Goal: Task Accomplishment & Management: Complete application form

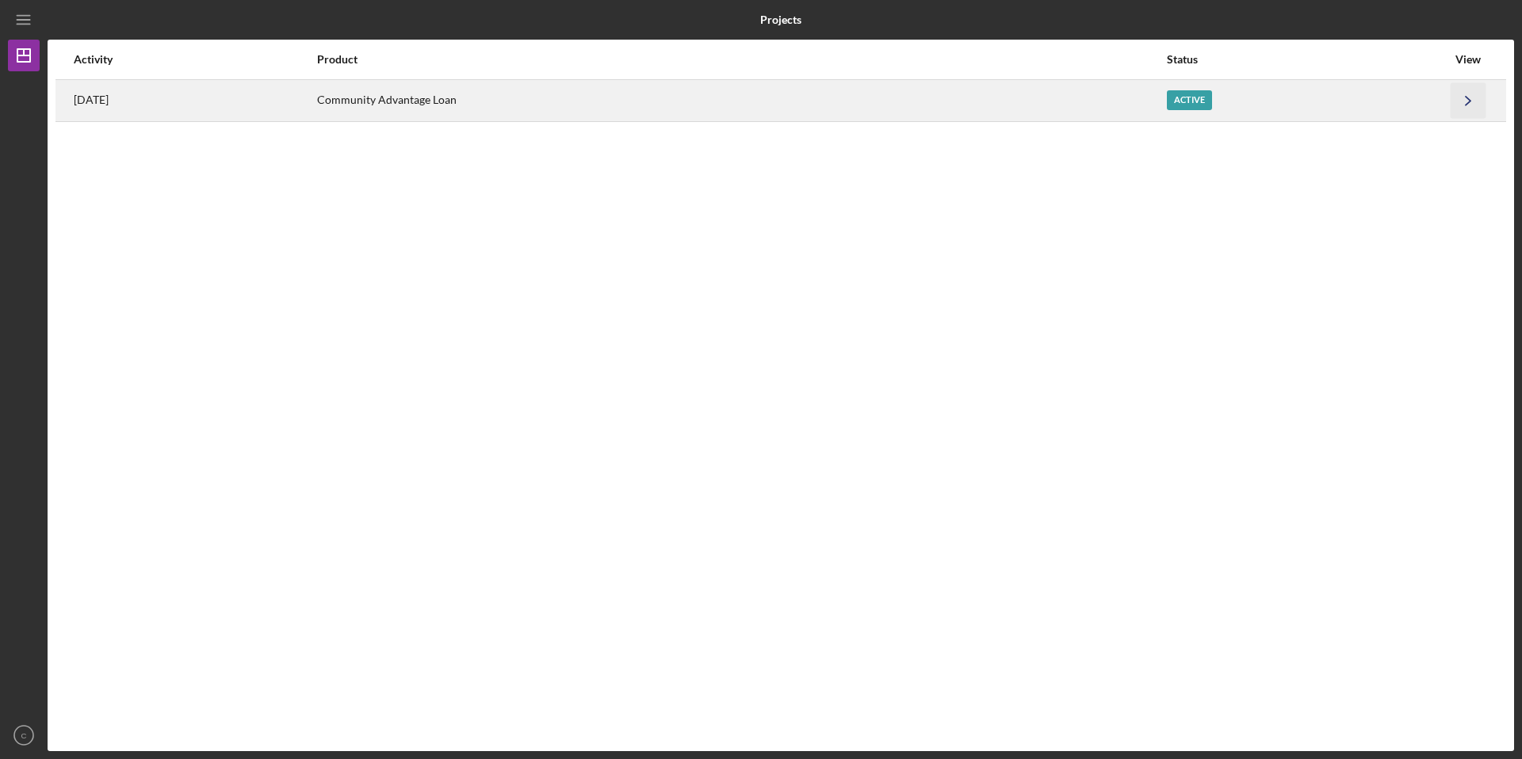
click at [1463, 99] on icon "Icon/Navigate" at bounding box center [1469, 100] width 36 height 36
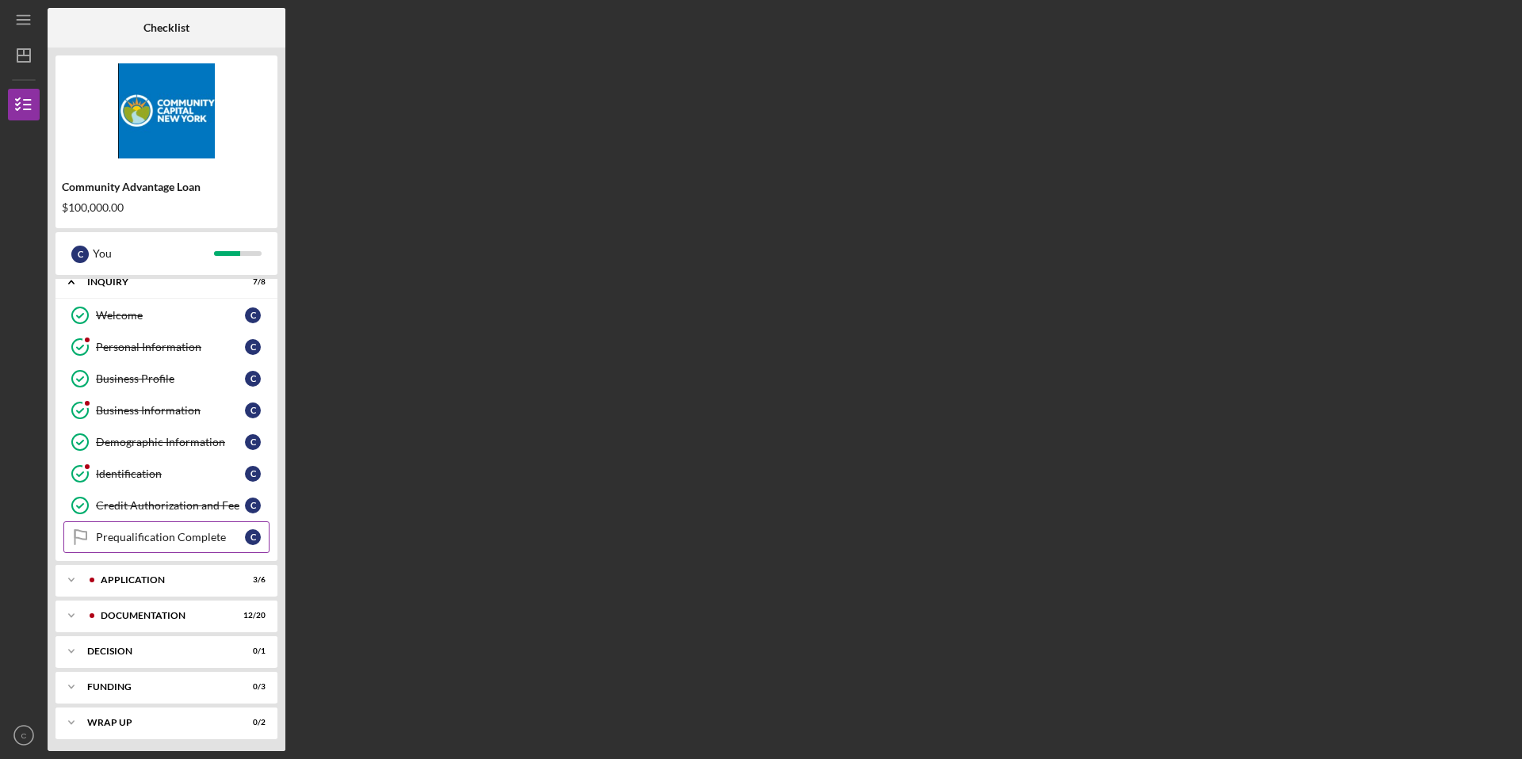
scroll to position [16, 0]
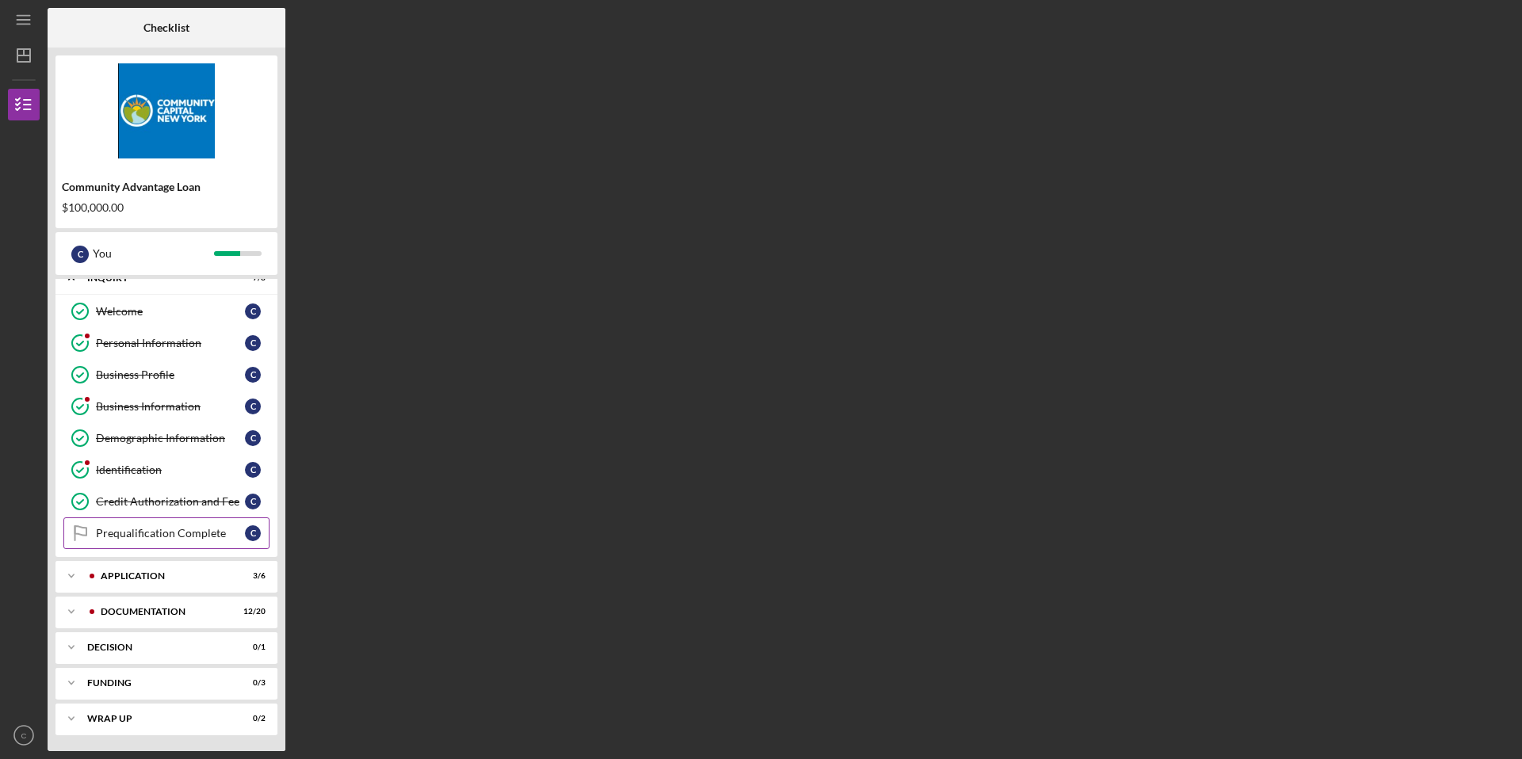
click at [189, 532] on div "Prequalification Complete" at bounding box center [170, 533] width 149 height 13
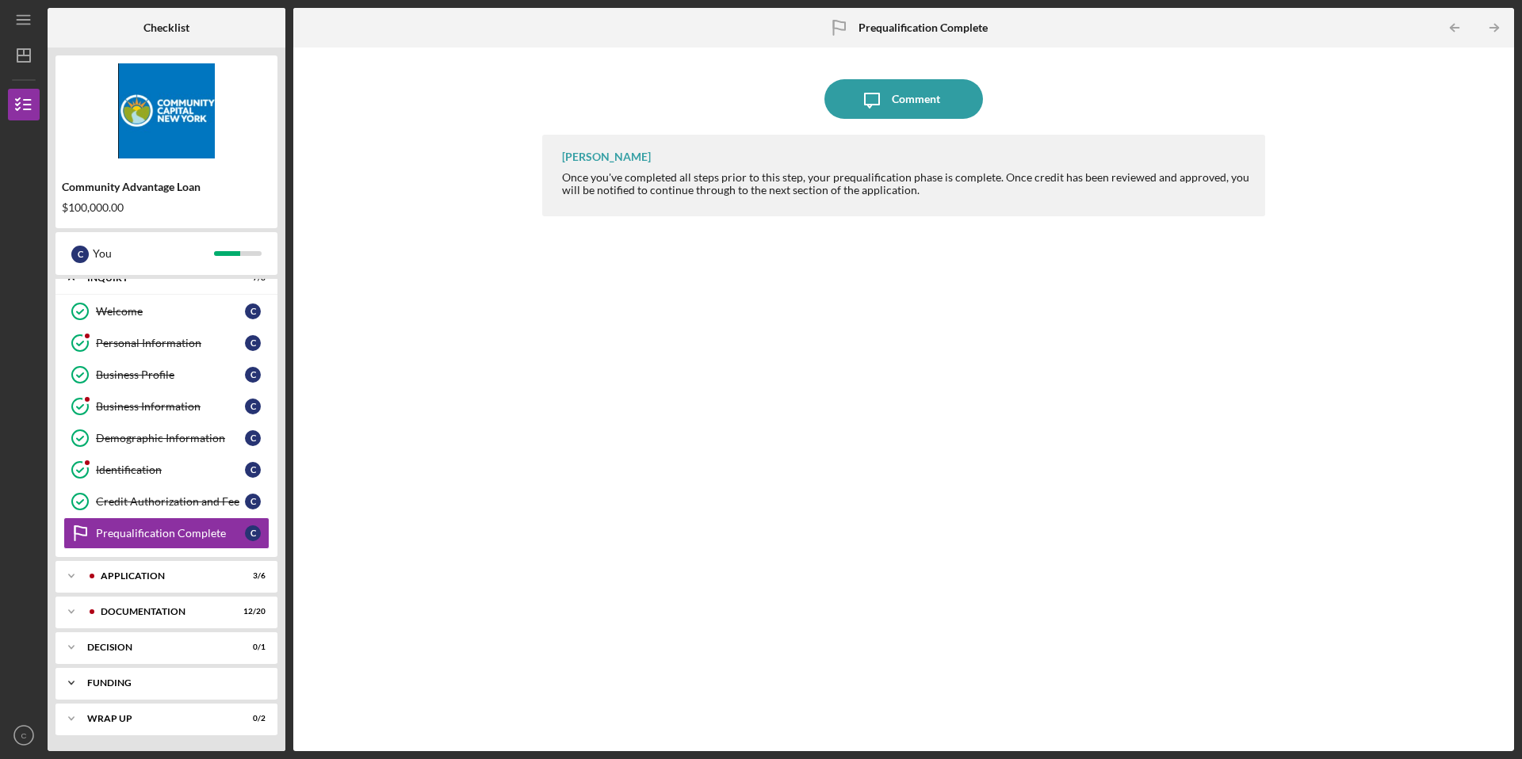
click at [160, 679] on div "Funding" at bounding box center [172, 684] width 170 height 10
click at [168, 650] on div "Decision" at bounding box center [172, 648] width 170 height 10
click at [251, 682] on div "C" at bounding box center [253, 681] width 16 height 16
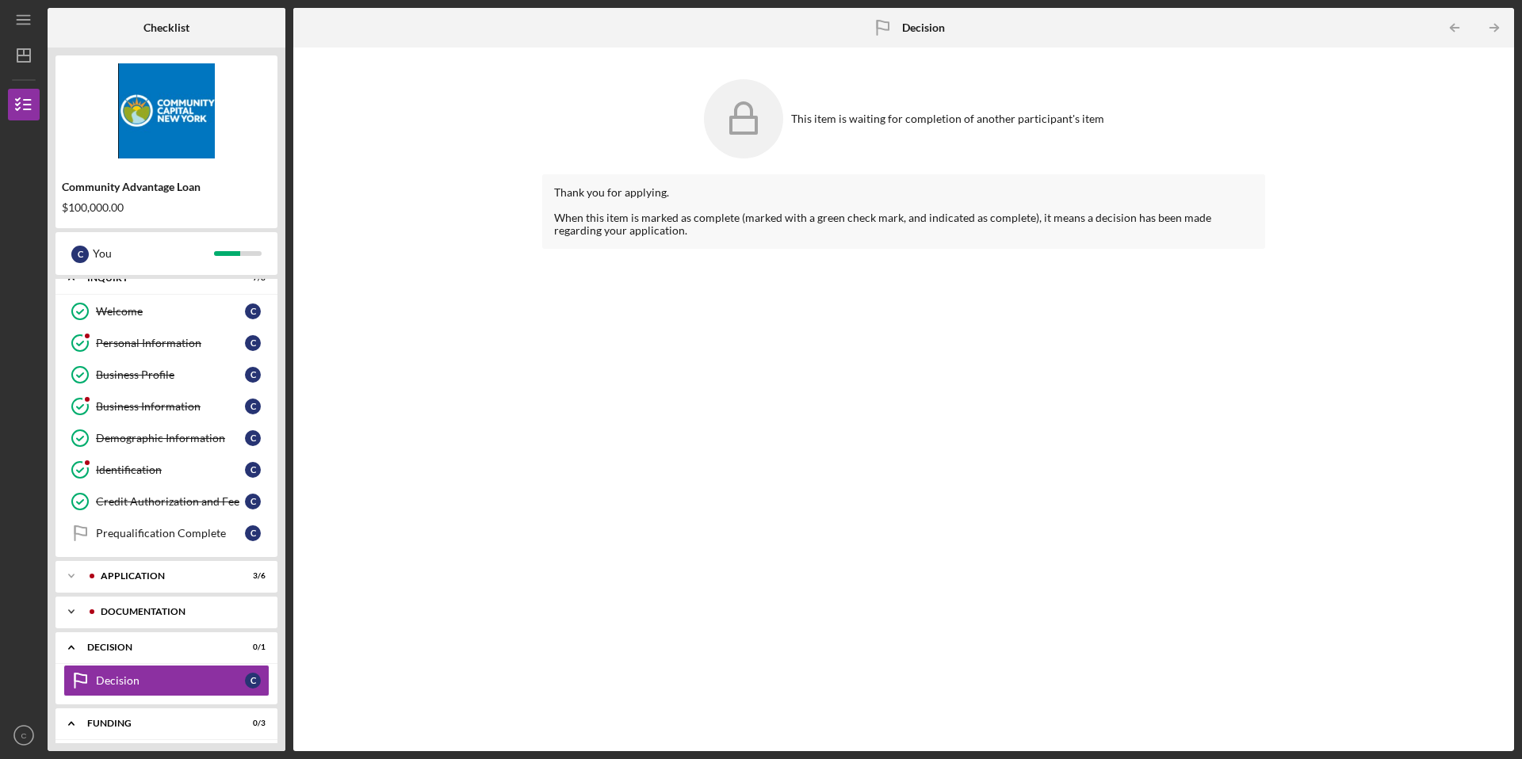
click at [192, 616] on div "Documentation" at bounding box center [179, 612] width 157 height 10
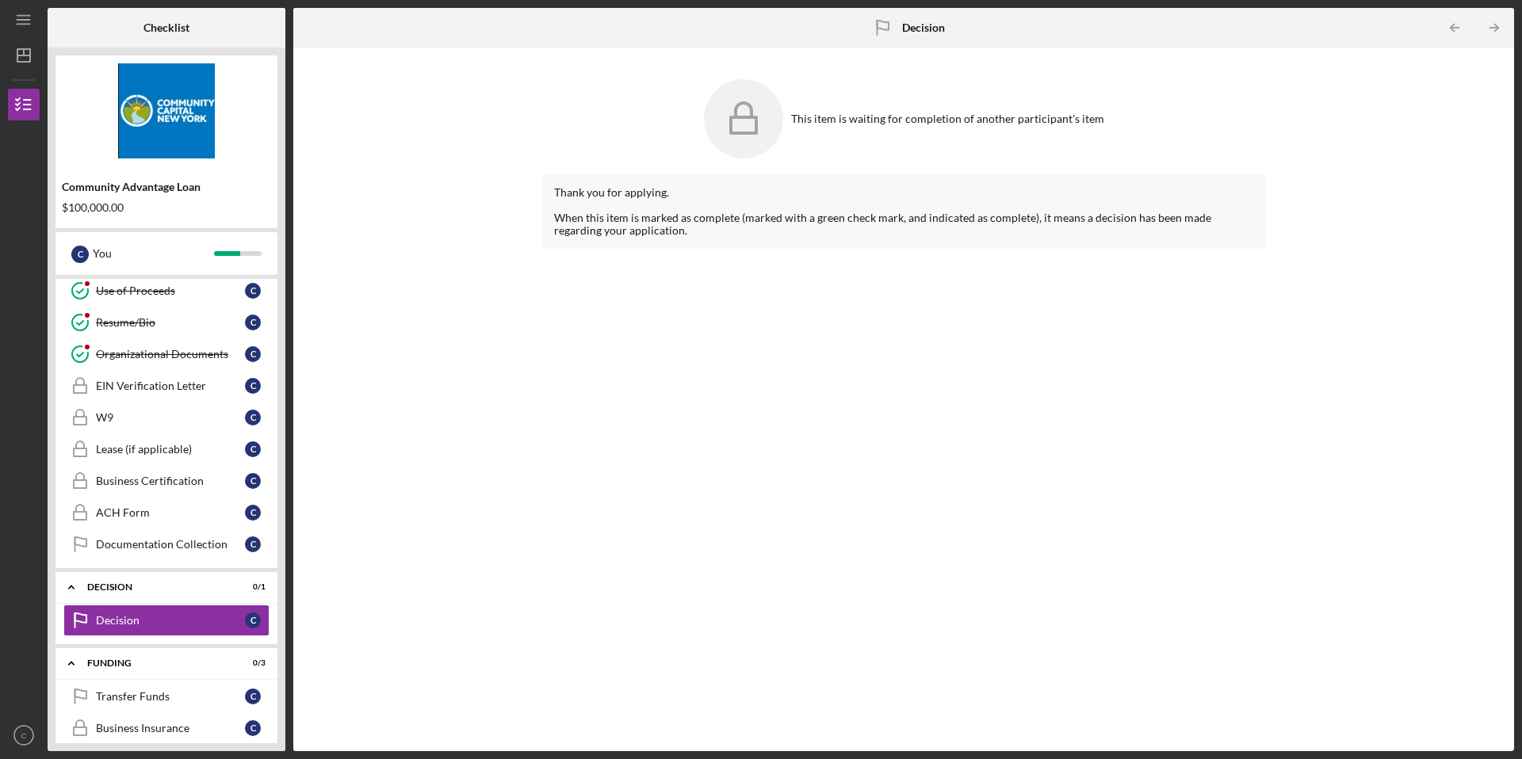
scroll to position [717, 0]
click at [176, 524] on link "ACH Form ACH Form C" at bounding box center [166, 515] width 206 height 32
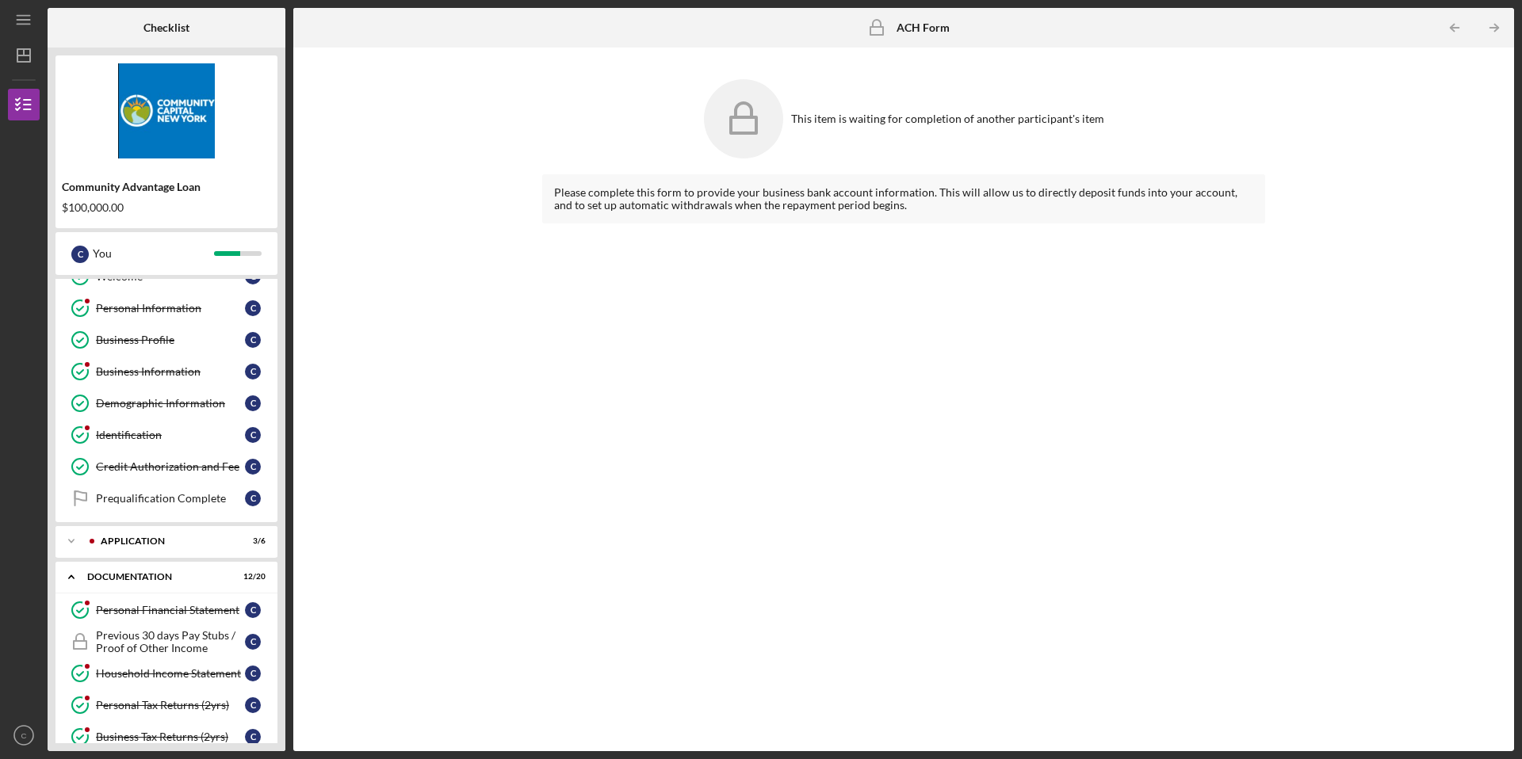
scroll to position [64, 0]
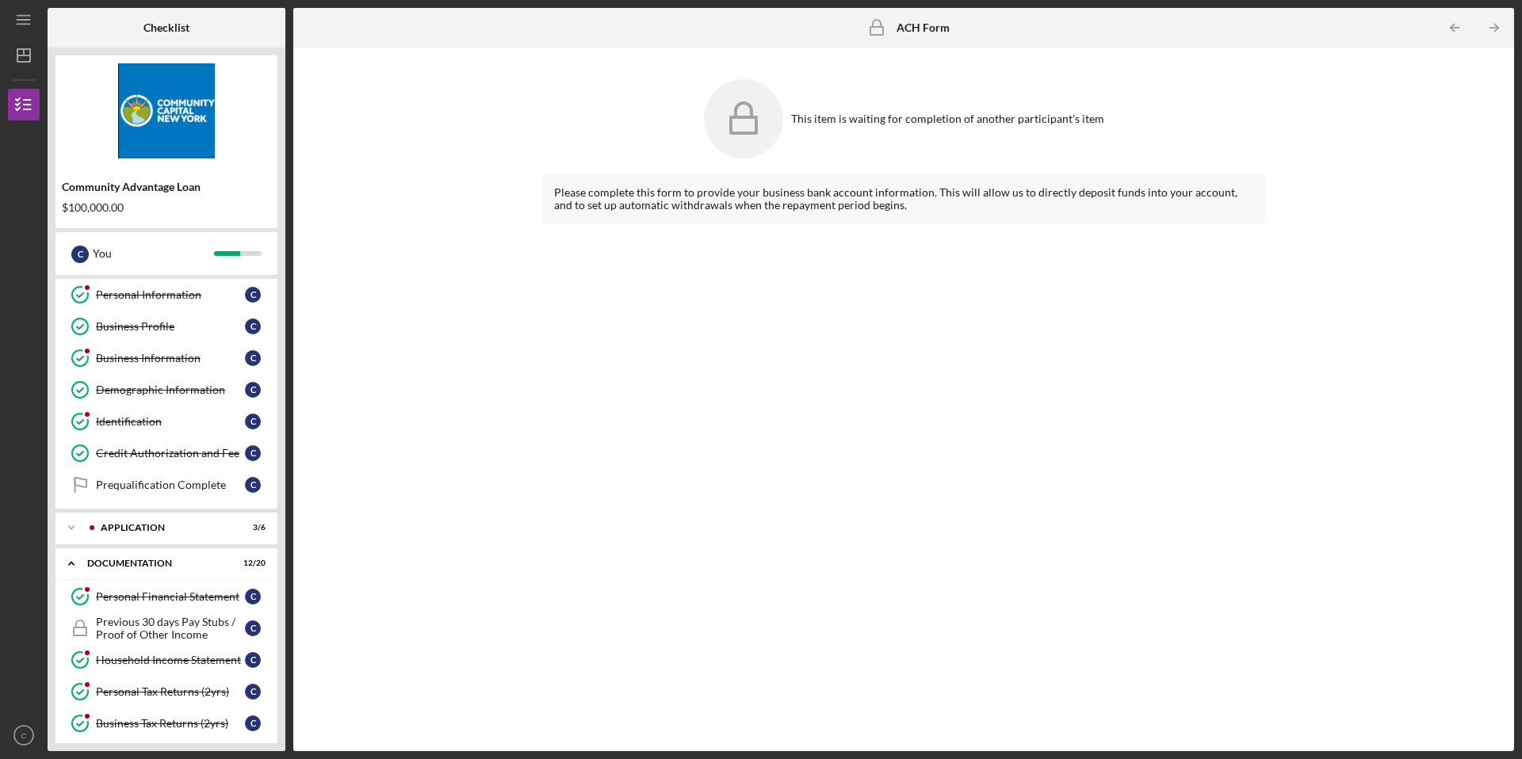
click at [176, 525] on div "Application" at bounding box center [163, 528] width 125 height 10
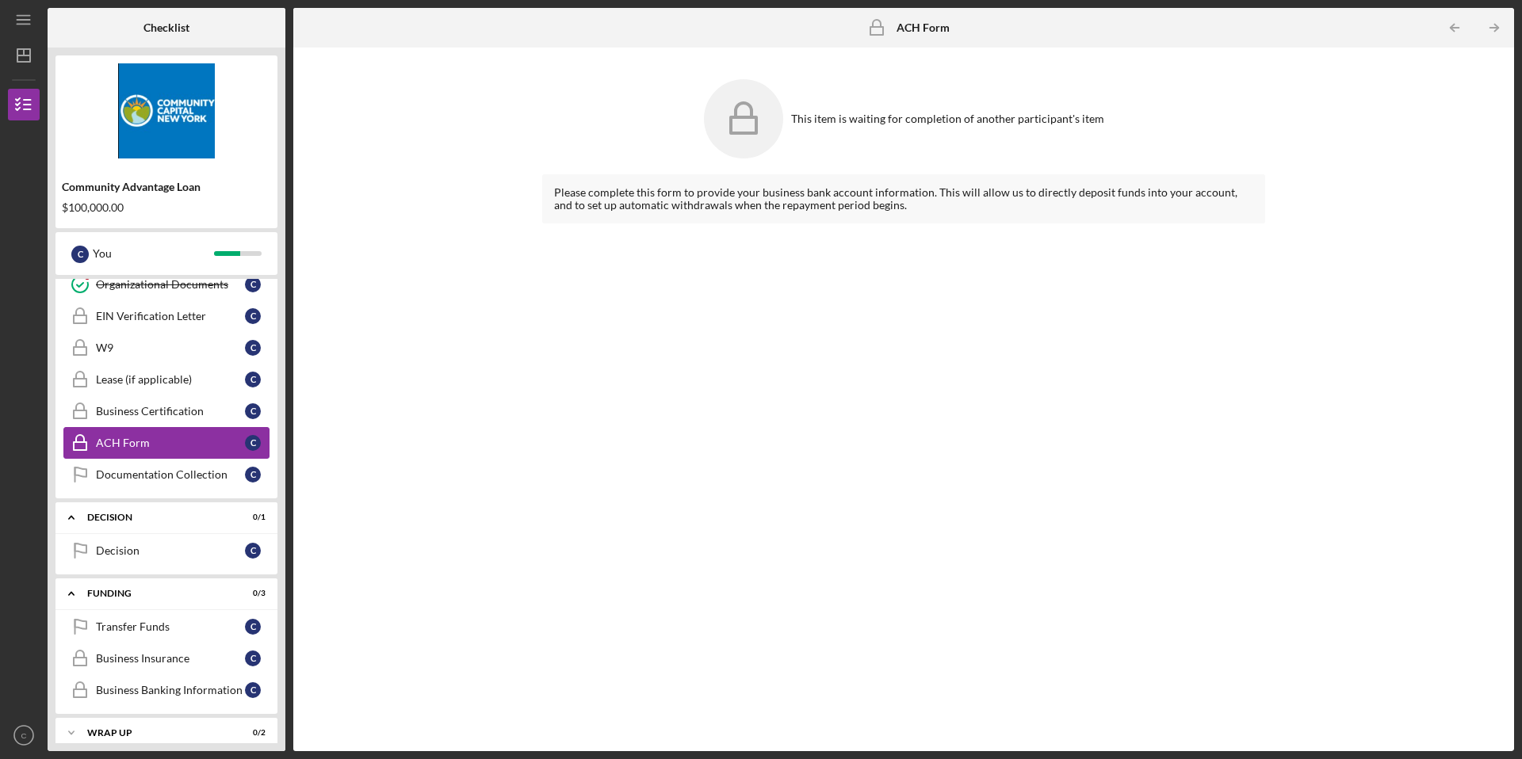
scroll to position [1002, 0]
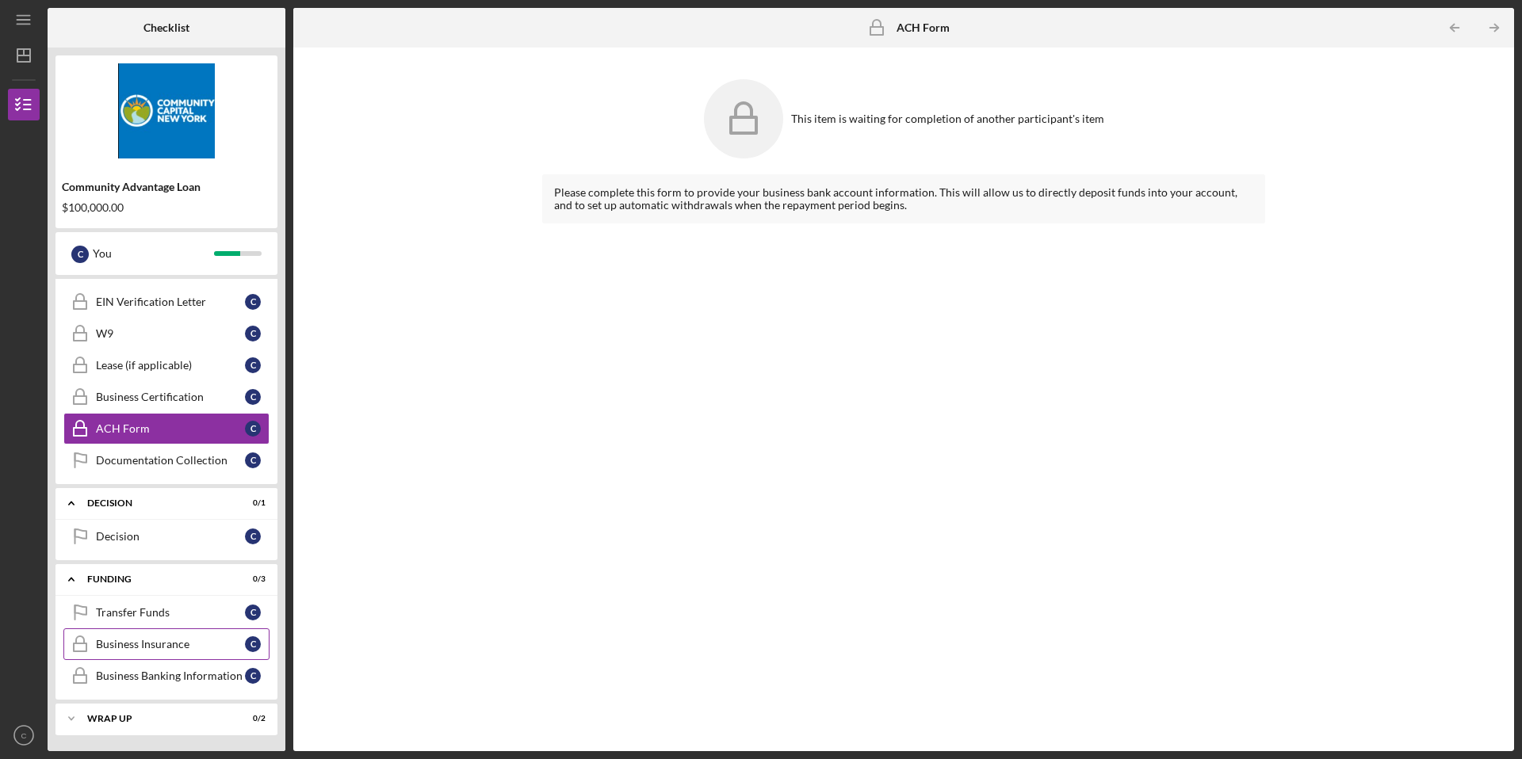
click at [190, 645] on div "Business Insurance" at bounding box center [170, 644] width 149 height 13
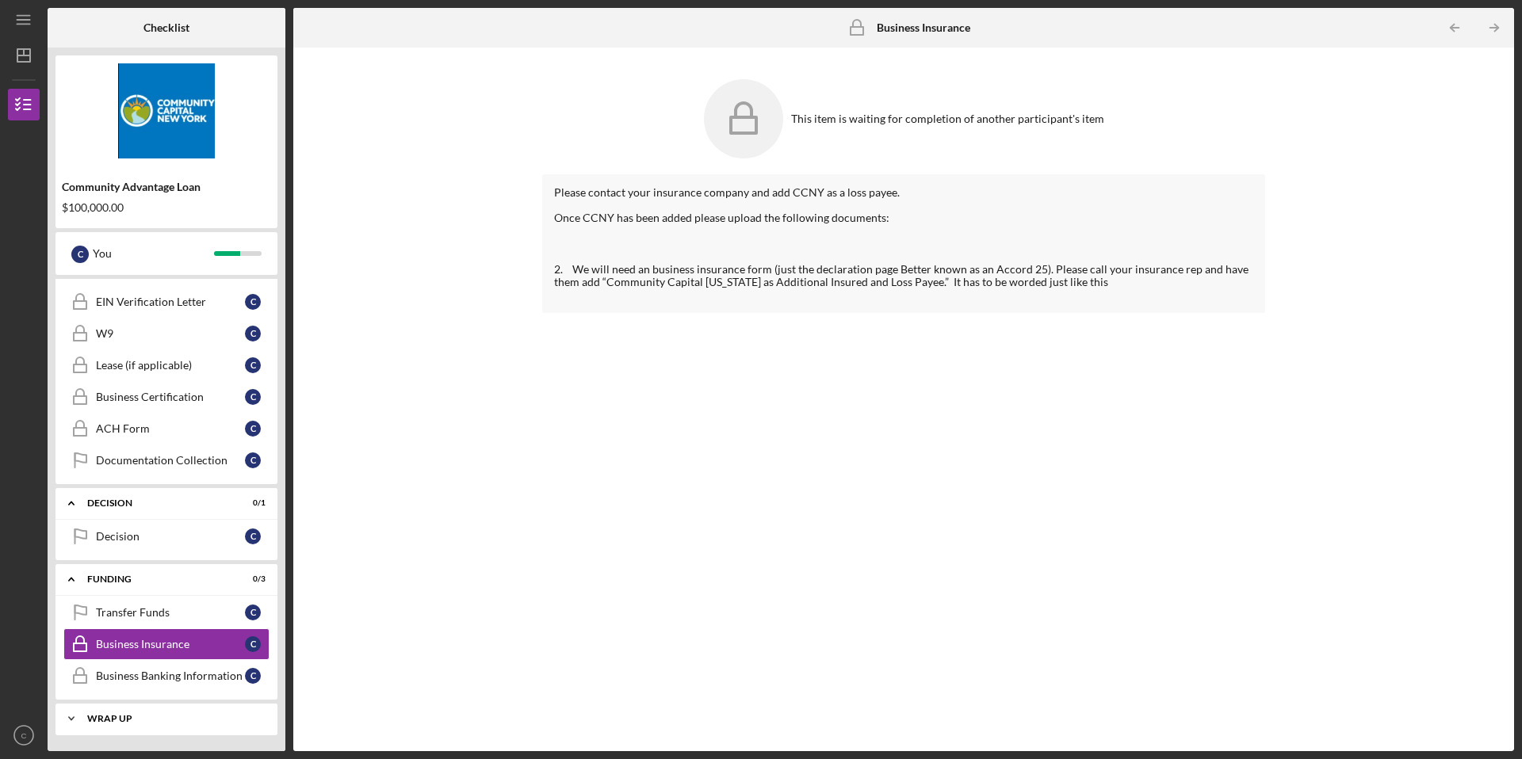
click at [158, 716] on div "Wrap up" at bounding box center [172, 719] width 170 height 10
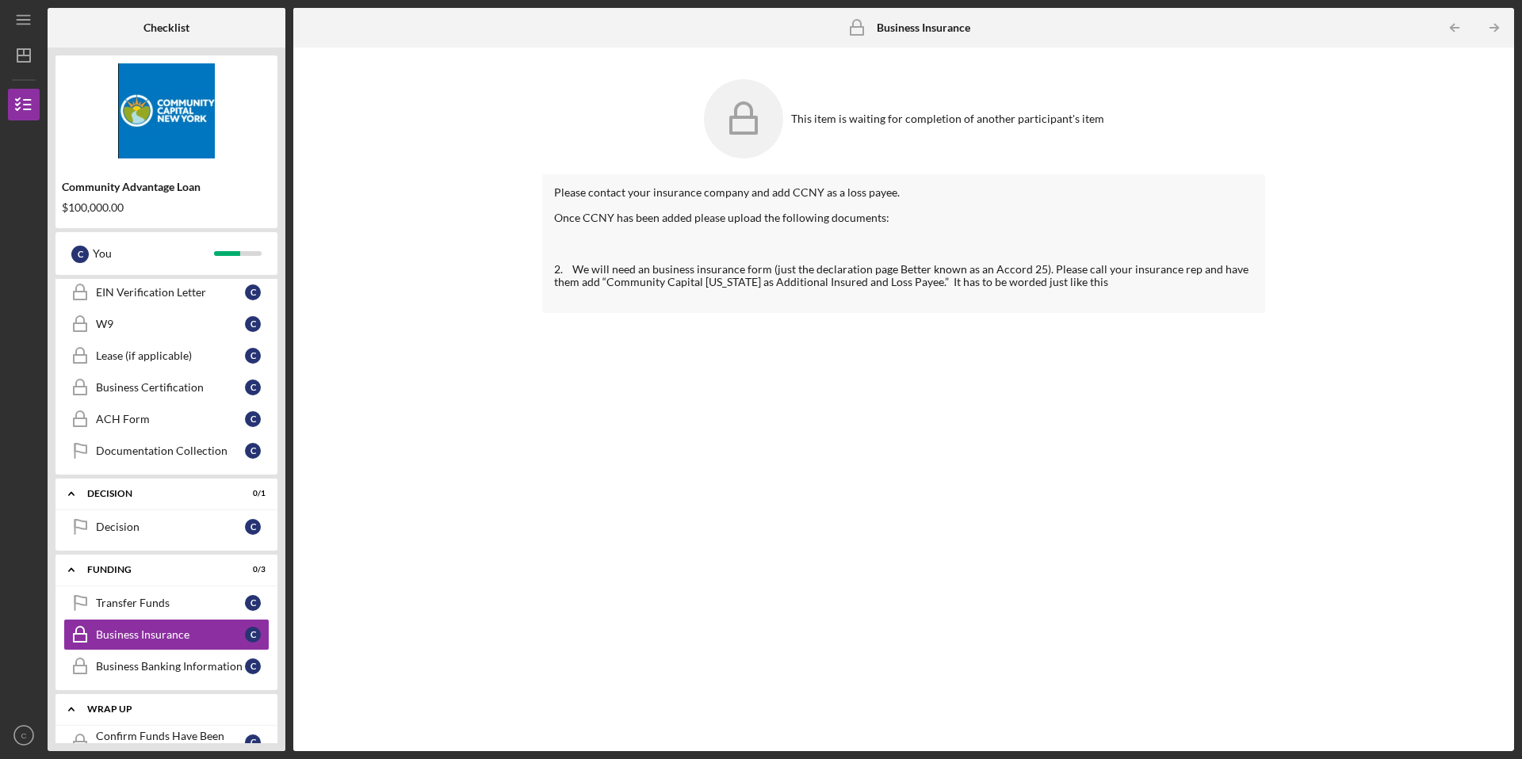
scroll to position [1004, 0]
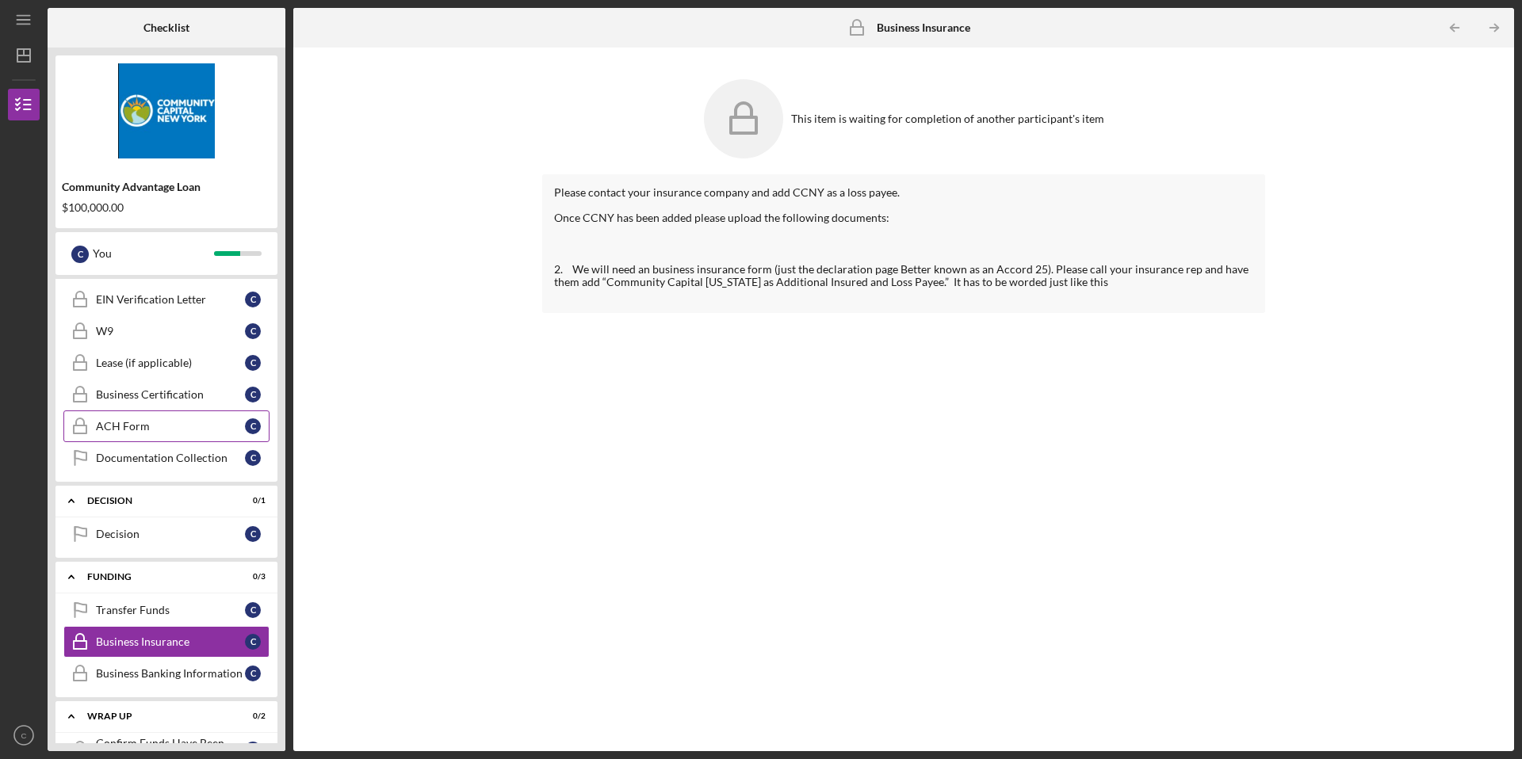
click at [152, 431] on div "ACH Form" at bounding box center [170, 426] width 149 height 13
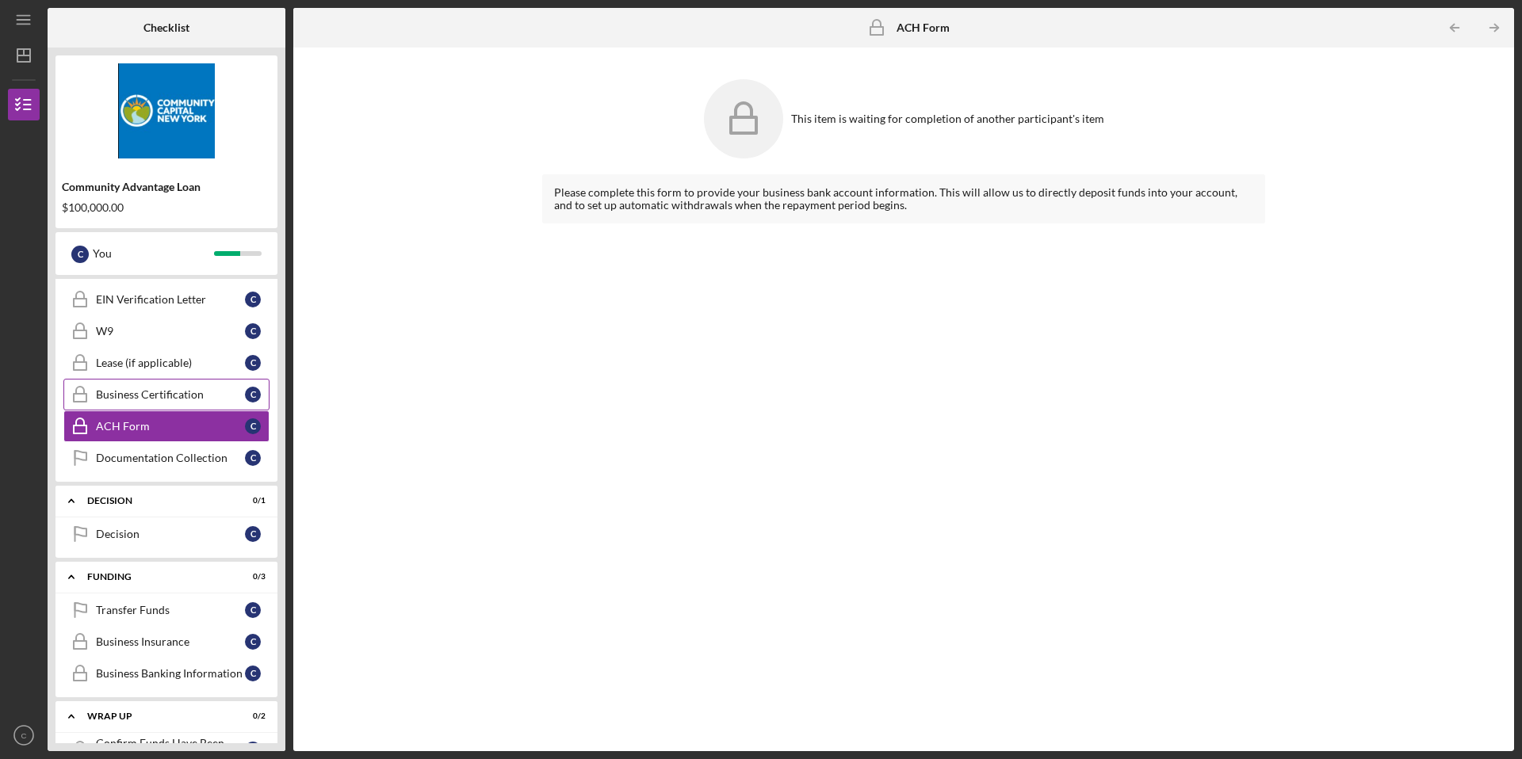
click at [169, 396] on div "Business Certification" at bounding box center [170, 394] width 149 height 13
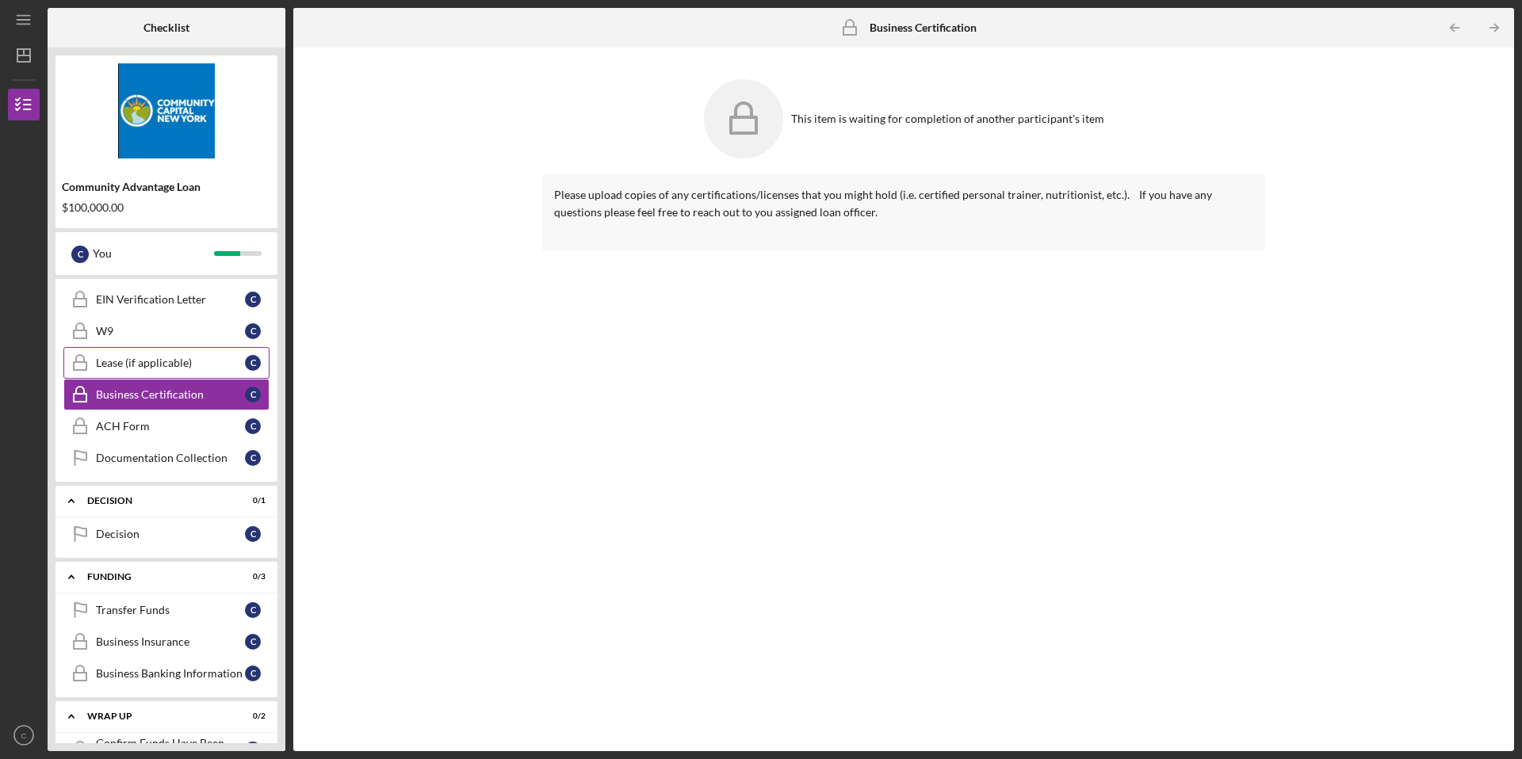
click at [177, 370] on link "Lease (if applicable) Lease (if applicable) C" at bounding box center [166, 363] width 206 height 32
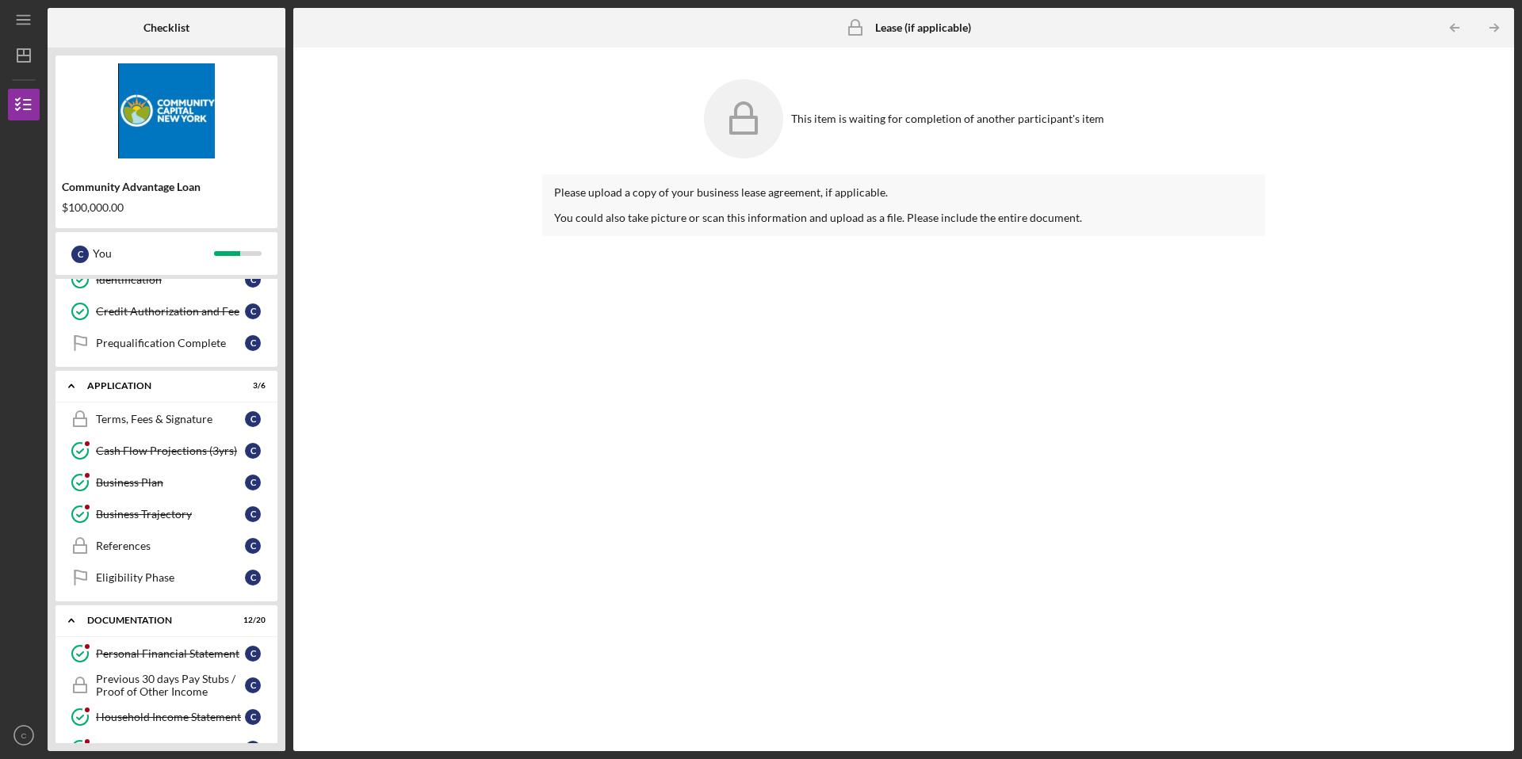
scroll to position [208, 0]
click at [171, 415] on div "Terms, Fees & Signature" at bounding box center [170, 417] width 149 height 13
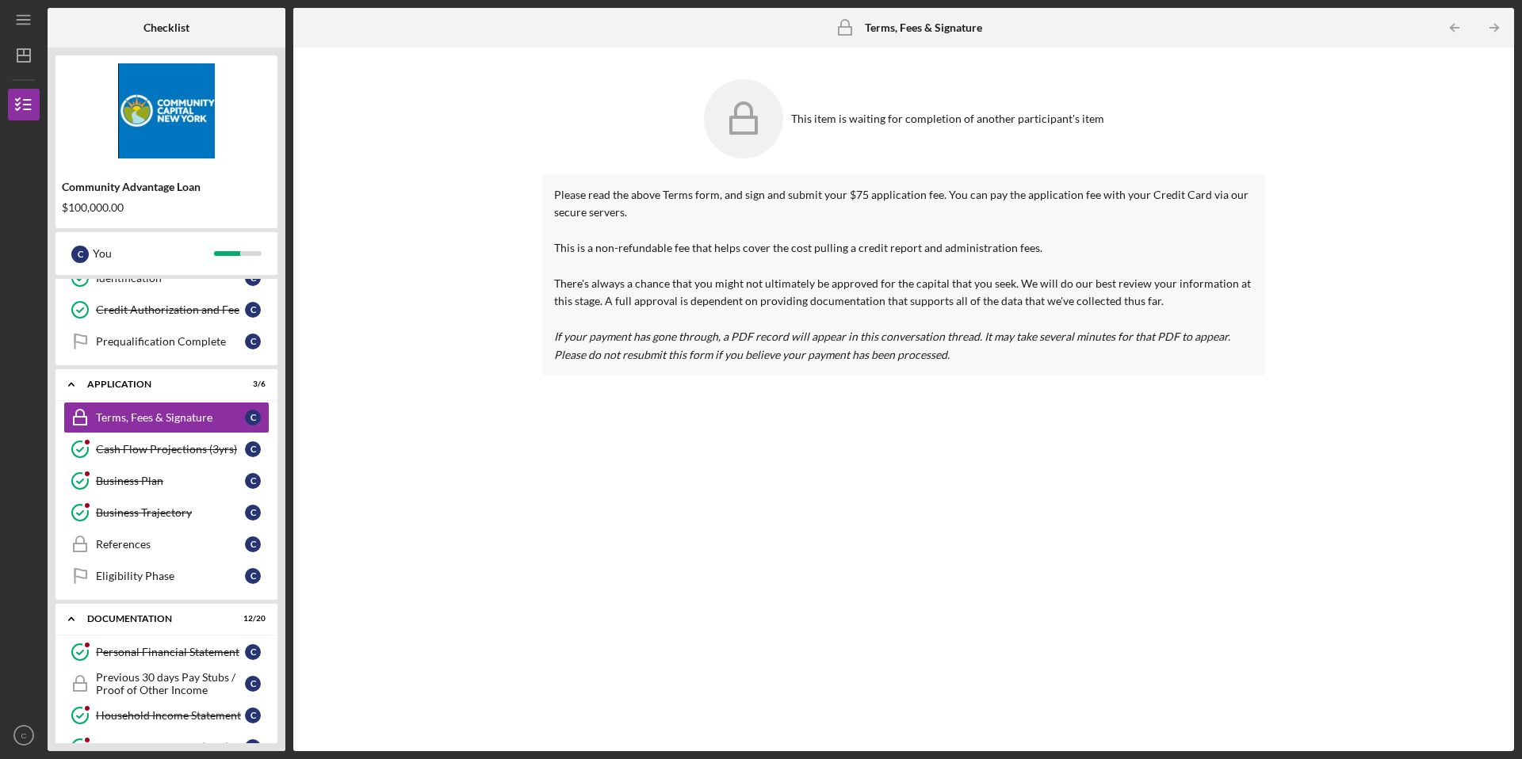
click at [756, 125] on rect at bounding box center [743, 125] width 25 height 16
click at [919, 116] on div "This item is waiting for completion of another participant's item" at bounding box center [947, 119] width 313 height 13
drag, startPoint x: 977, startPoint y: 117, endPoint x: 1078, endPoint y: 127, distance: 102.0
click at [1079, 127] on div "This item is waiting for completion of another participant's item" at bounding box center [903, 118] width 723 height 95
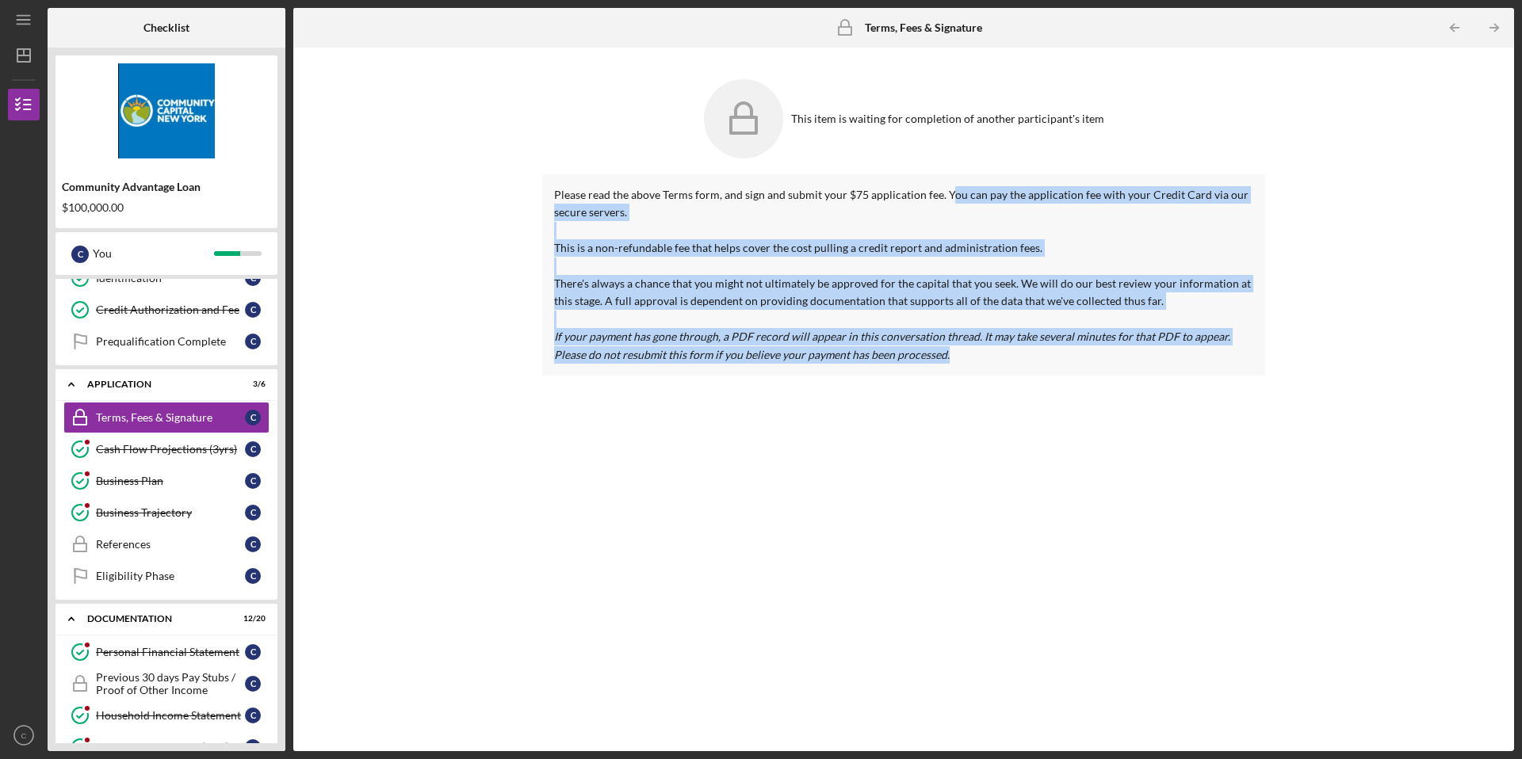
drag, startPoint x: 944, startPoint y: 195, endPoint x: 844, endPoint y: 369, distance: 201.4
click at [844, 369] on div "Please read the above Terms form, and sign and submit your $75 application fee.…" at bounding box center [903, 274] width 723 height 201
click at [868, 398] on div "Please read the above Terms form, and sign and submit your $75 application fee.…" at bounding box center [903, 450] width 723 height 553
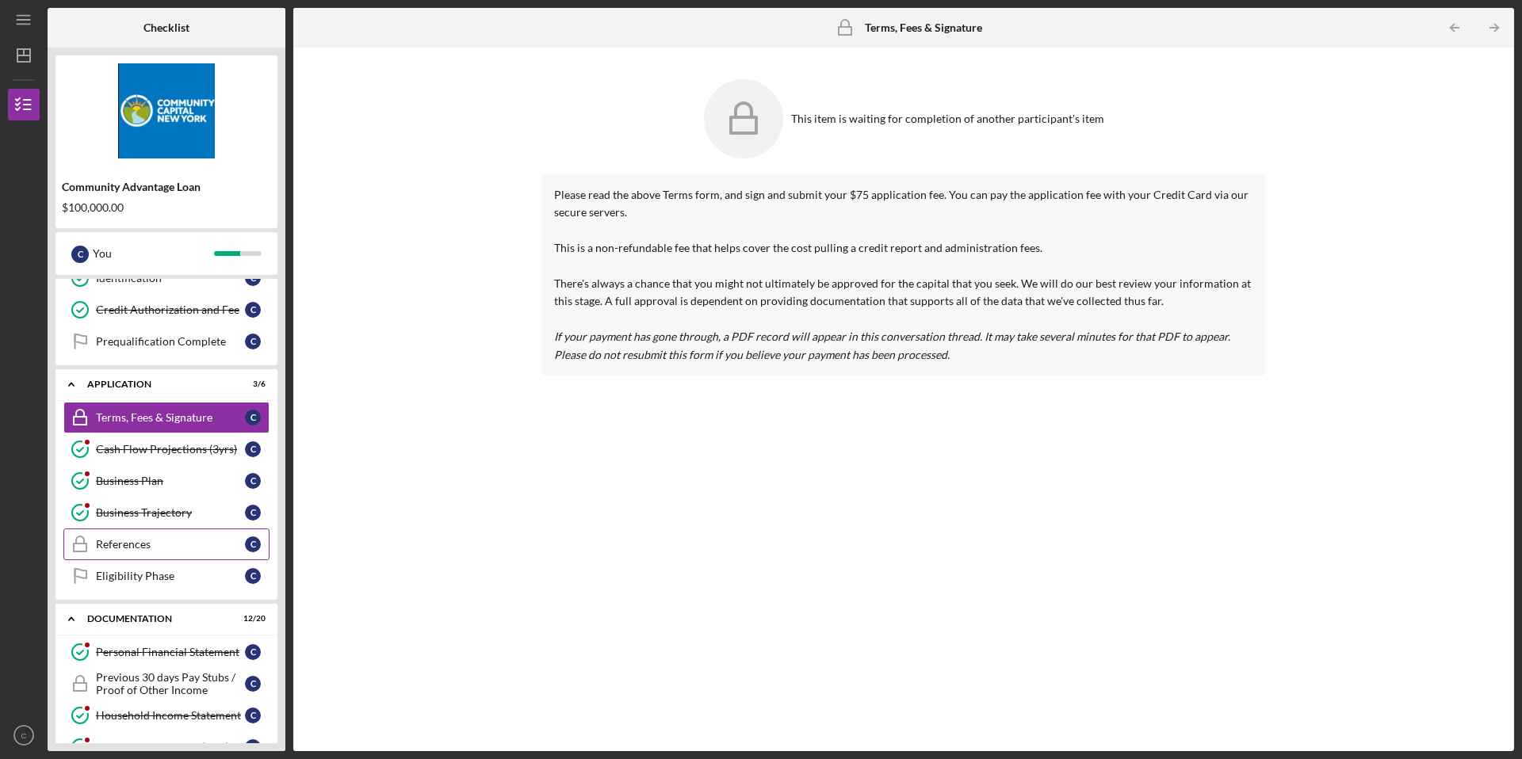
click at [207, 549] on div "References" at bounding box center [170, 544] width 149 height 13
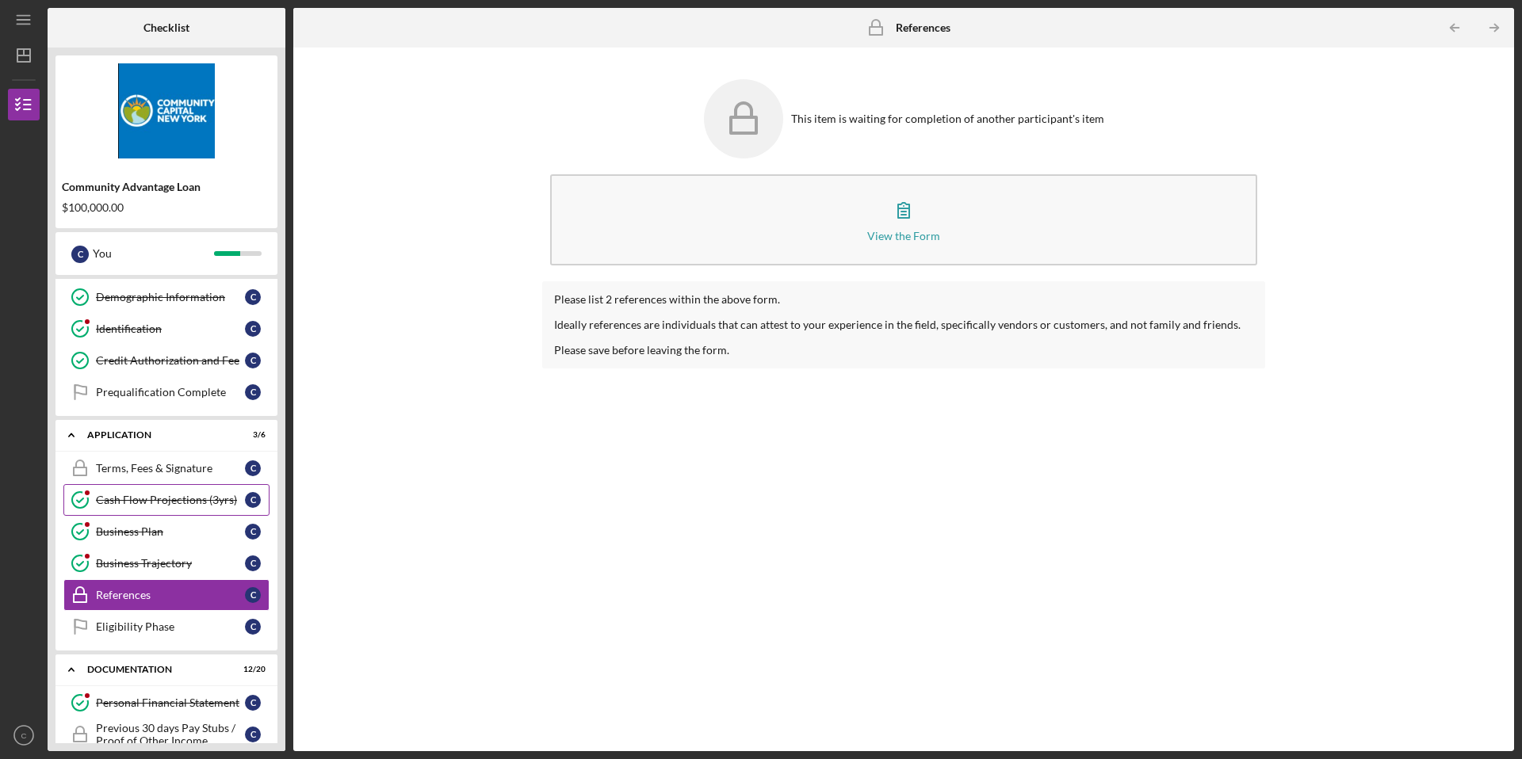
scroll to position [155, 0]
click at [216, 464] on div "Terms, Fees & Signature" at bounding box center [170, 470] width 149 height 13
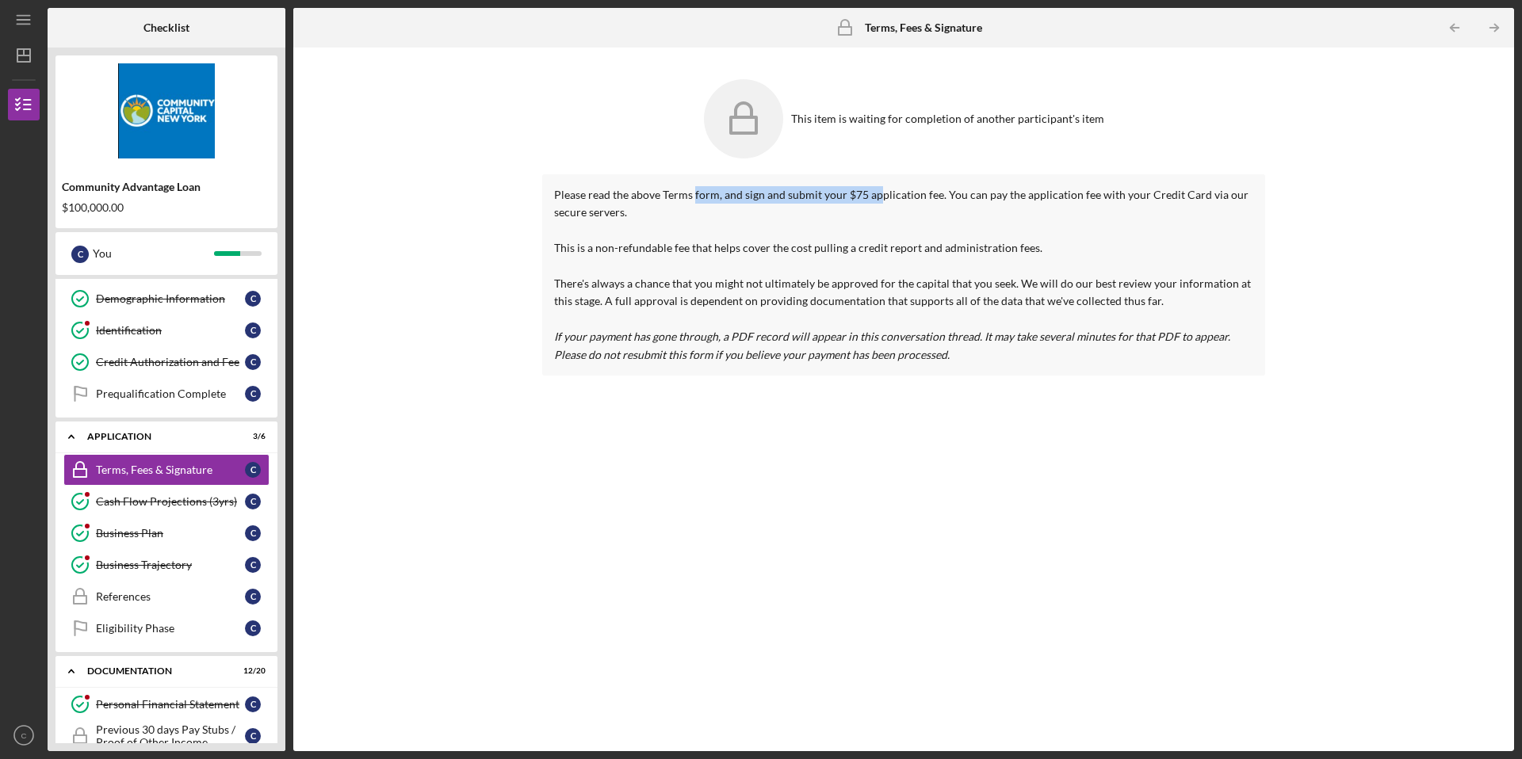
drag, startPoint x: 694, startPoint y: 197, endPoint x: 878, endPoint y: 200, distance: 184.7
click at [878, 200] on p "Please read the above Terms form, and sign and submit your $75 application fee.…" at bounding box center [903, 275] width 699 height 178
click at [1494, 26] on icon "Icon/Table Pagination Arrow" at bounding box center [1494, 28] width 36 height 36
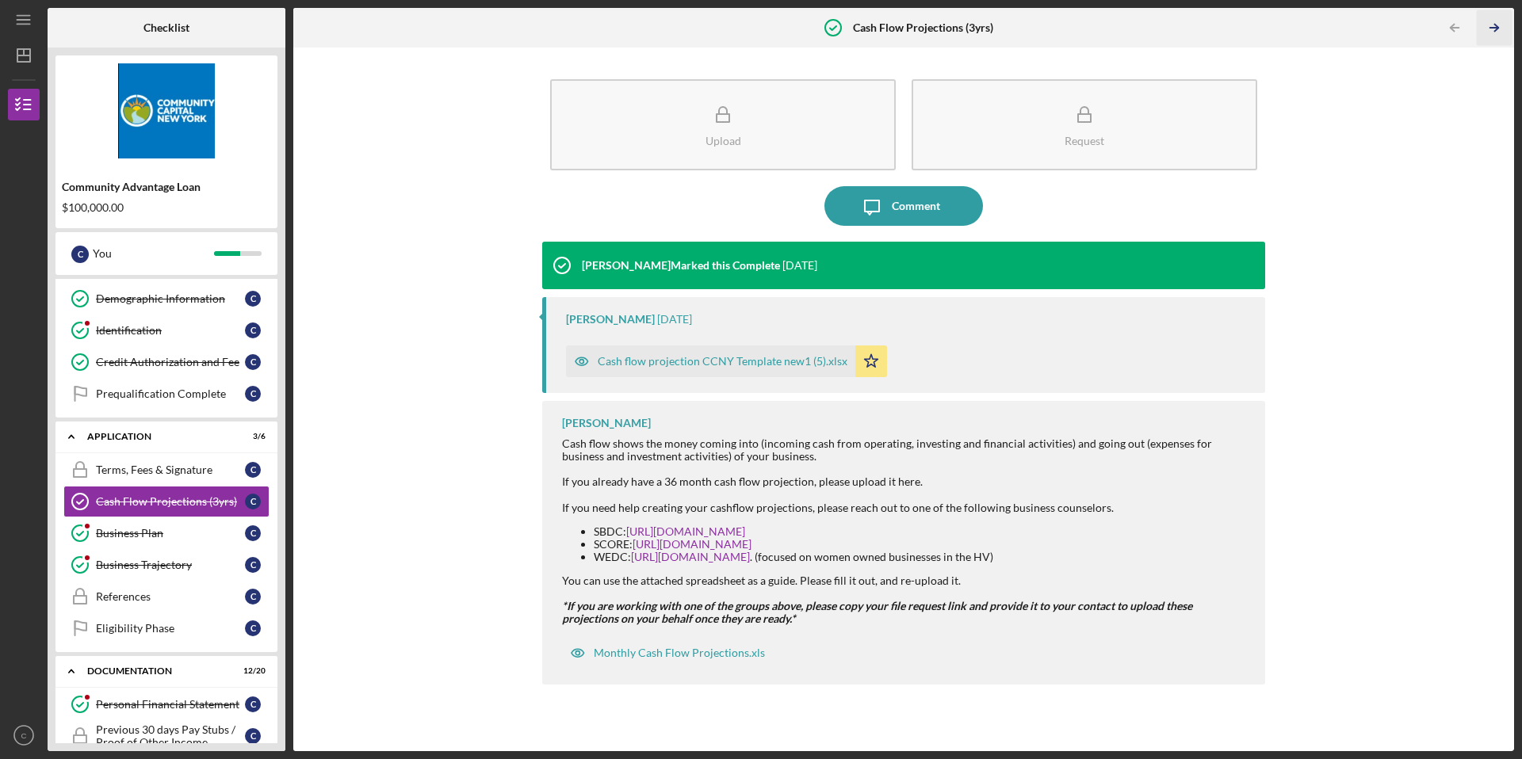
click at [1504, 21] on icon "Icon/Table Pagination Arrow" at bounding box center [1494, 28] width 36 height 36
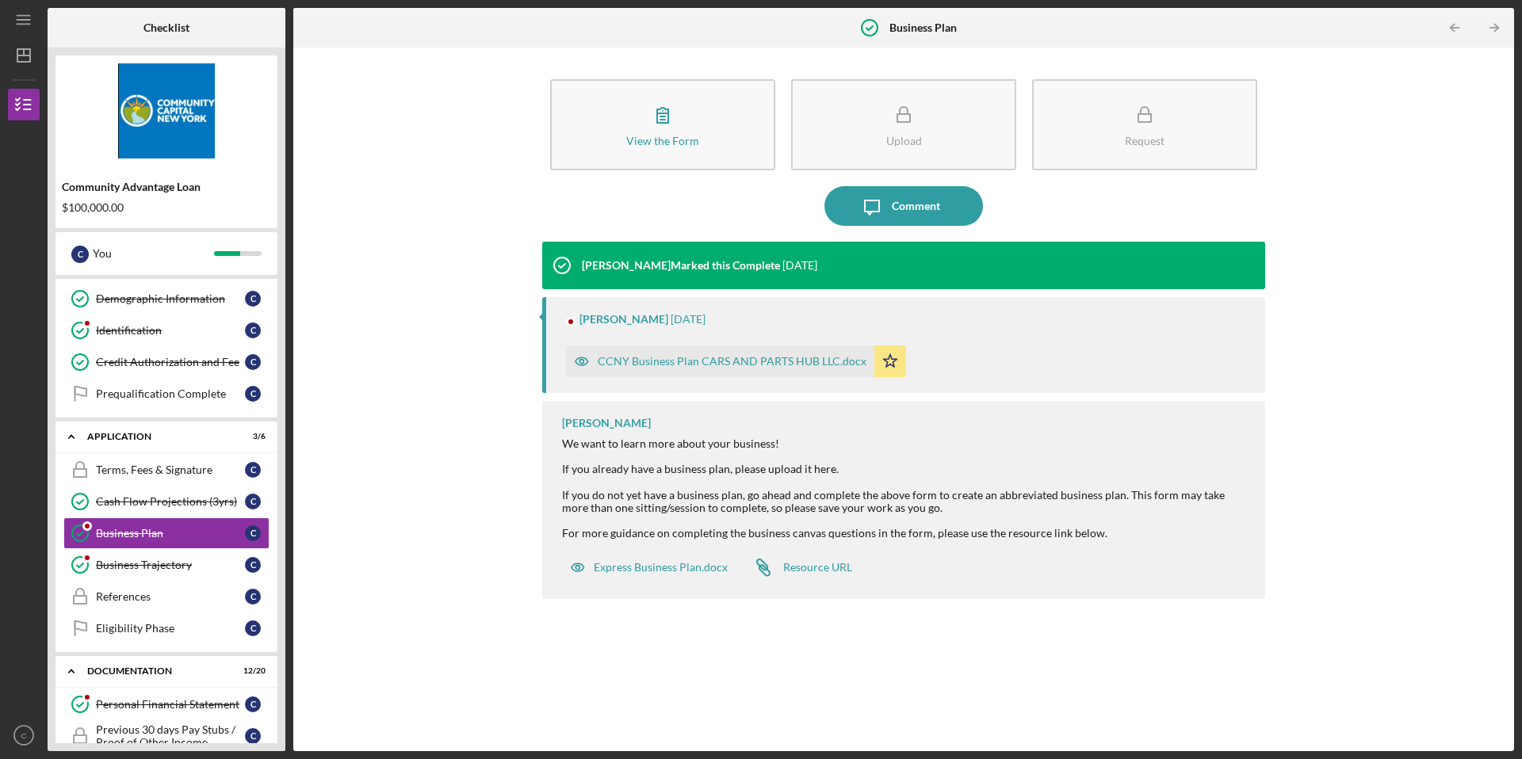
click at [1504, 21] on icon "Icon/Table Pagination Arrow" at bounding box center [1494, 28] width 36 height 36
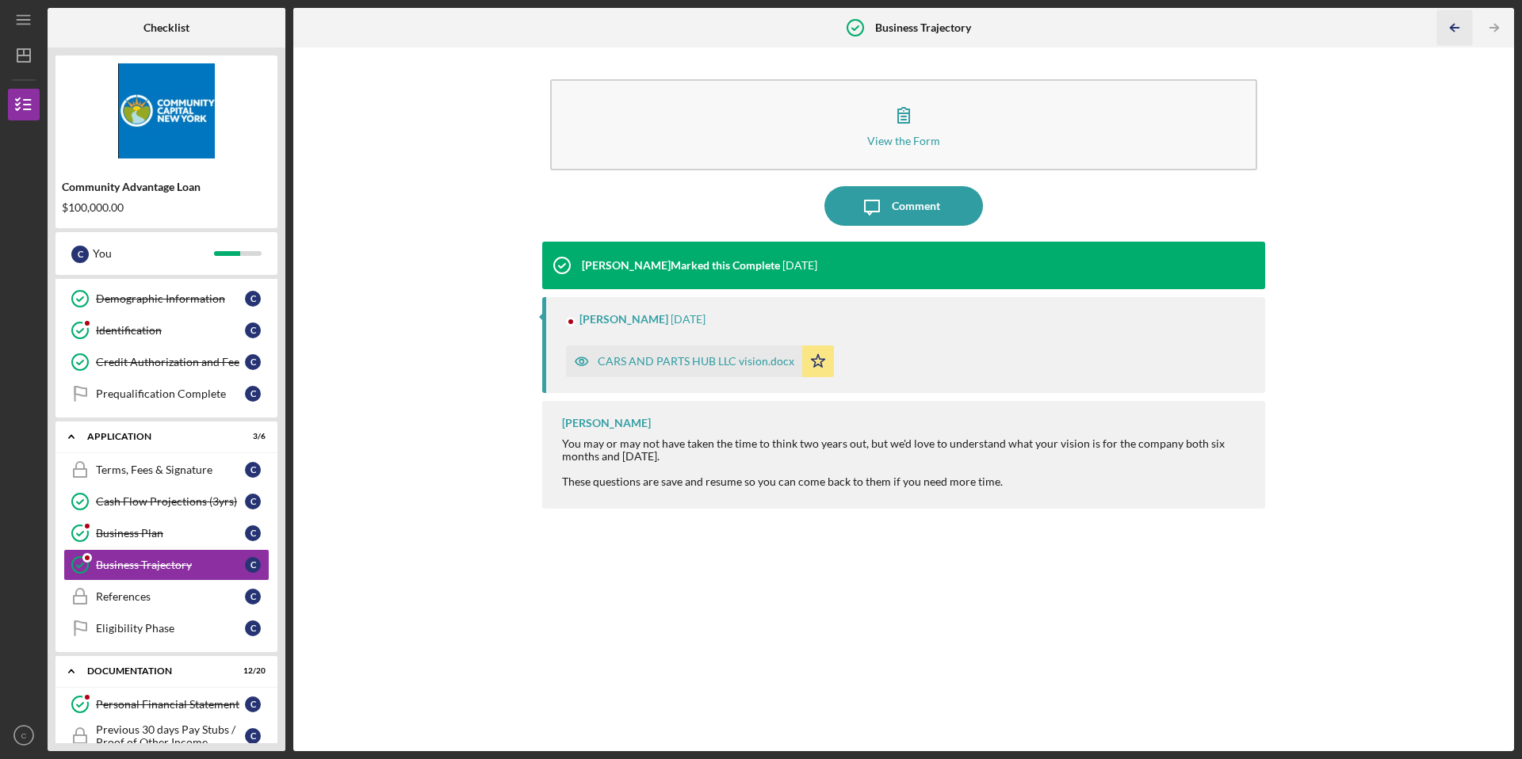
click at [1452, 29] on polyline "button" at bounding box center [1453, 28] width 4 height 7
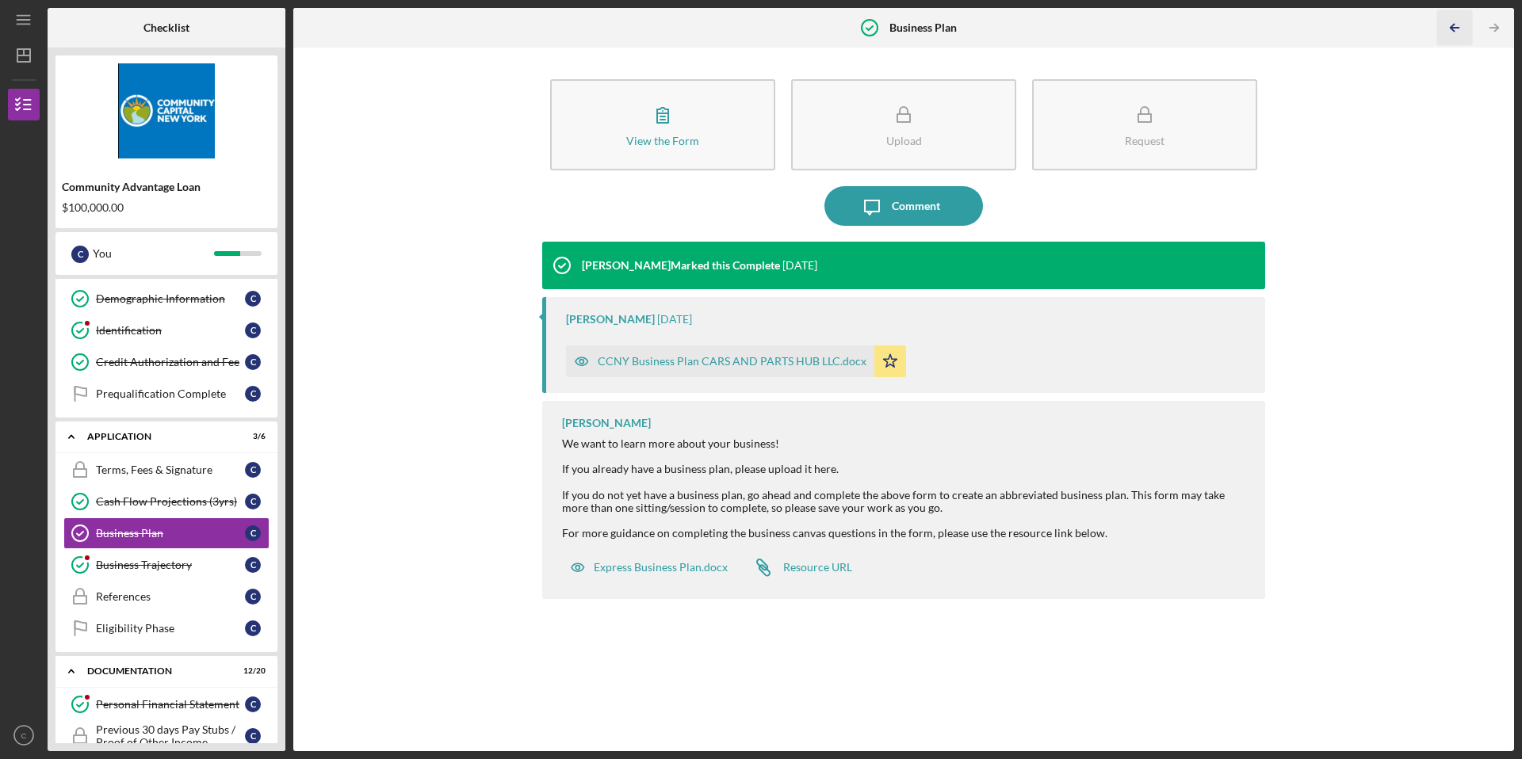
click at [1449, 30] on icon "Icon/Table Pagination Arrow" at bounding box center [1455, 28] width 36 height 36
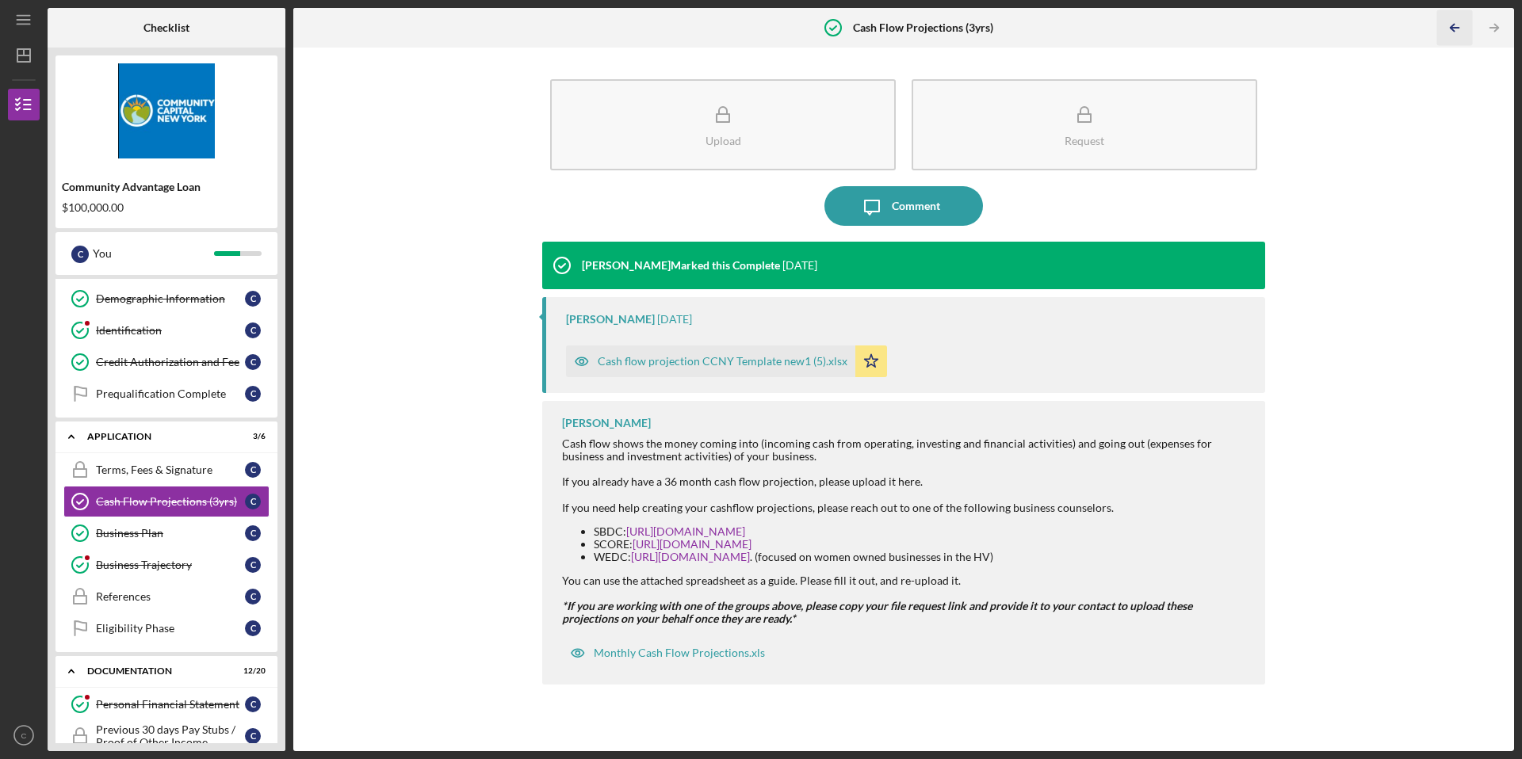
click at [1449, 30] on icon "Icon/Table Pagination Arrow" at bounding box center [1455, 28] width 36 height 36
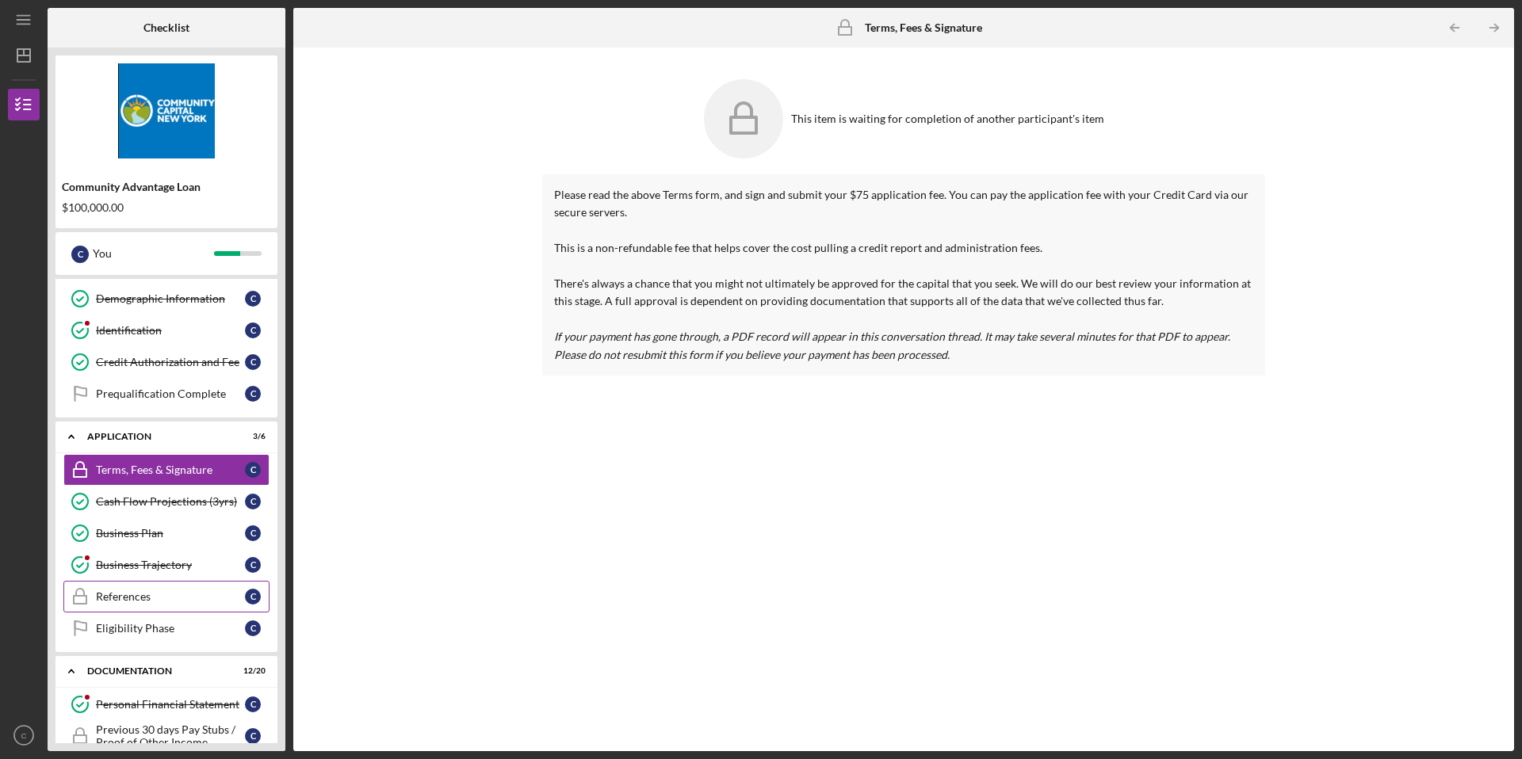
click at [108, 598] on div "References" at bounding box center [170, 597] width 149 height 13
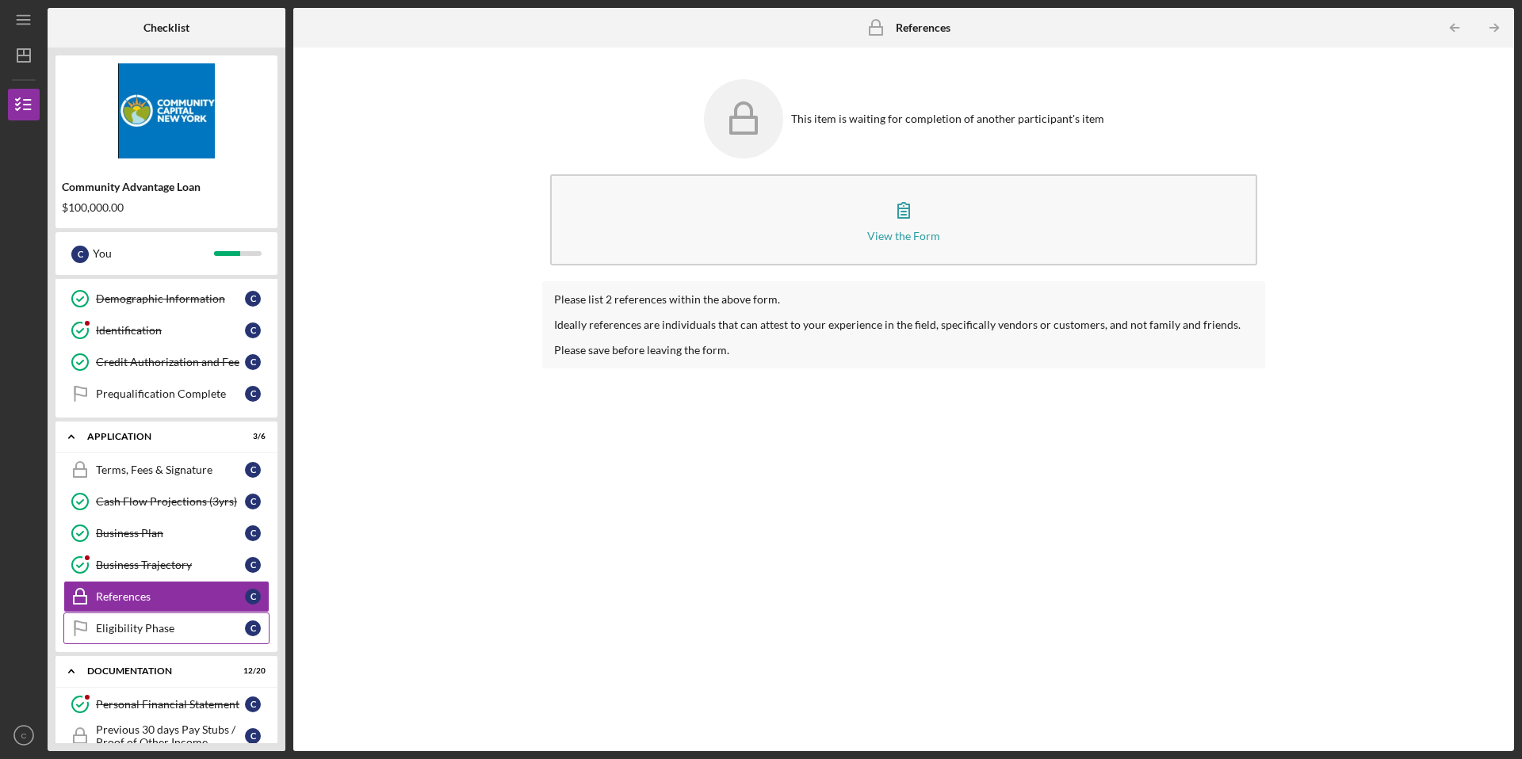
click at [113, 632] on div "Eligibility Phase" at bounding box center [170, 628] width 149 height 13
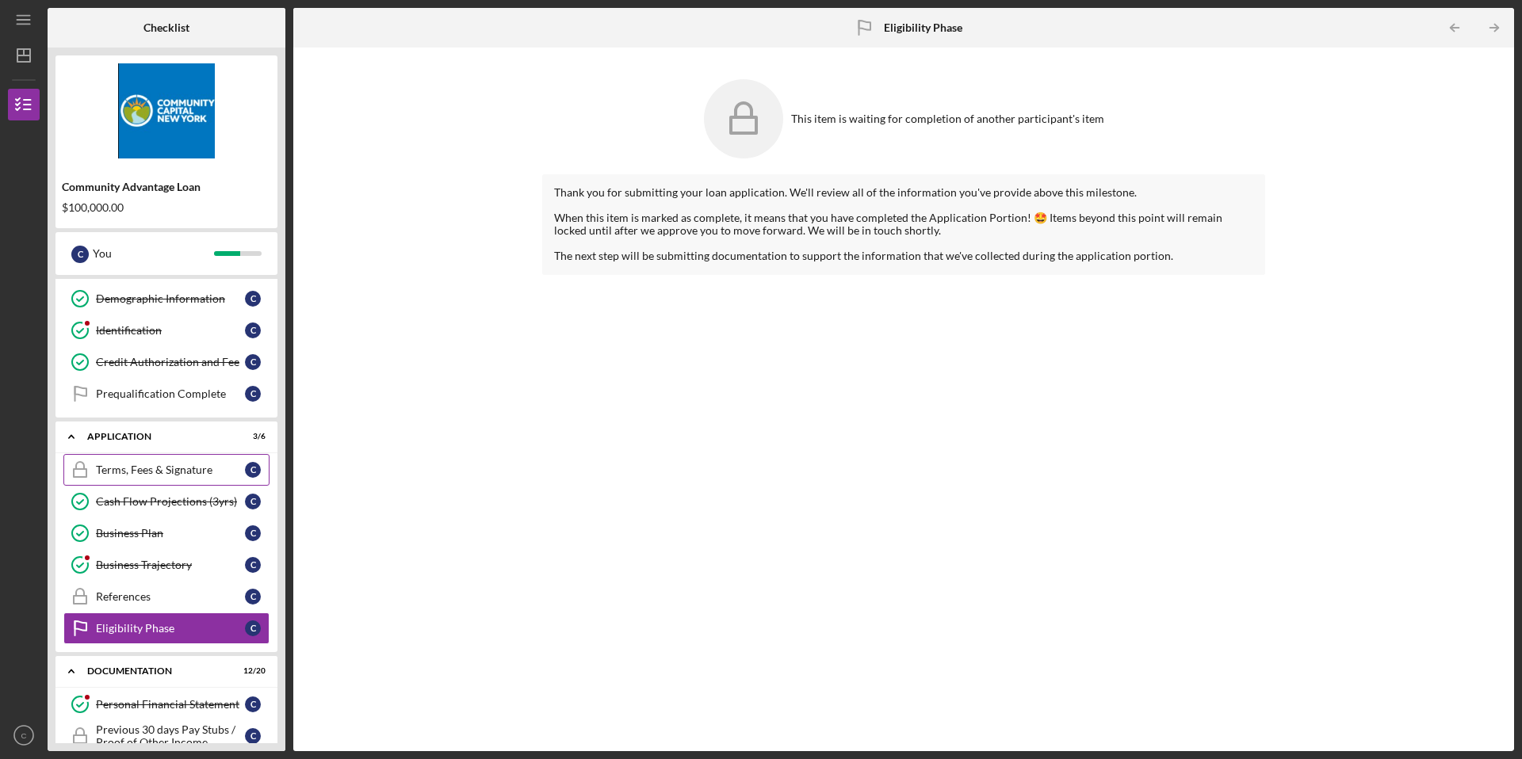
click at [150, 473] on div "Terms, Fees & Signature" at bounding box center [170, 470] width 149 height 13
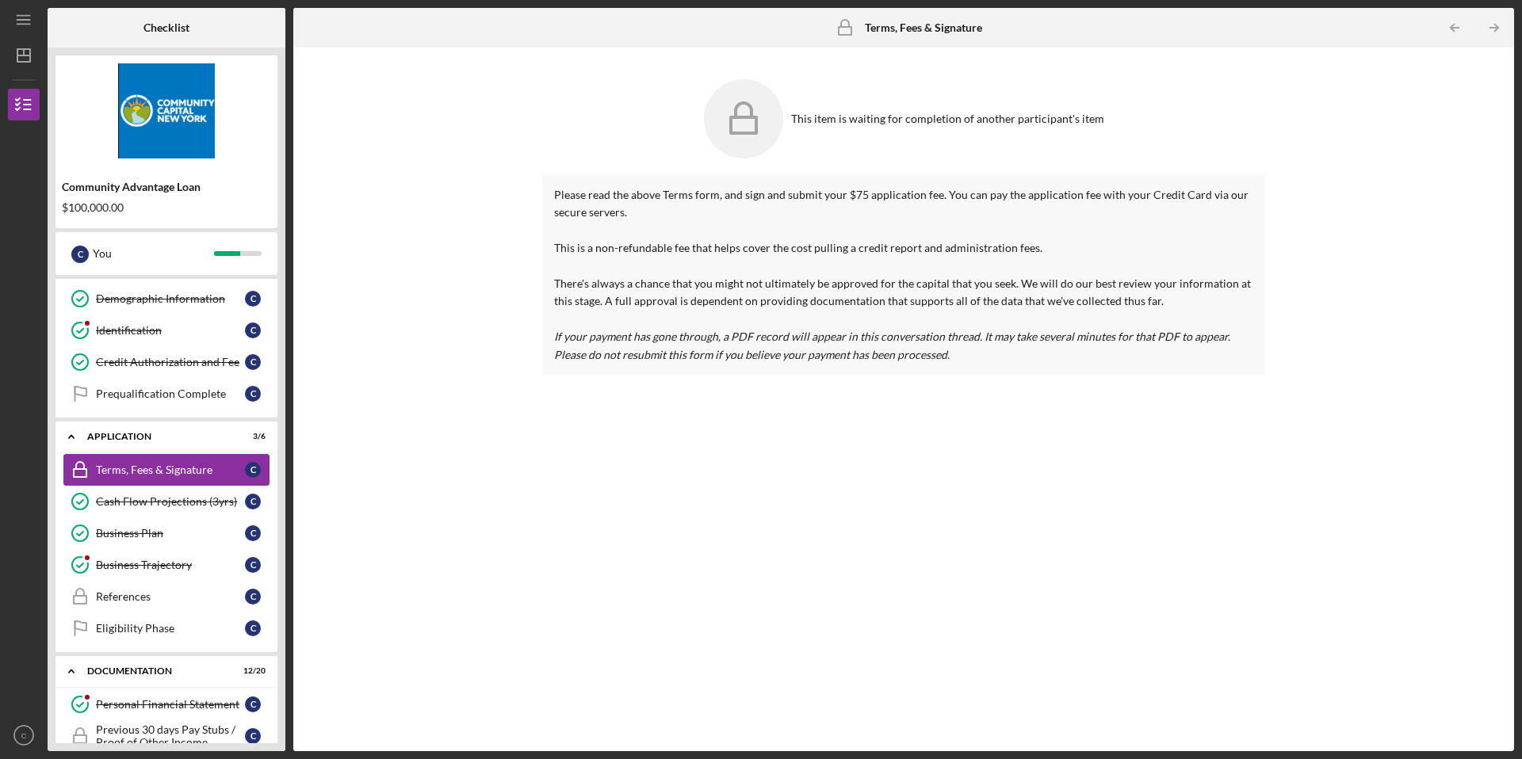
click at [150, 473] on div "Terms, Fees & Signature" at bounding box center [170, 470] width 149 height 13
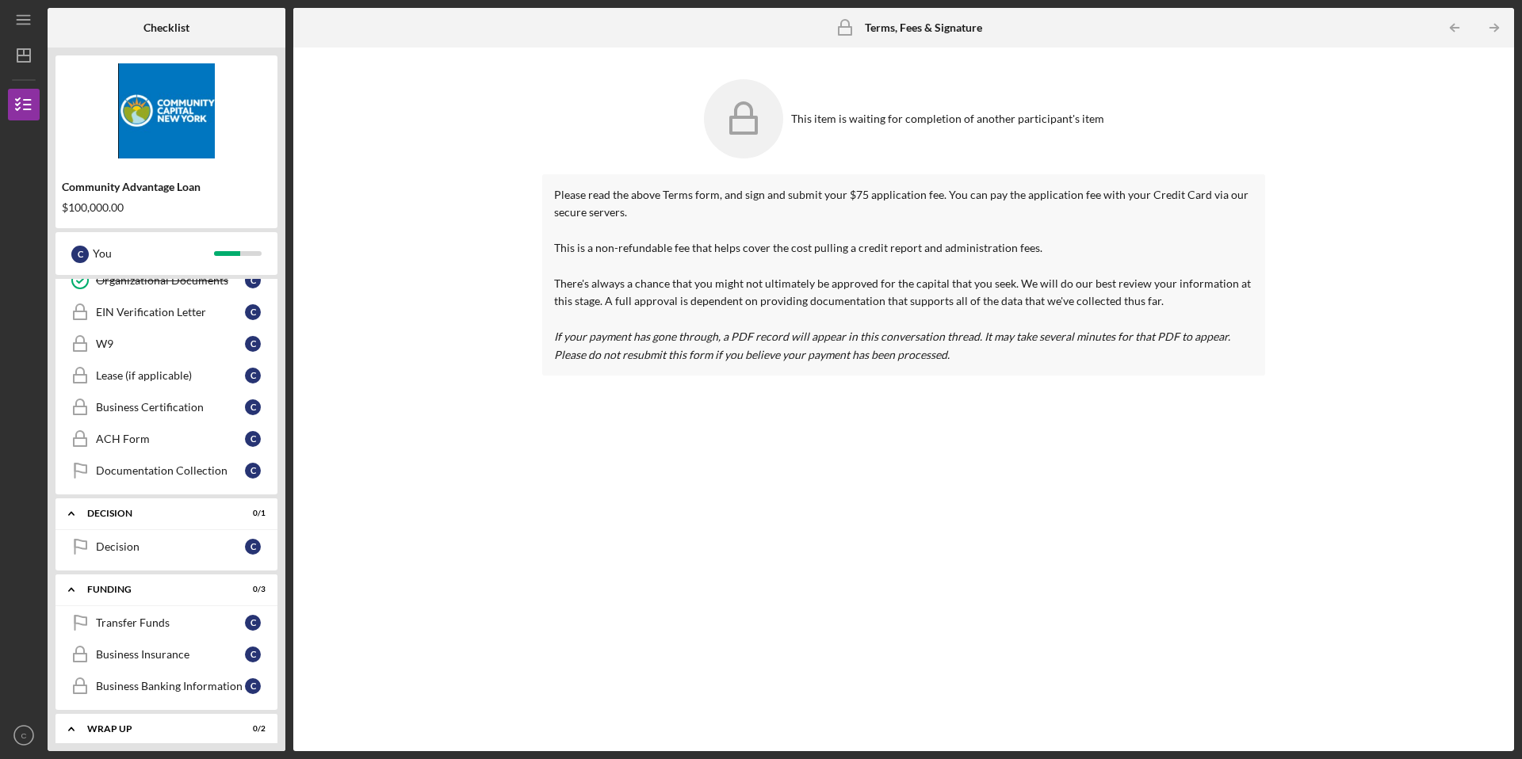
scroll to position [1074, 0]
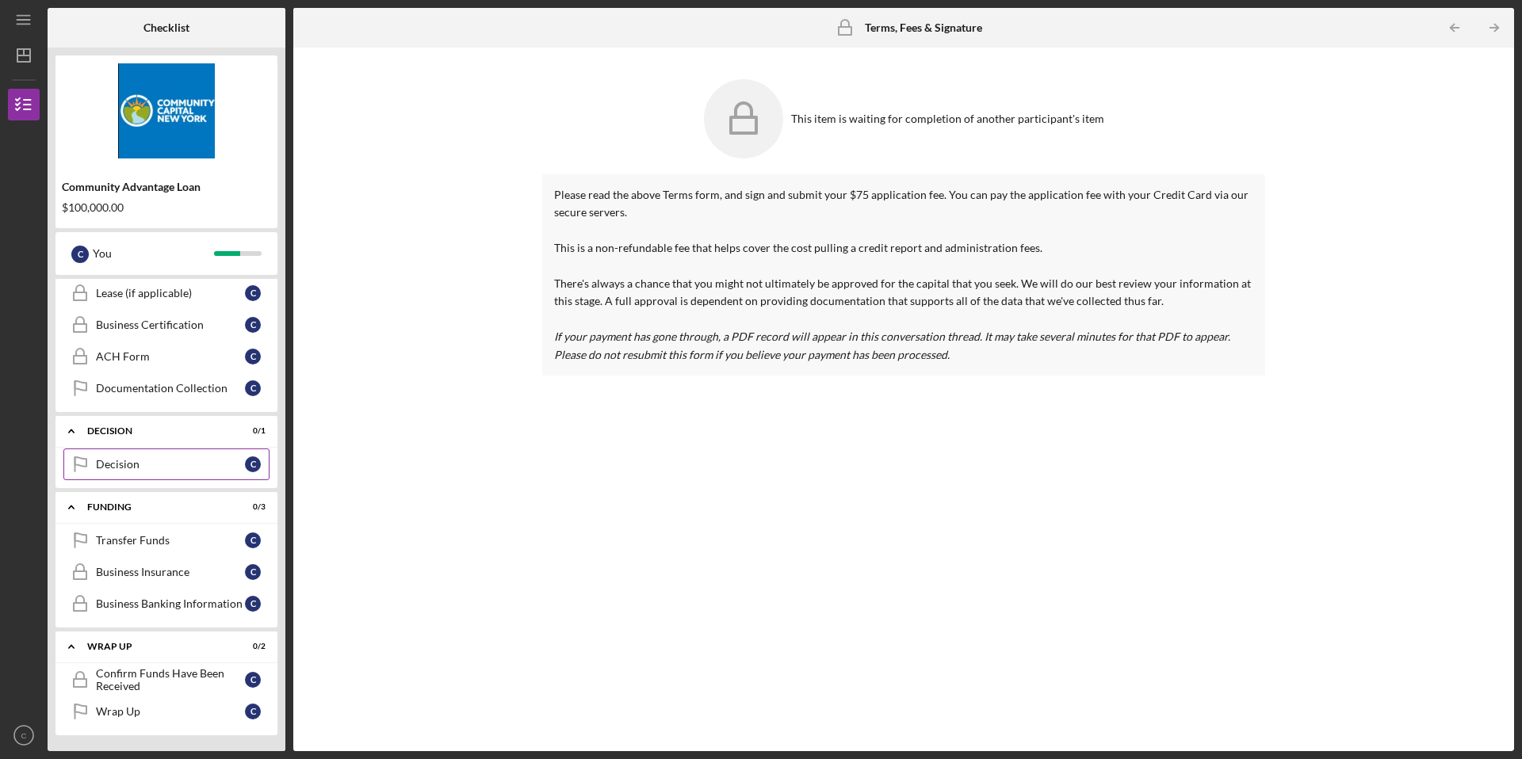
click at [178, 474] on link "Decision Decision C" at bounding box center [166, 465] width 206 height 32
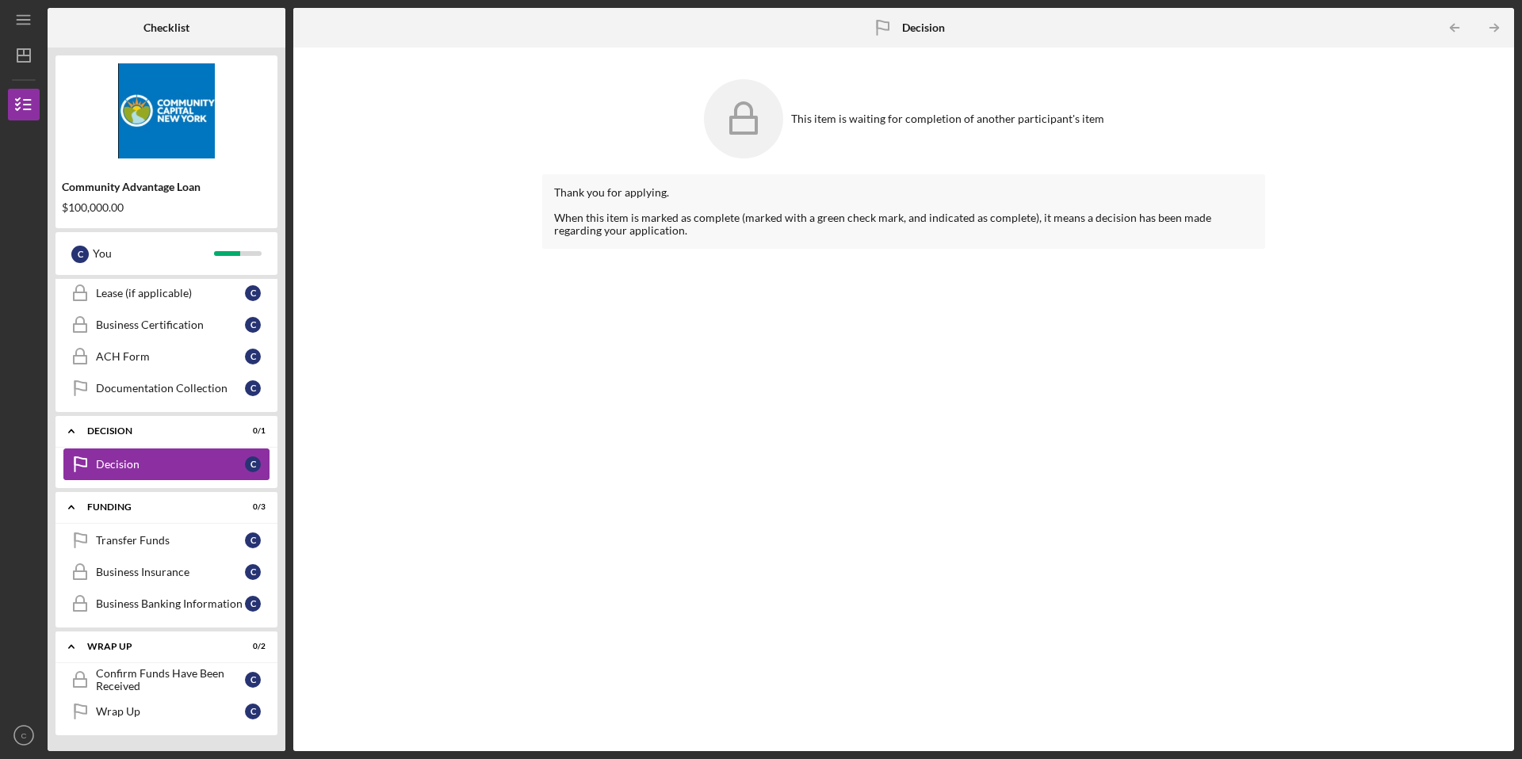
click at [178, 474] on link "Decision Decision C" at bounding box center [166, 465] width 206 height 32
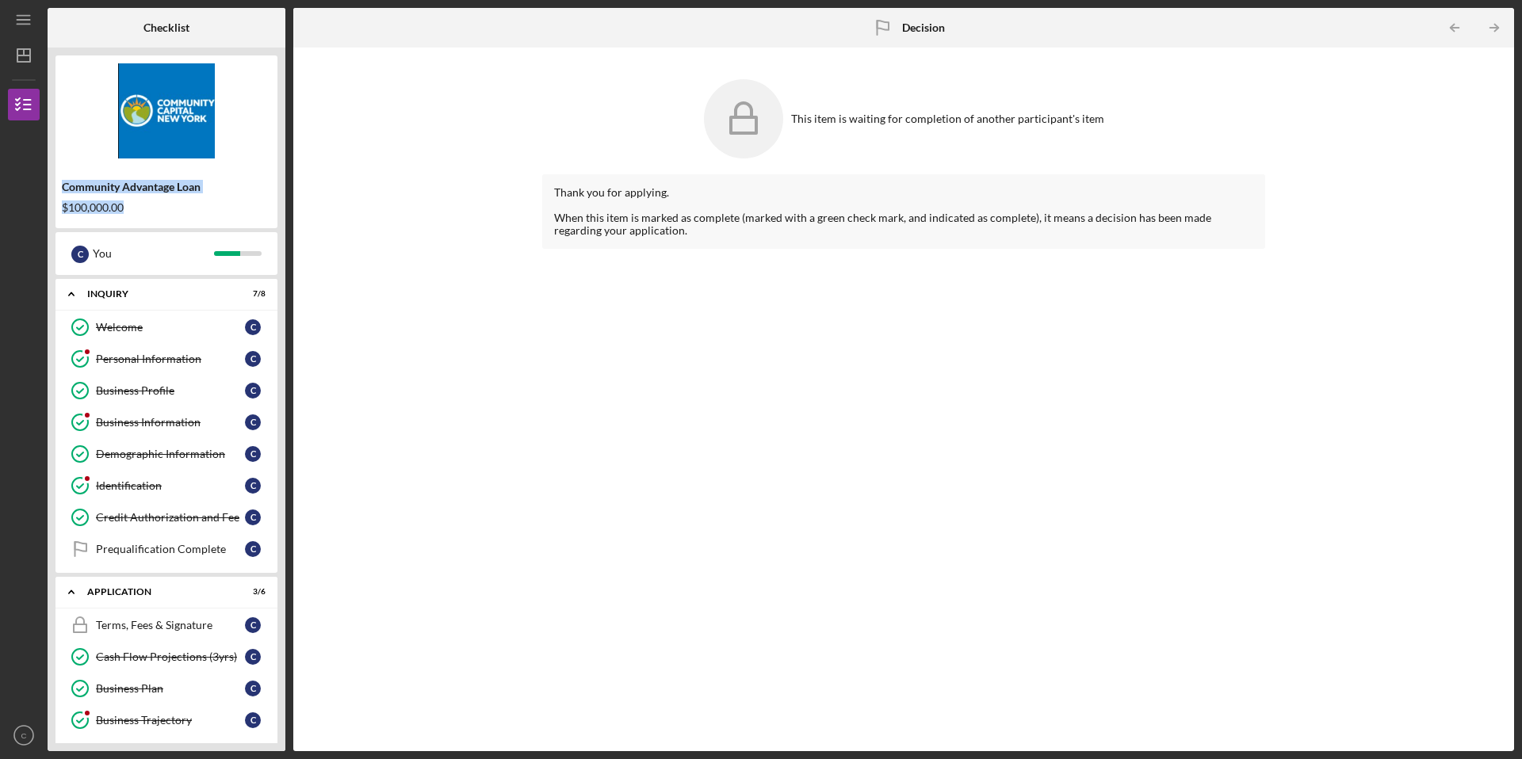
drag, startPoint x: 145, startPoint y: 205, endPoint x: 55, endPoint y: 180, distance: 93.1
click at [55, 180] on div "Community Advantage Loan $100,000.00" at bounding box center [166, 197] width 222 height 46
click at [25, 56] on icon "Icon/Dashboard" at bounding box center [24, 56] width 40 height 40
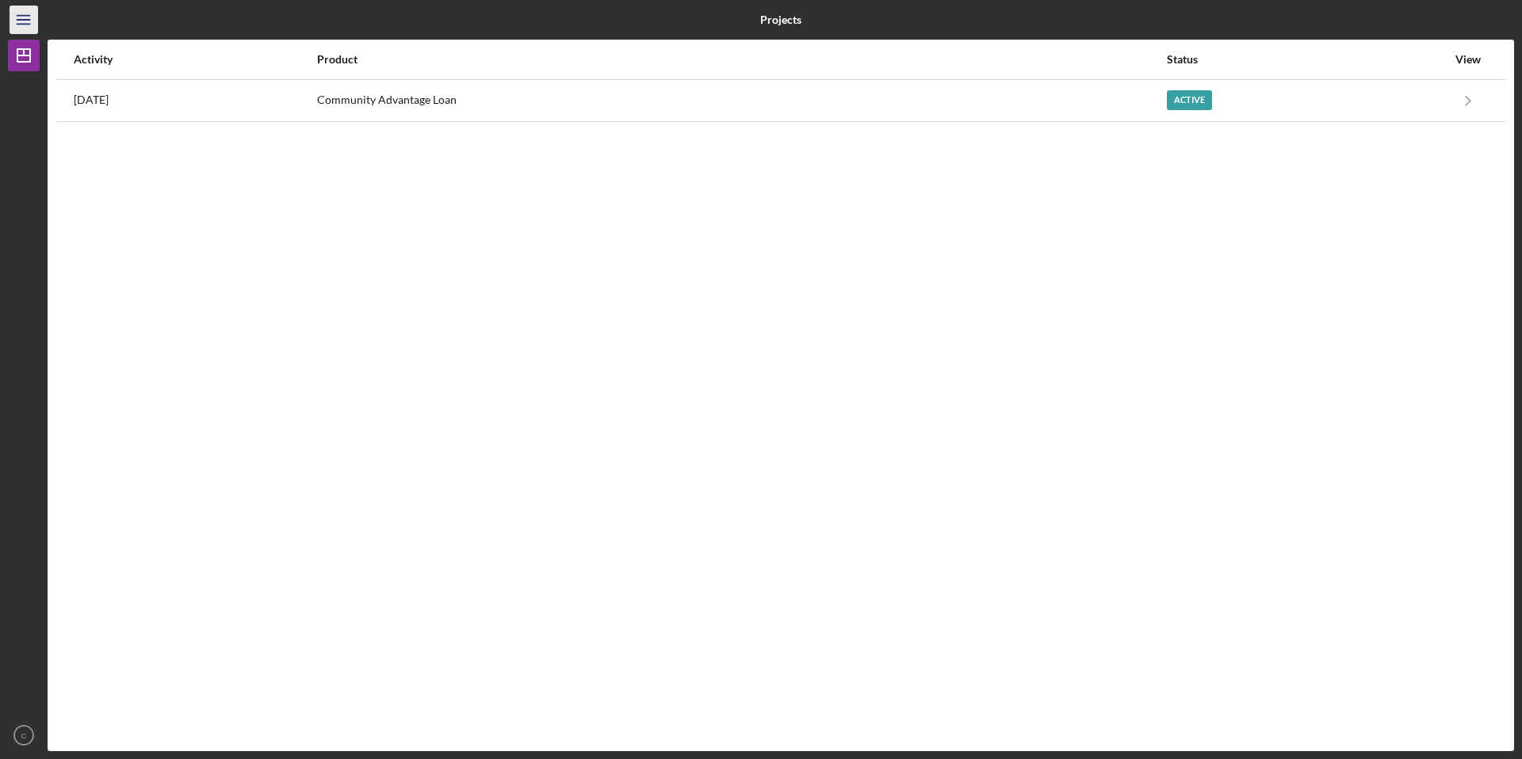
click at [19, 17] on icon "Icon/Menu" at bounding box center [24, 20] width 36 height 36
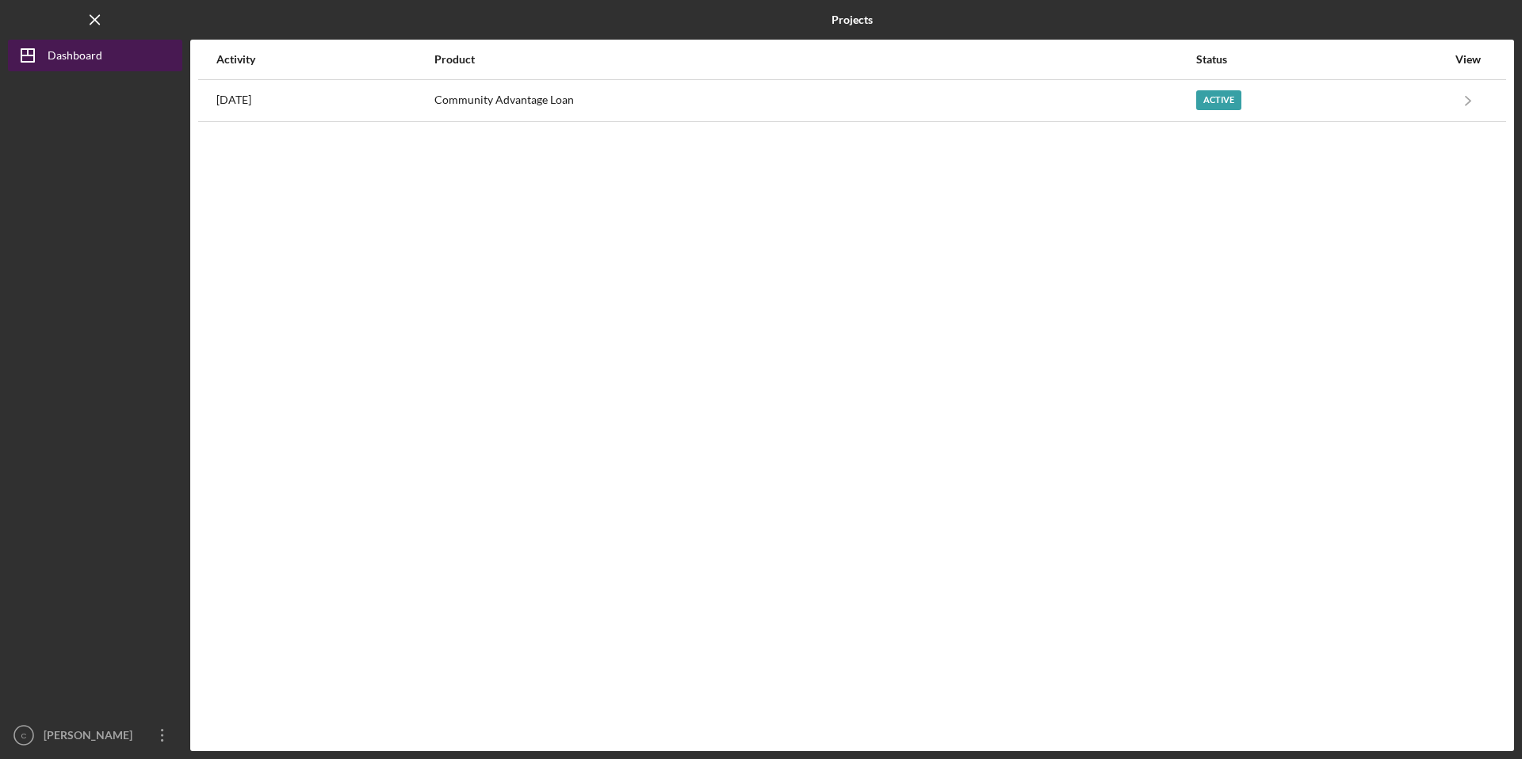
click at [44, 52] on icon "Icon/Dashboard" at bounding box center [28, 56] width 40 height 40
click at [103, 14] on icon "Icon/Menu Close" at bounding box center [96, 20] width 36 height 36
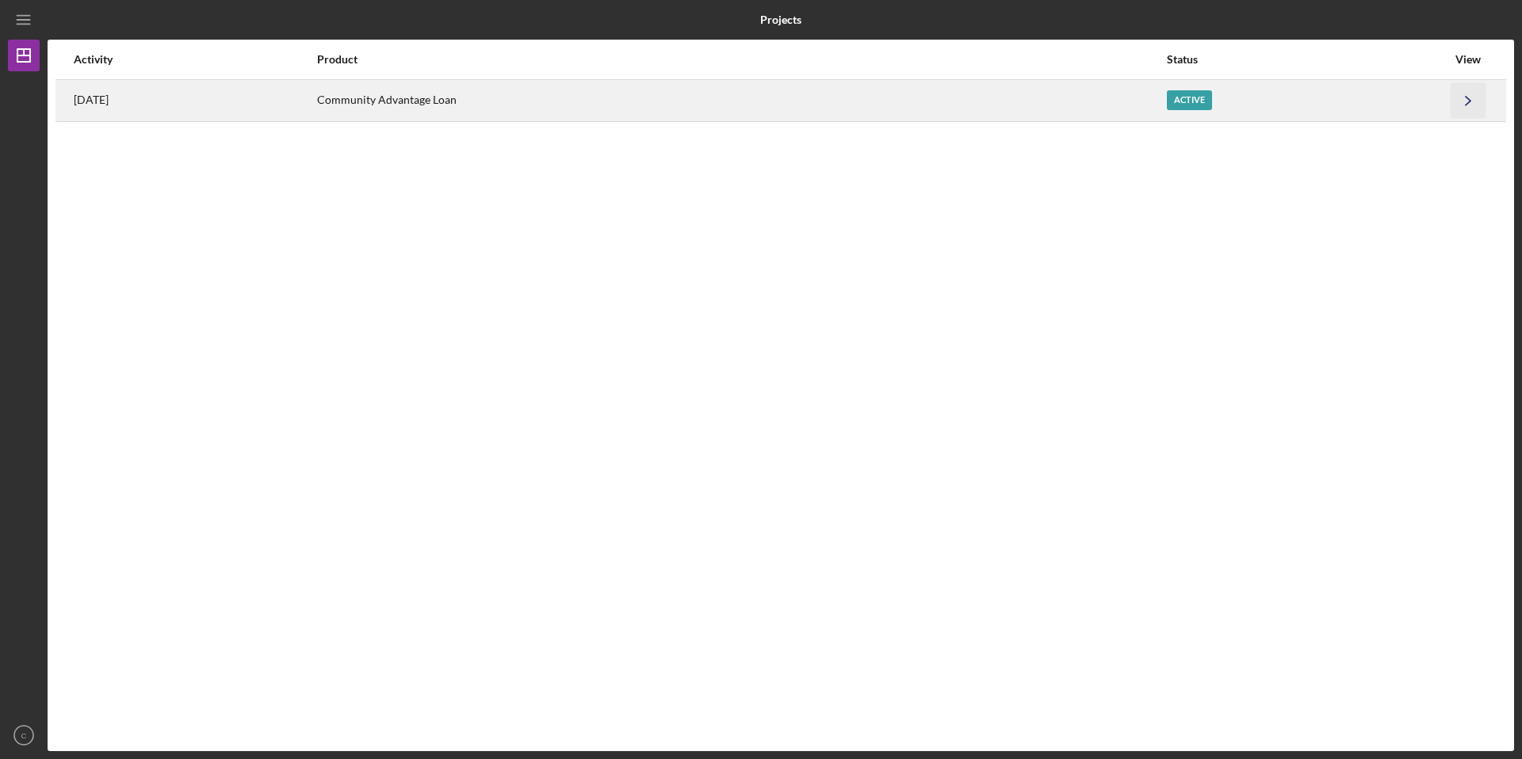
click at [1471, 100] on polyline "button" at bounding box center [1468, 100] width 5 height 9
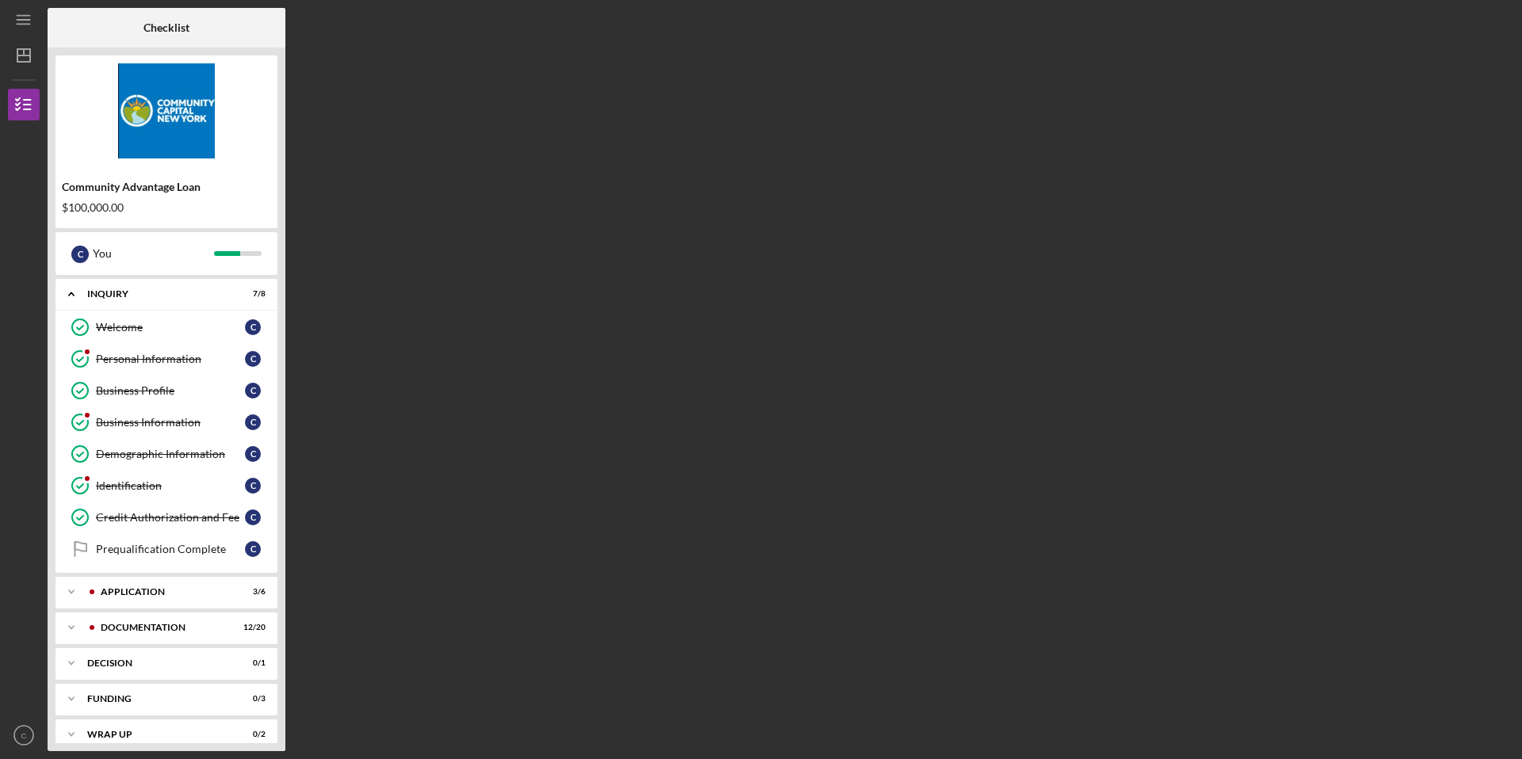
scroll to position [16, 0]
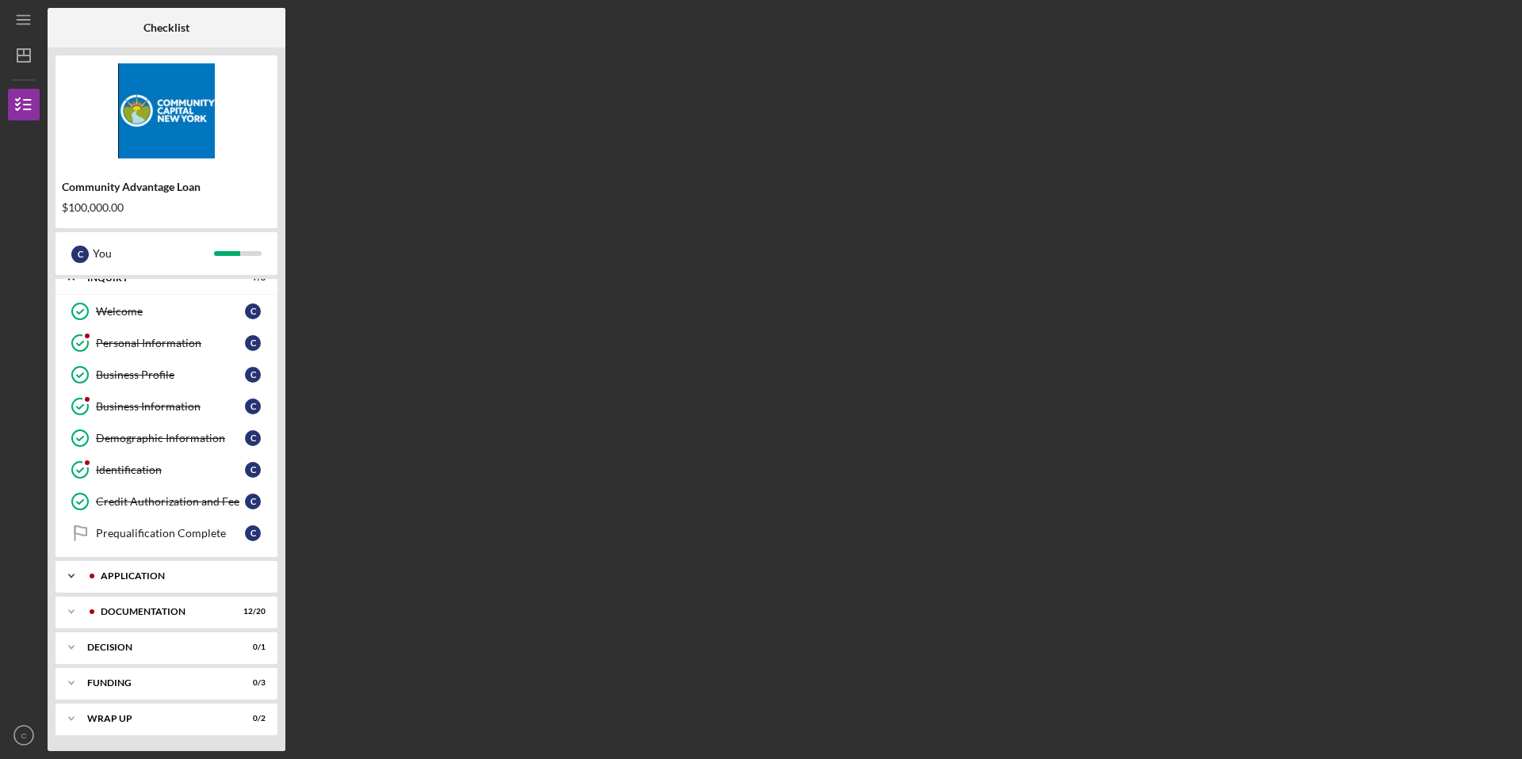
click at [163, 574] on div "Application" at bounding box center [179, 577] width 157 height 10
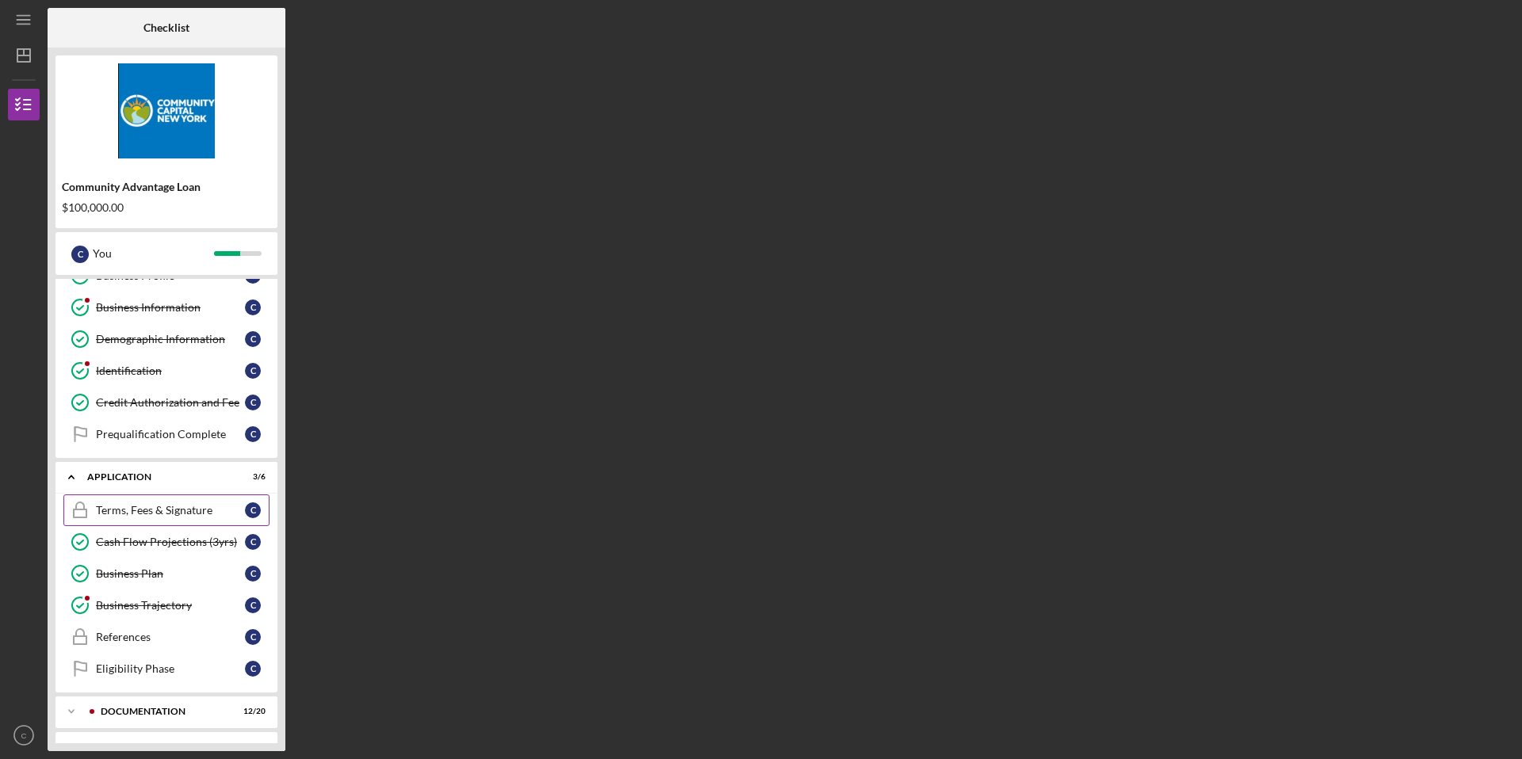
scroll to position [215, 0]
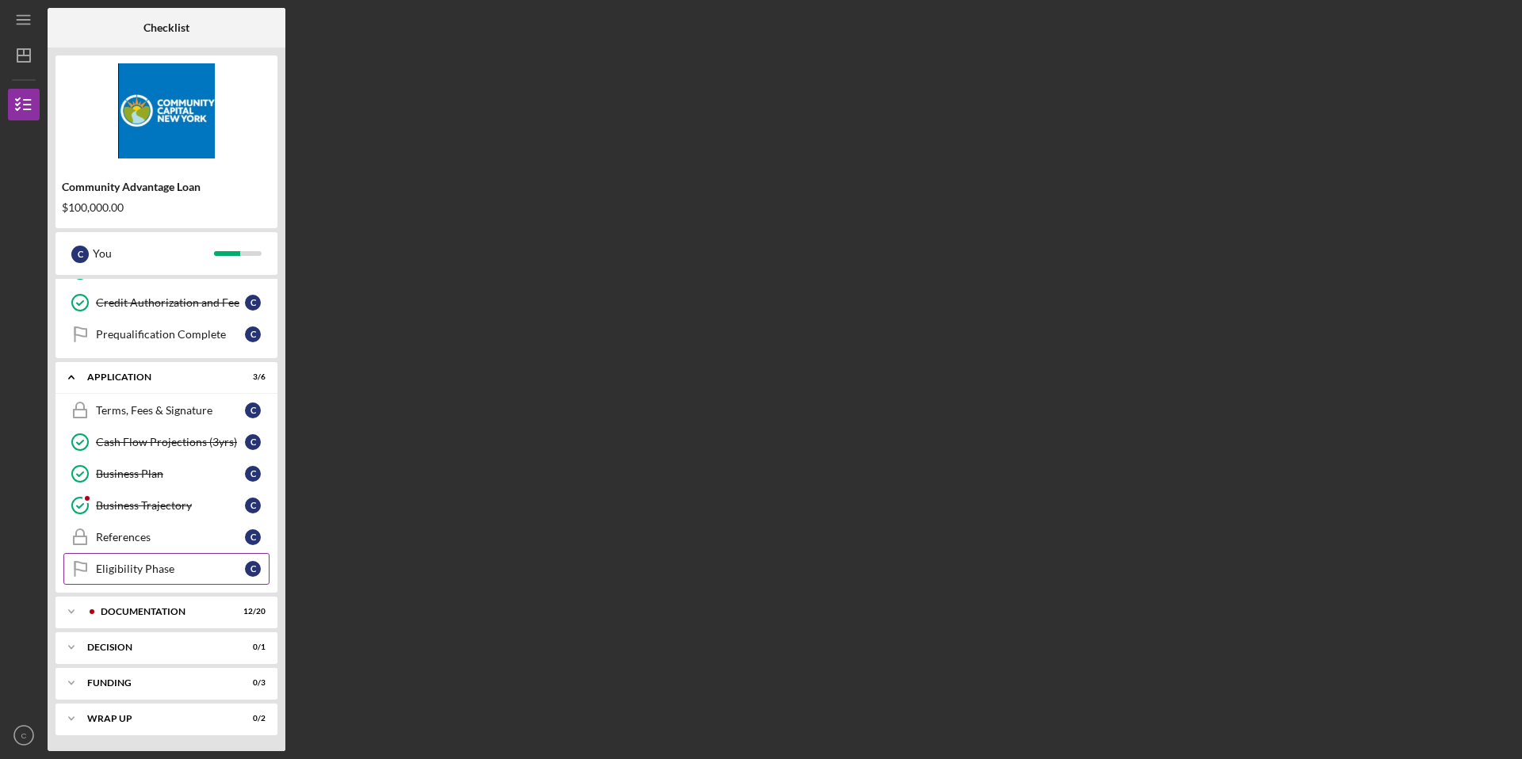
click at [158, 578] on link "Eligibility Phase Eligibility Phase C" at bounding box center [166, 569] width 206 height 32
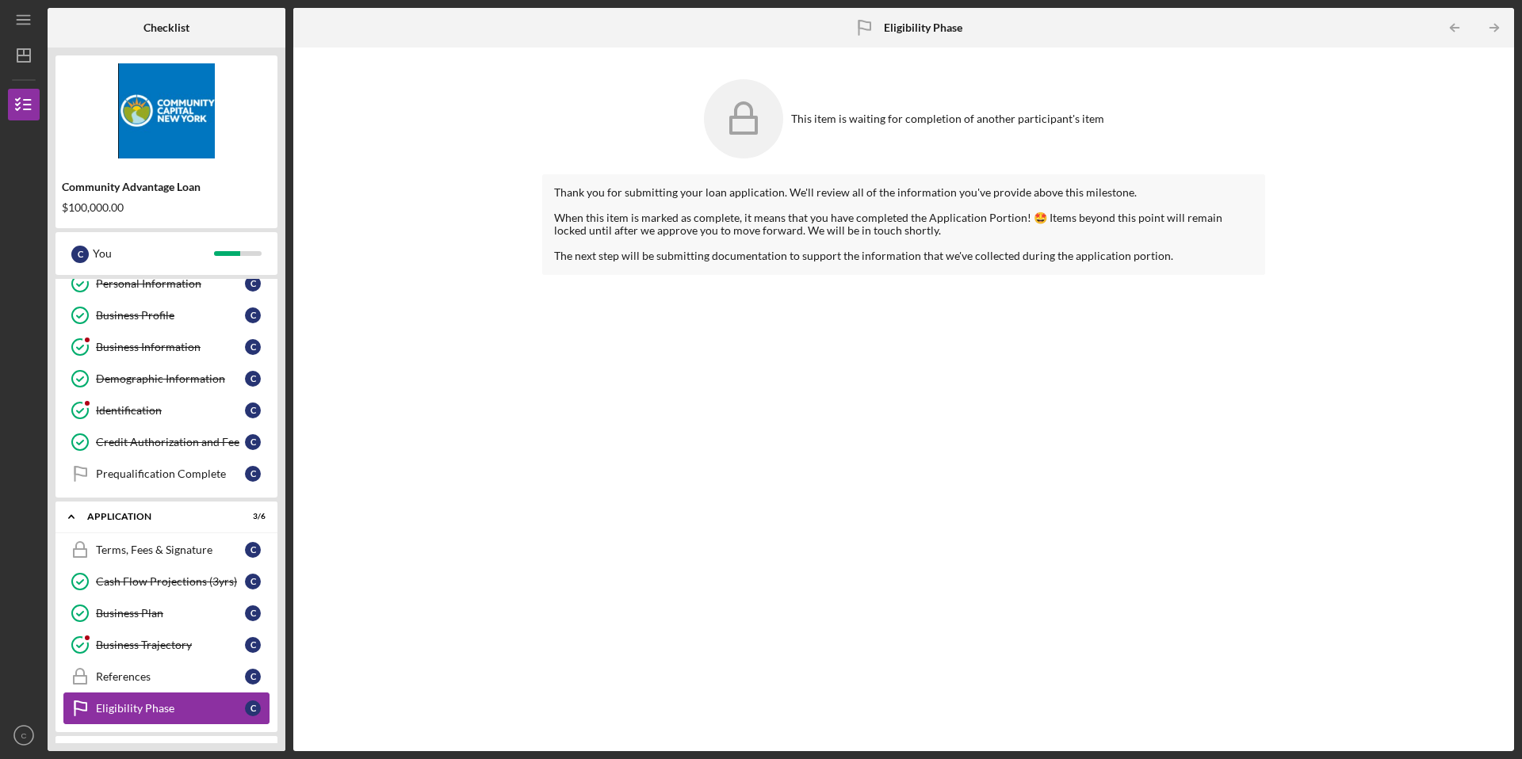
scroll to position [66, 0]
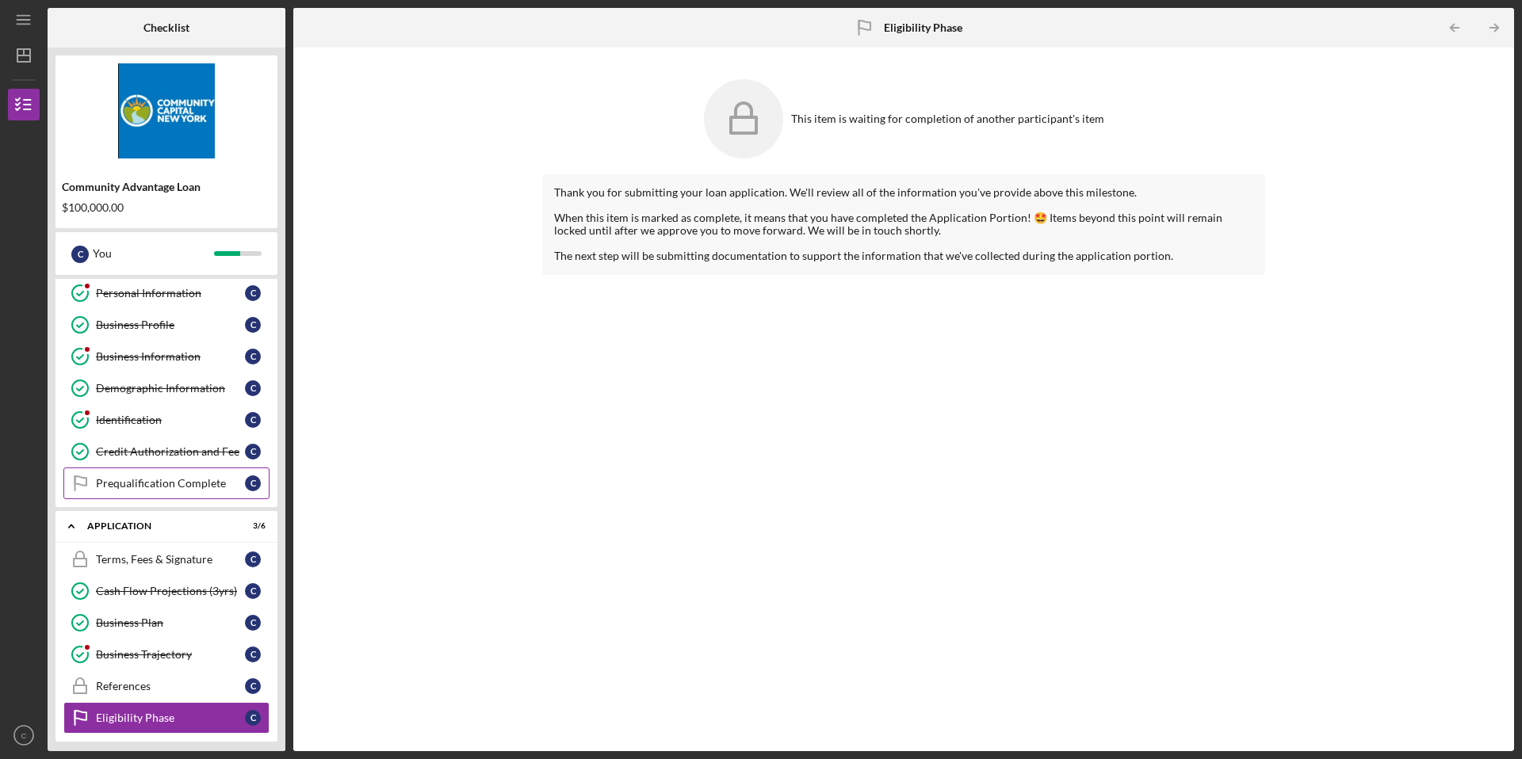
click at [170, 492] on link "Prequalification Complete Prequalification Complete C" at bounding box center [166, 484] width 206 height 32
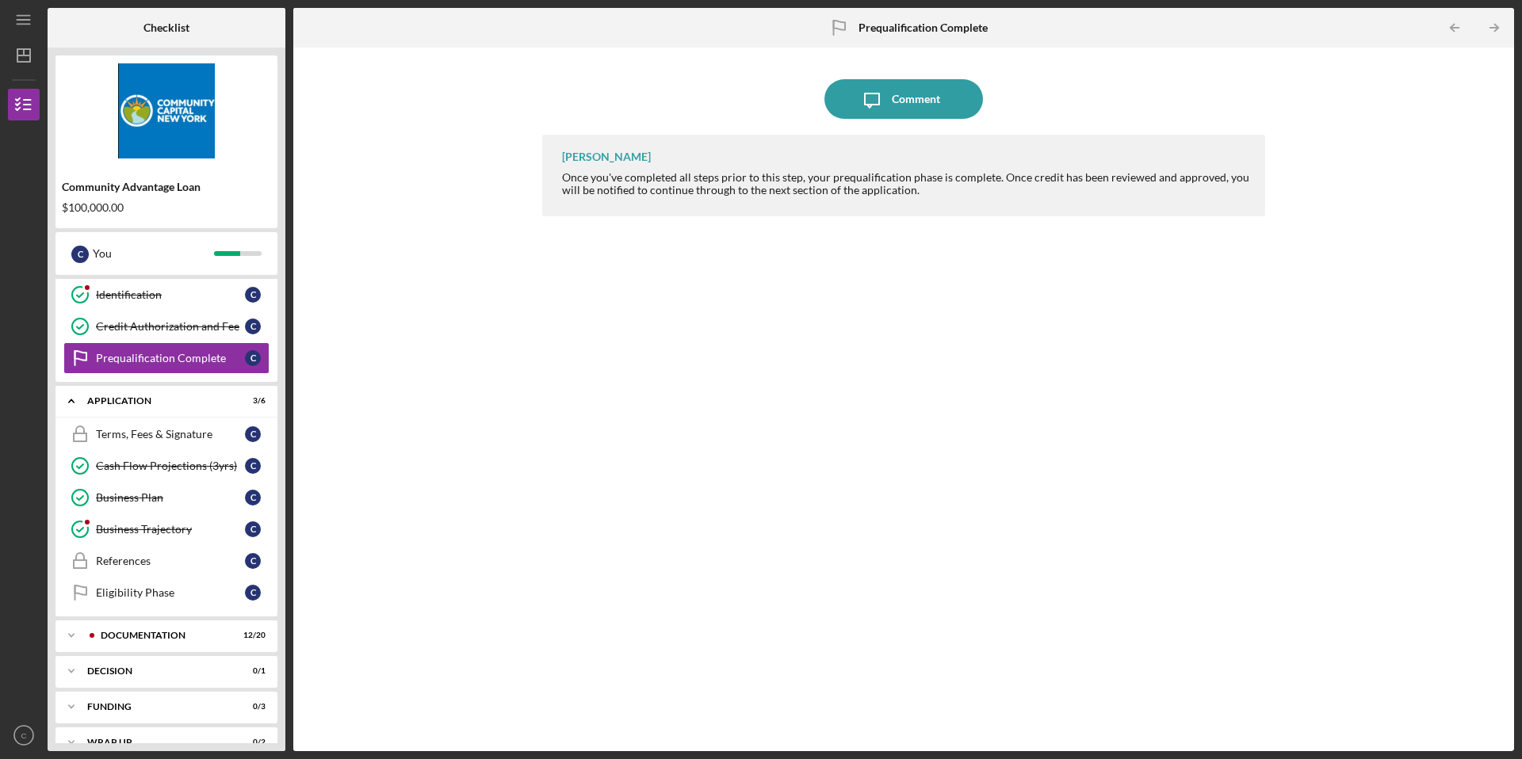
scroll to position [215, 0]
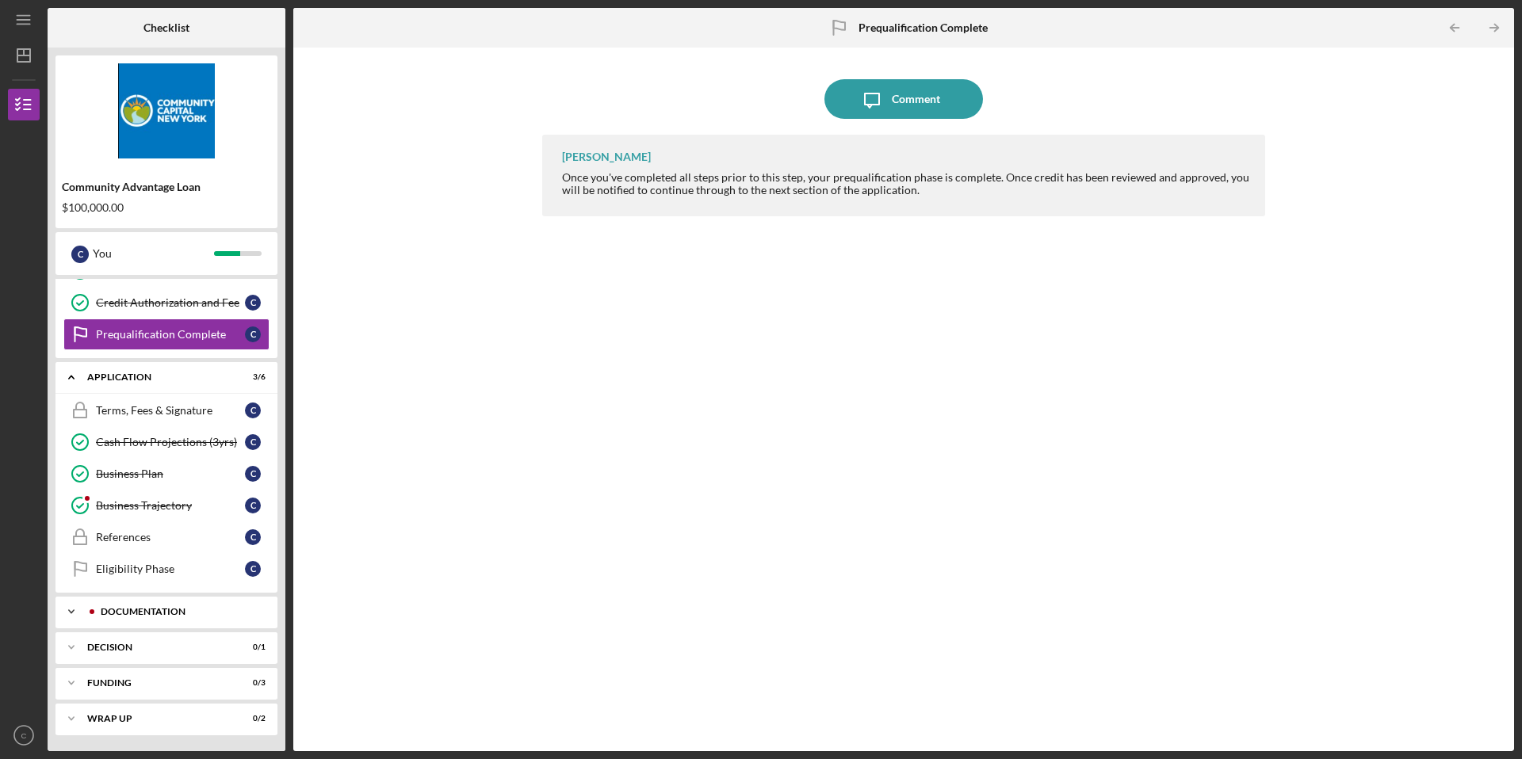
click at [70, 612] on polyline at bounding box center [71, 611] width 5 height 3
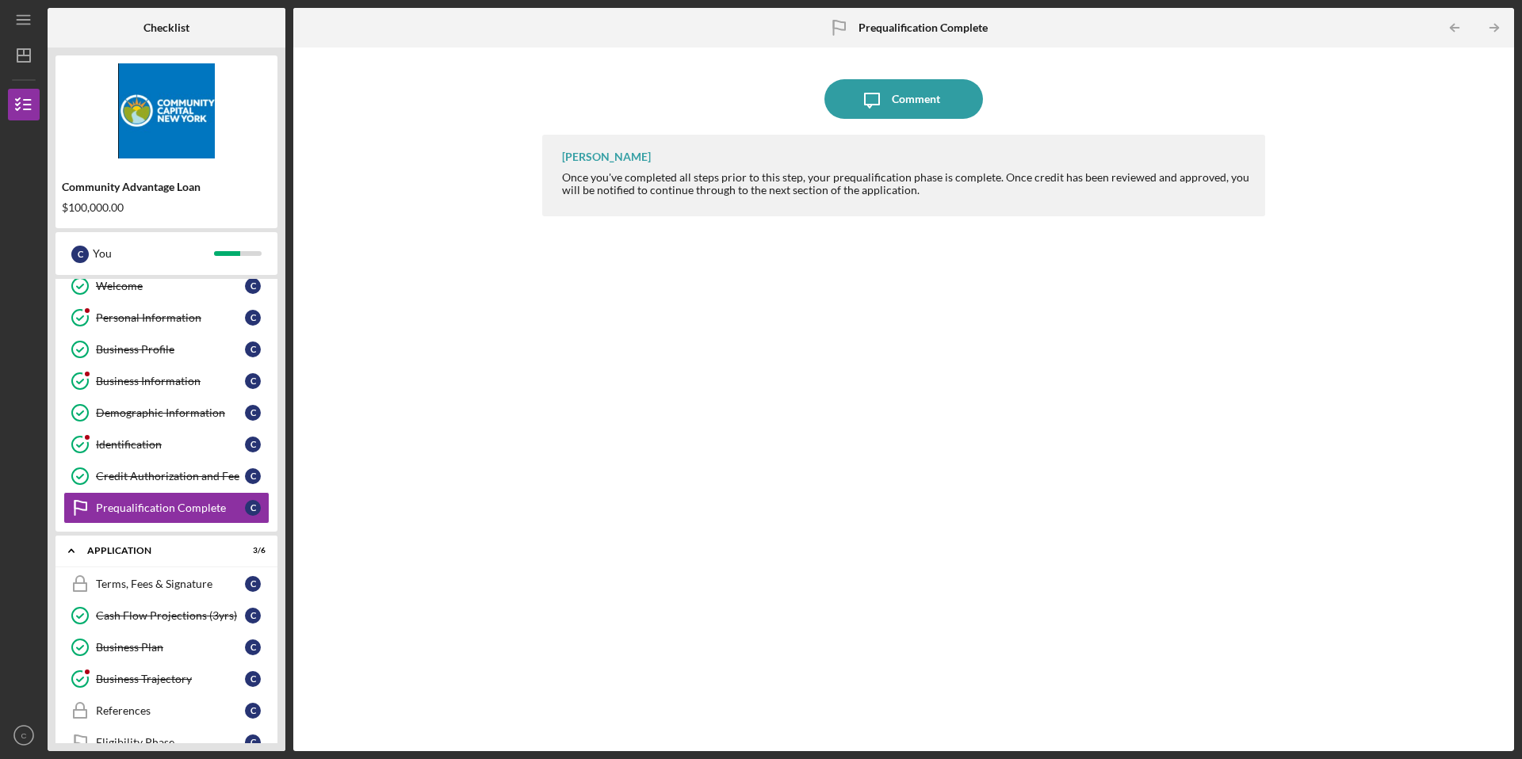
scroll to position [0, 0]
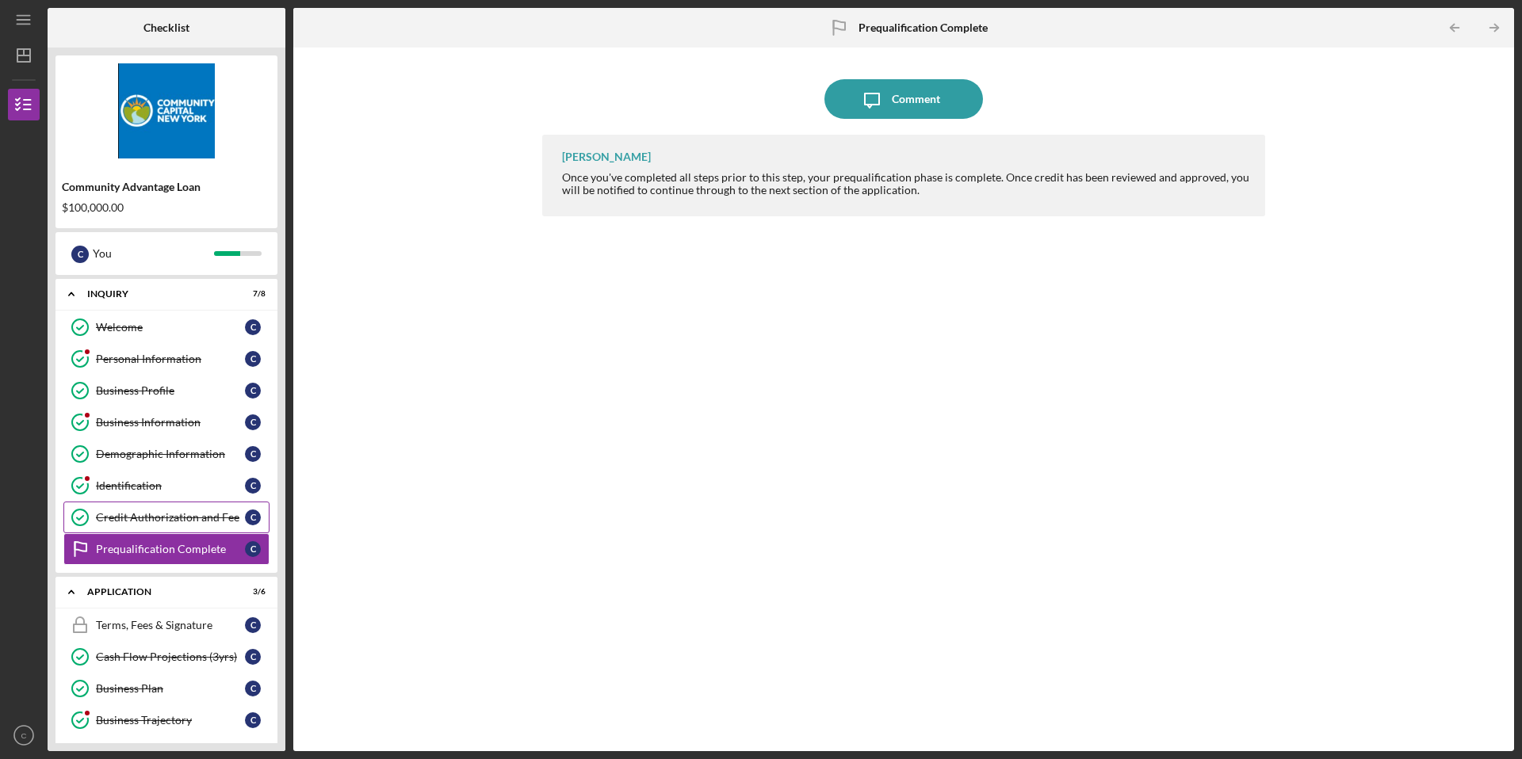
click at [168, 515] on div "Credit Authorization and Fee" at bounding box center [170, 517] width 149 height 13
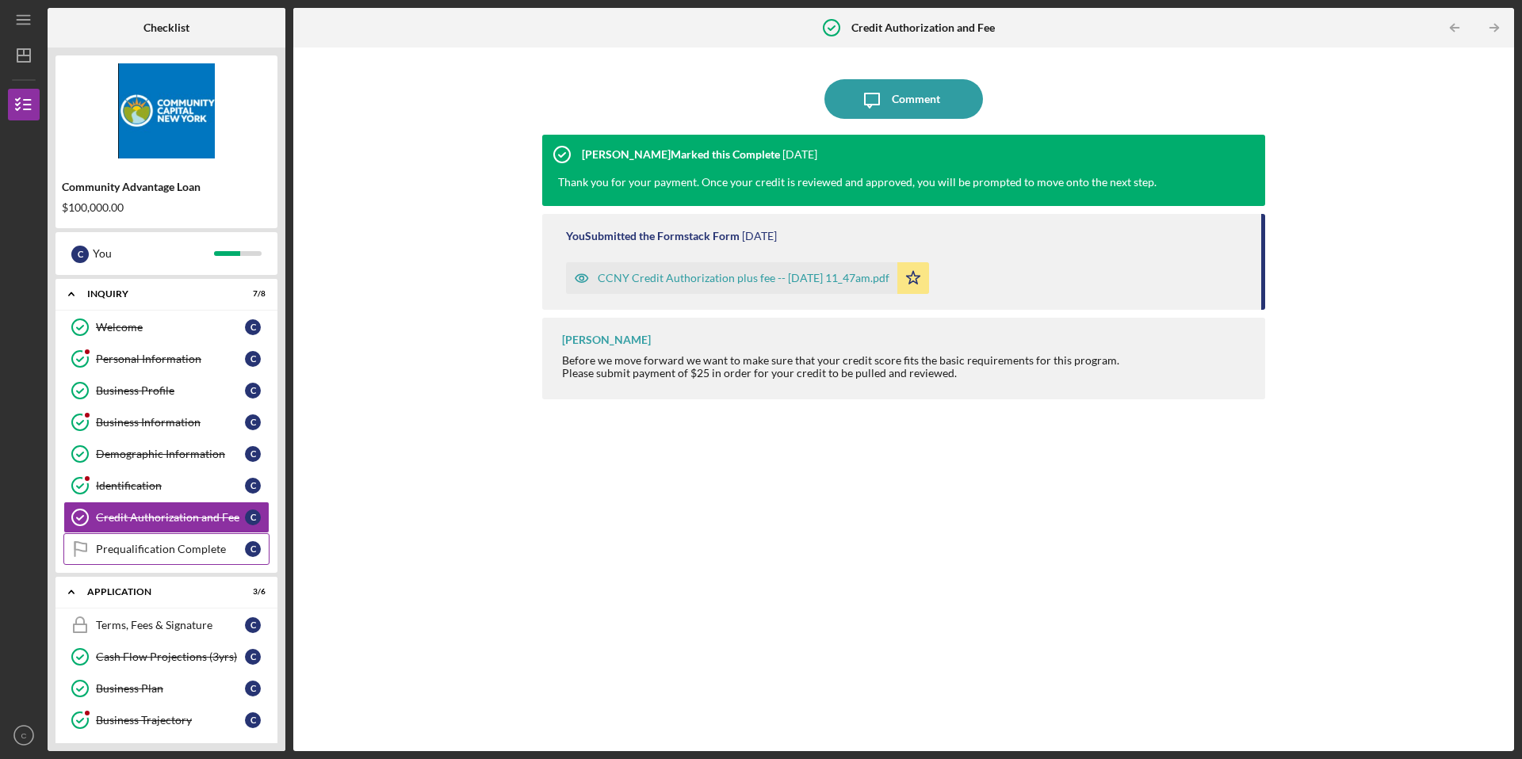
click at [224, 551] on div "Prequalification Complete" at bounding box center [170, 549] width 149 height 13
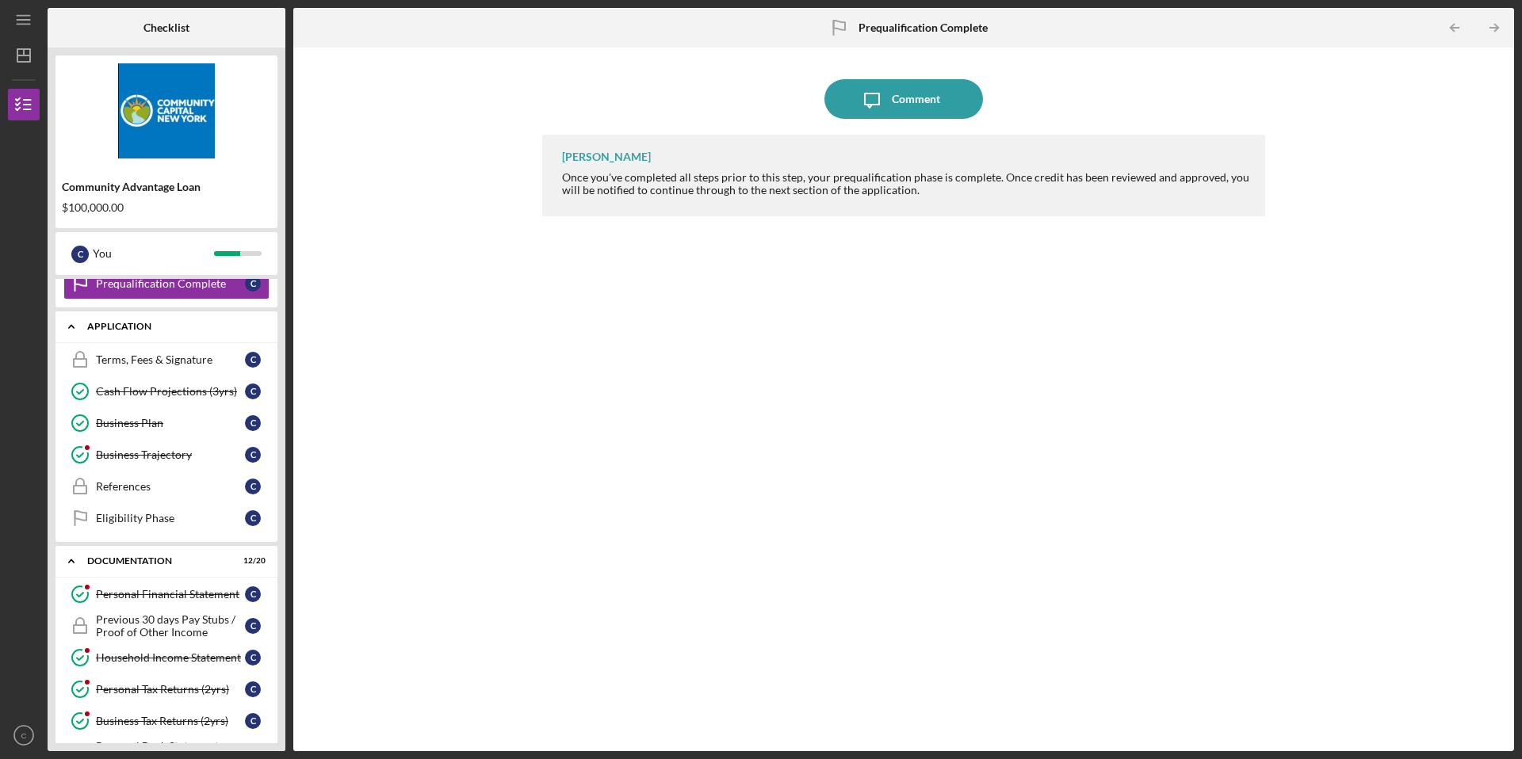
scroll to position [270, 0]
click at [178, 358] on div "Terms, Fees & Signature" at bounding box center [170, 356] width 149 height 13
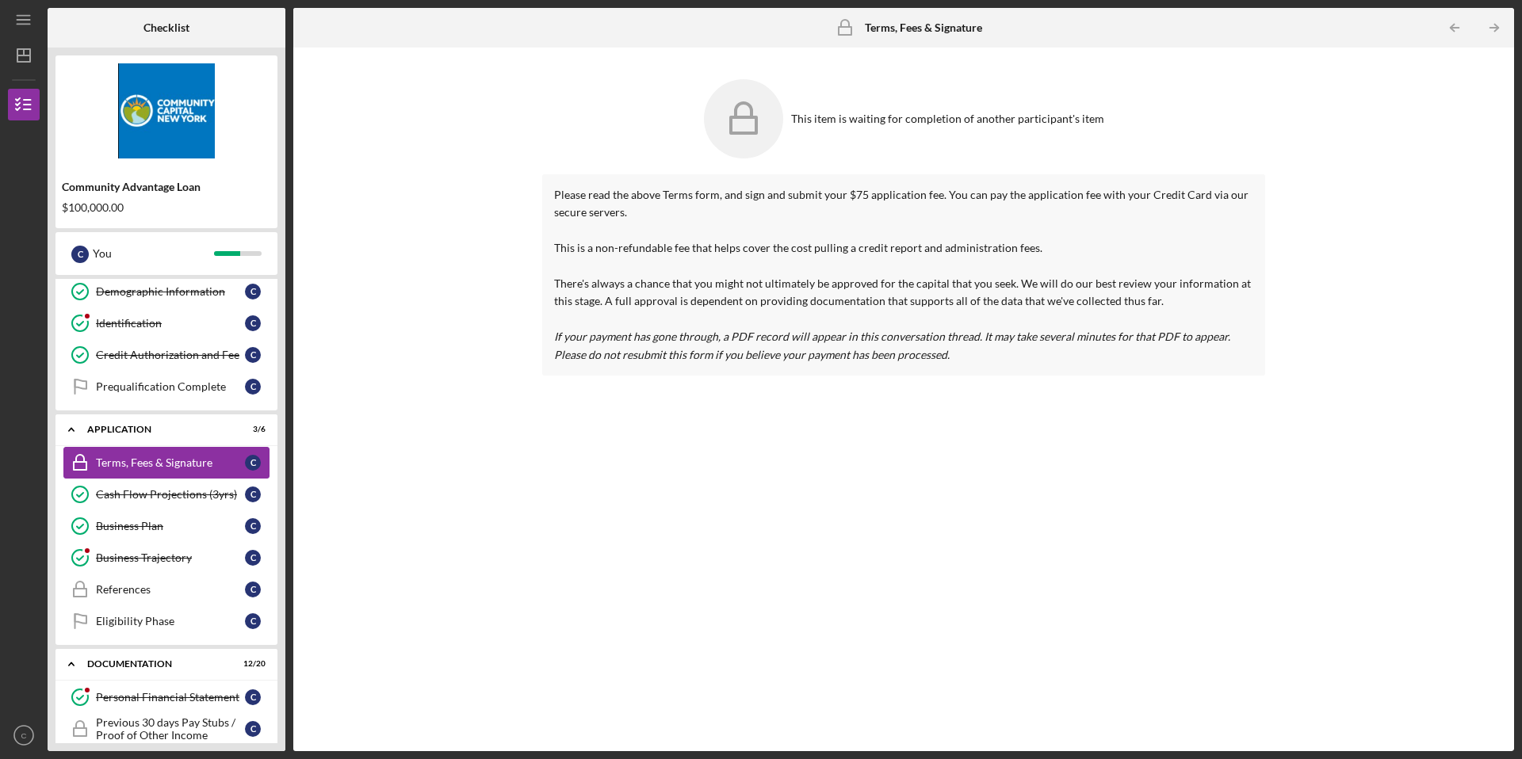
scroll to position [158, 0]
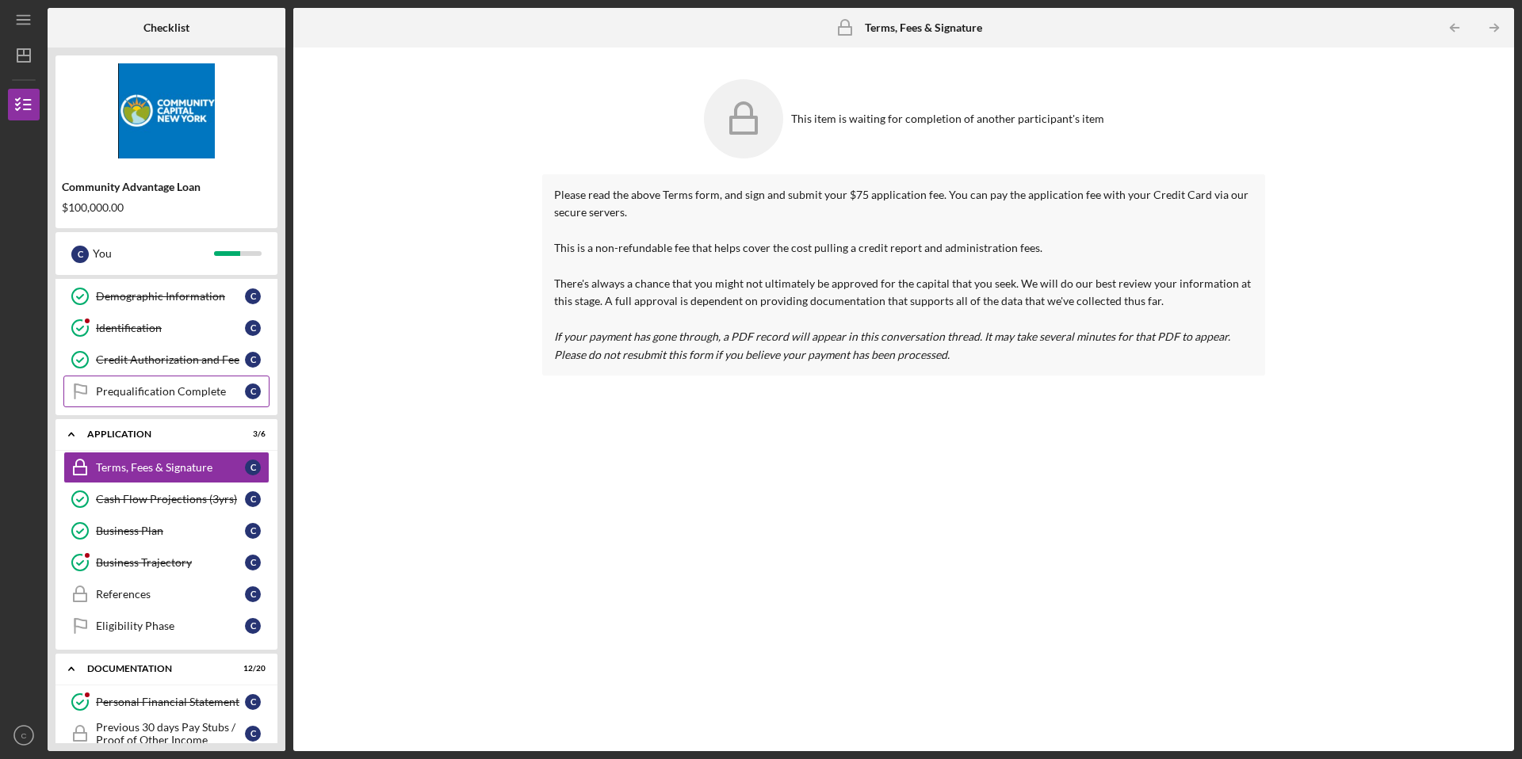
click at [175, 388] on div "Prequalification Complete" at bounding box center [170, 391] width 149 height 13
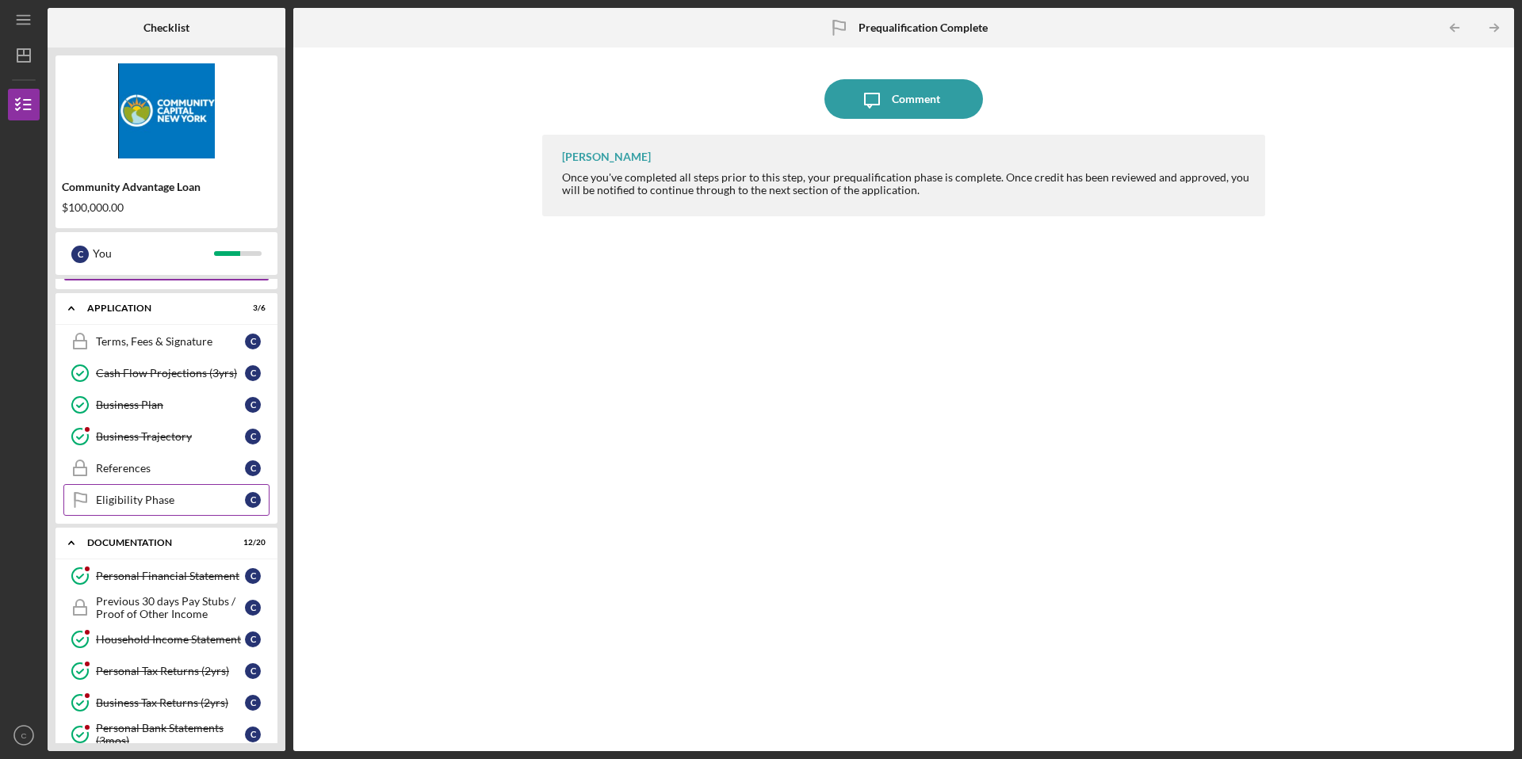
scroll to position [287, 0]
click at [197, 457] on link "References References C" at bounding box center [166, 466] width 206 height 32
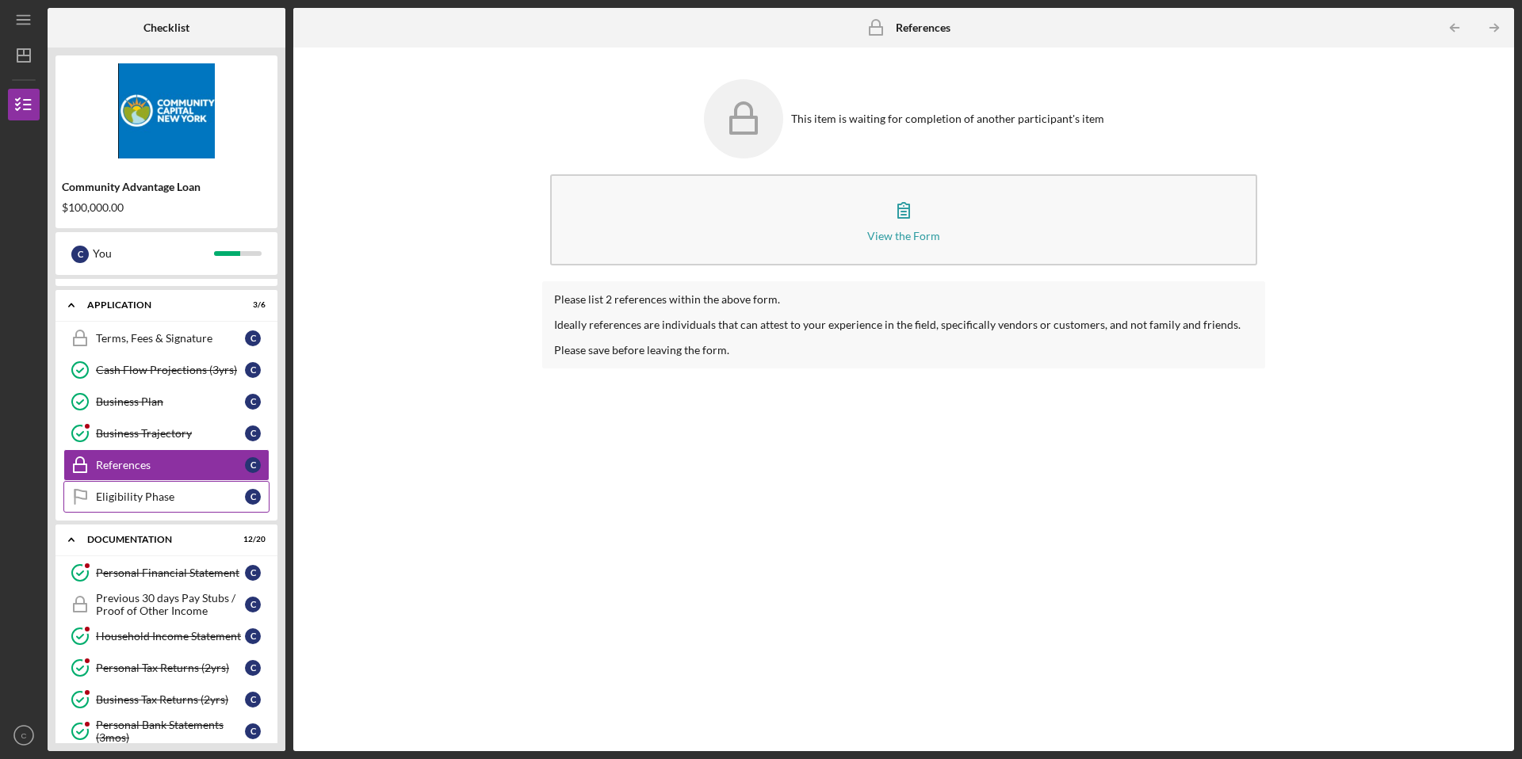
click at [187, 501] on div "Eligibility Phase" at bounding box center [170, 497] width 149 height 13
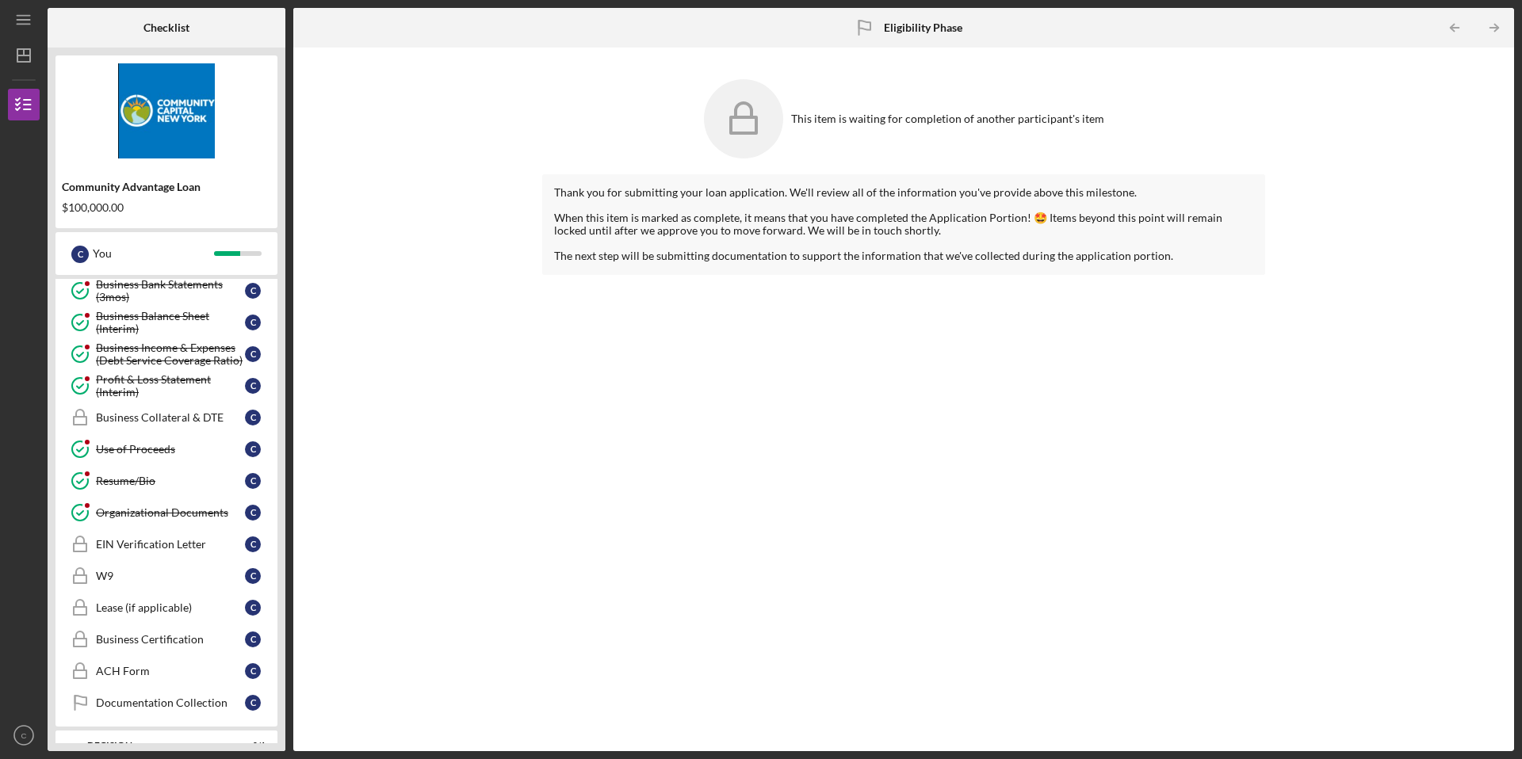
scroll to position [759, 0]
click at [182, 423] on div "Business Collateral & DTE" at bounding box center [170, 417] width 149 height 13
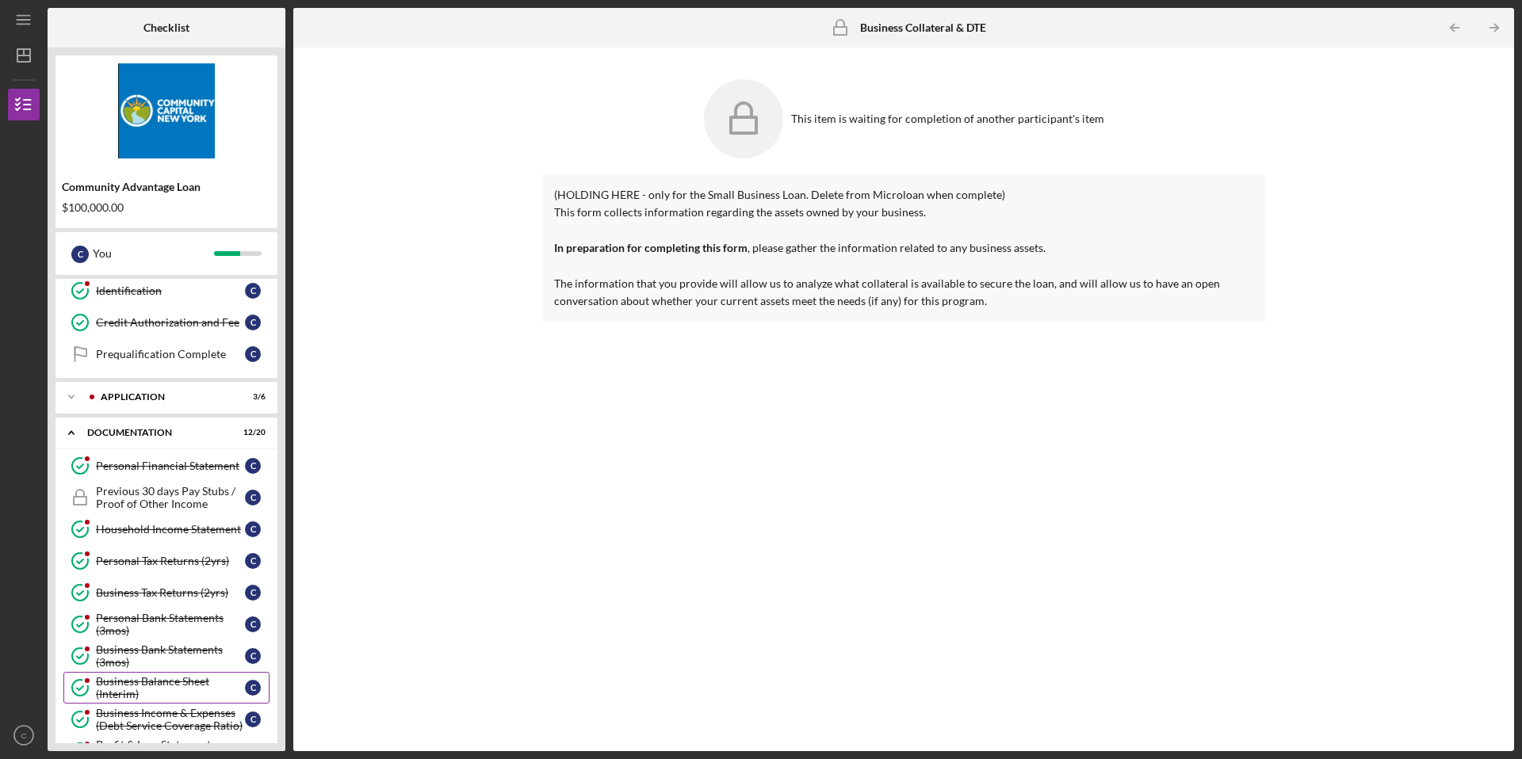
scroll to position [162, 0]
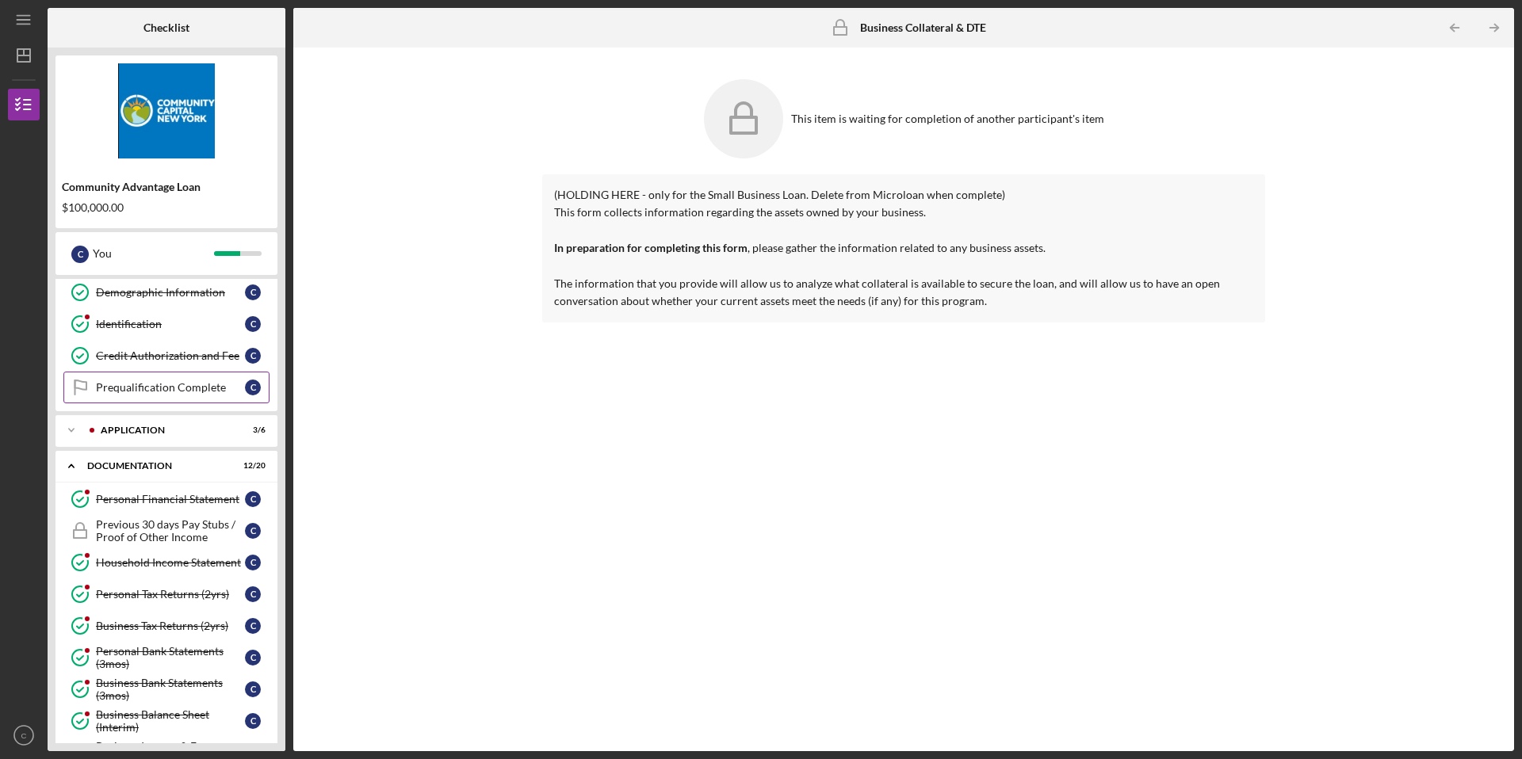
click at [204, 383] on div "Prequalification Complete" at bounding box center [170, 387] width 149 height 13
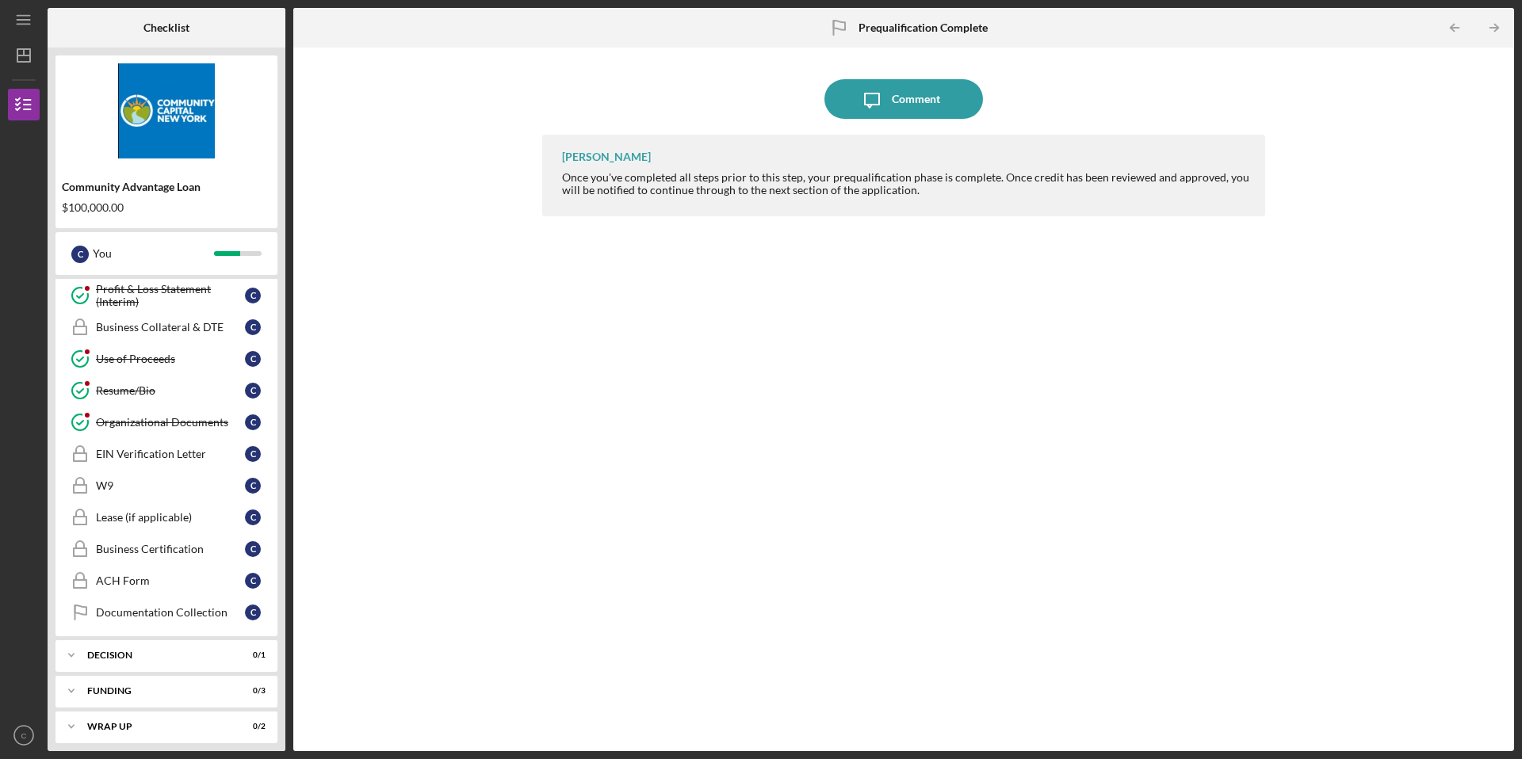
scroll to position [659, 0]
click at [94, 652] on div "Decision" at bounding box center [172, 648] width 170 height 10
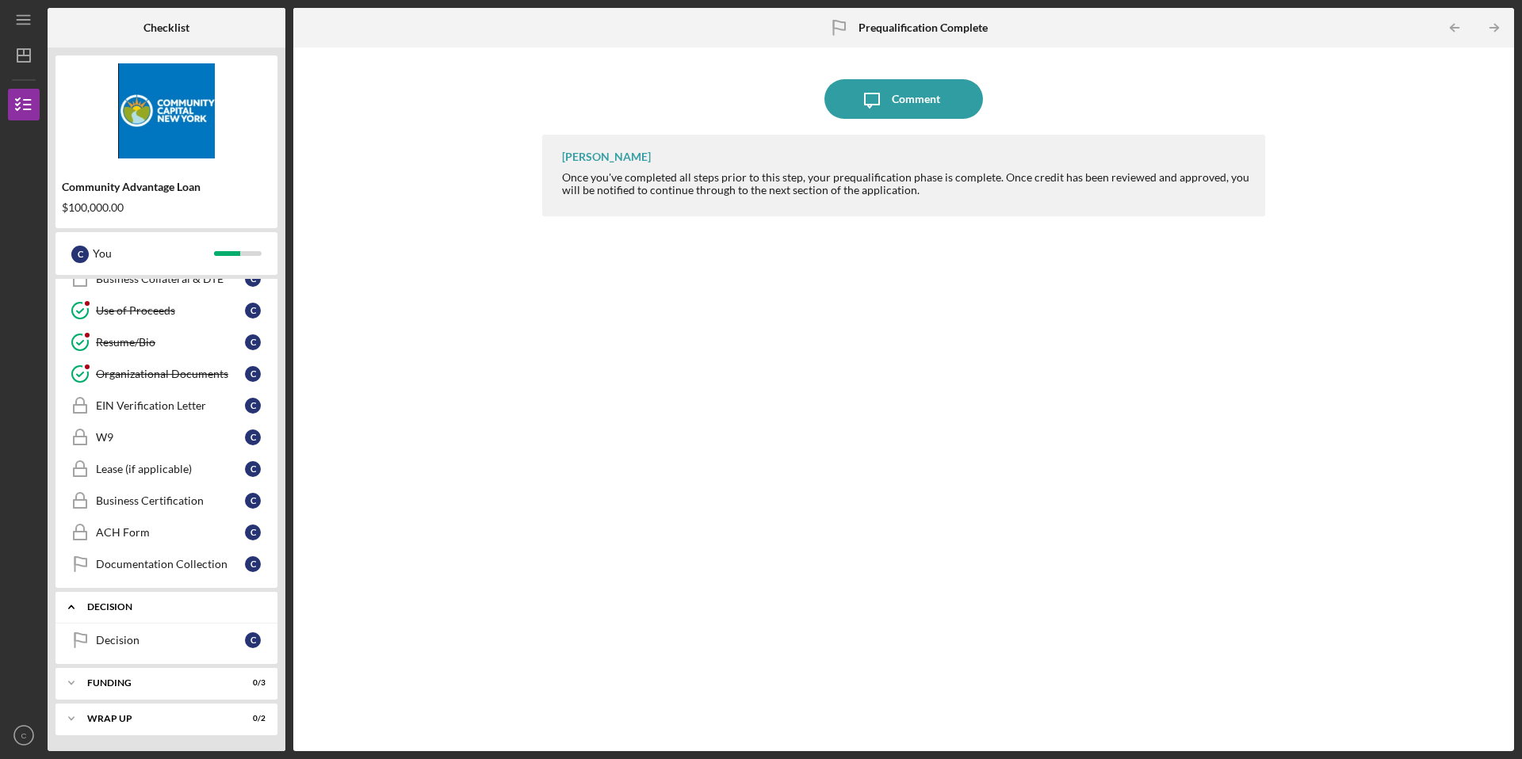
scroll to position [698, 0]
click at [110, 643] on div "Decision" at bounding box center [170, 641] width 149 height 13
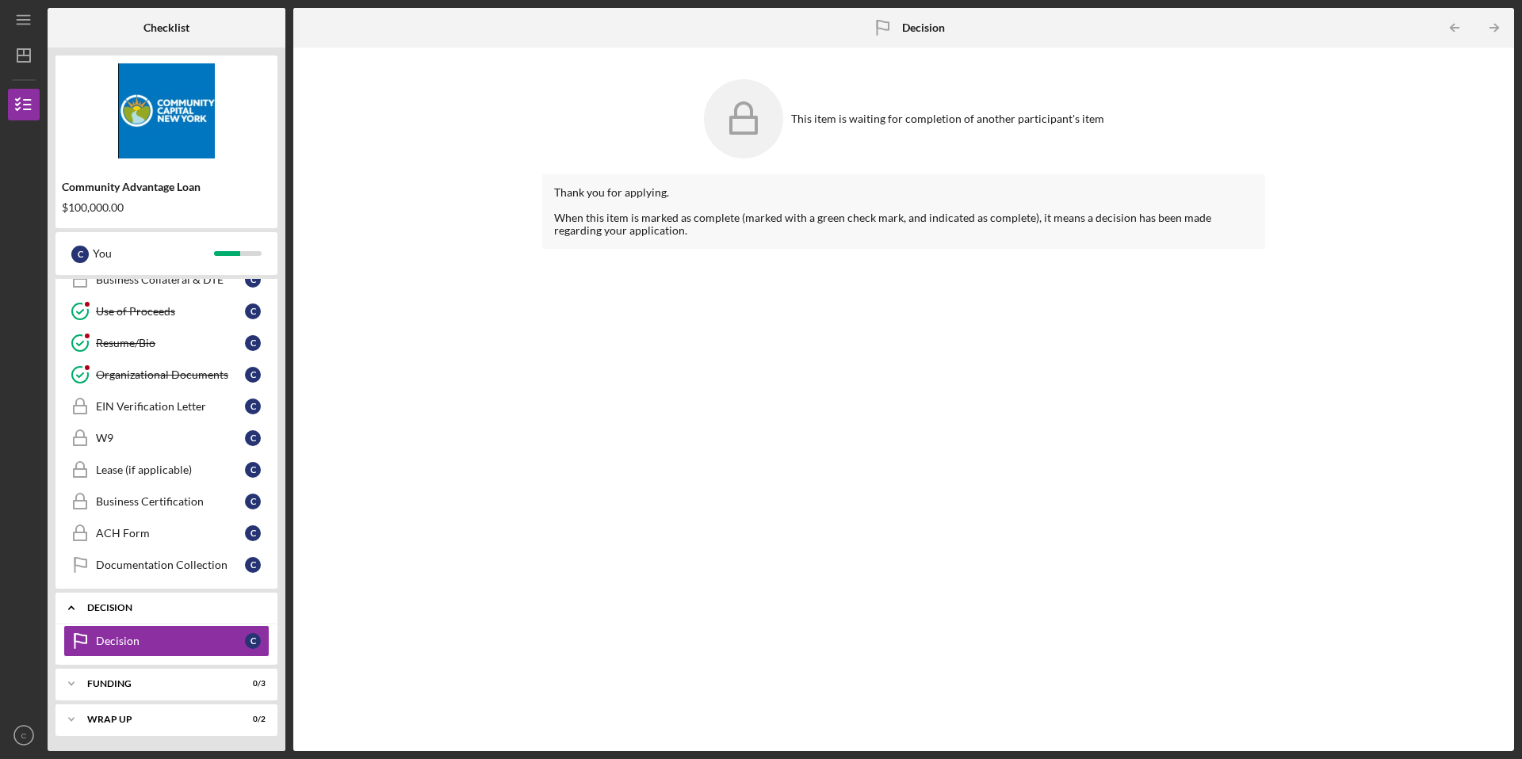
click at [108, 609] on div "Decision" at bounding box center [172, 608] width 170 height 10
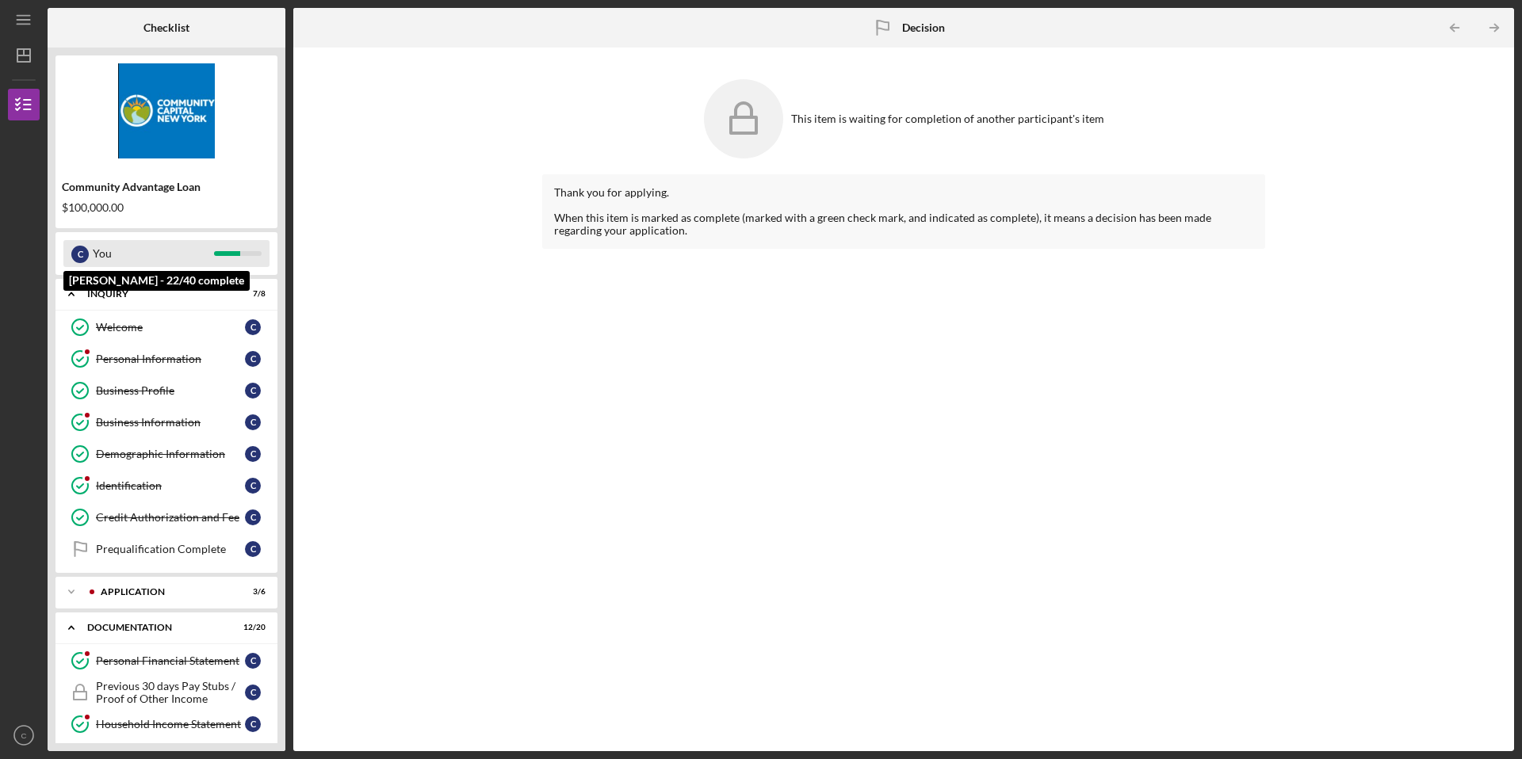
click at [147, 251] on div "You" at bounding box center [153, 253] width 121 height 27
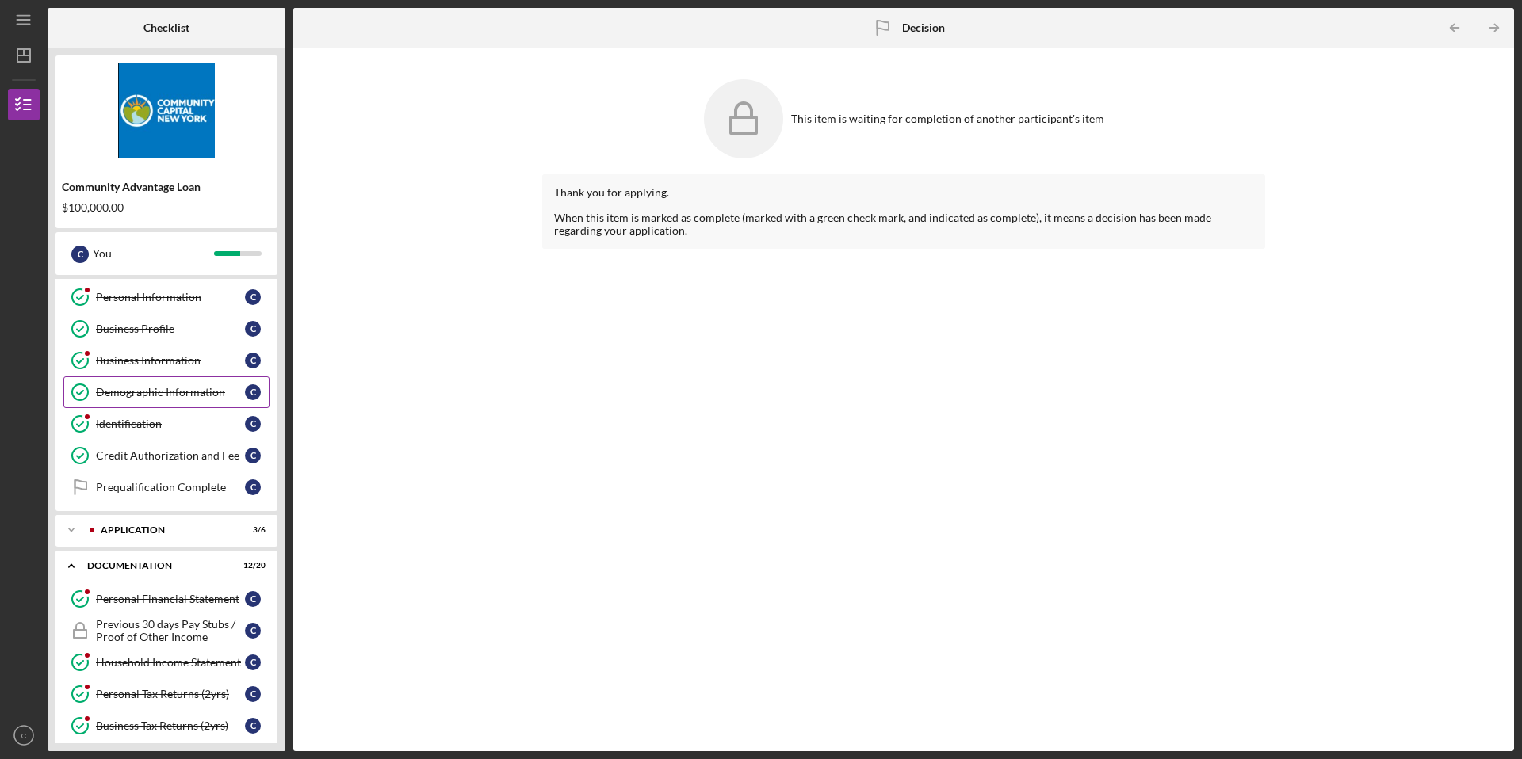
scroll to position [78, 0]
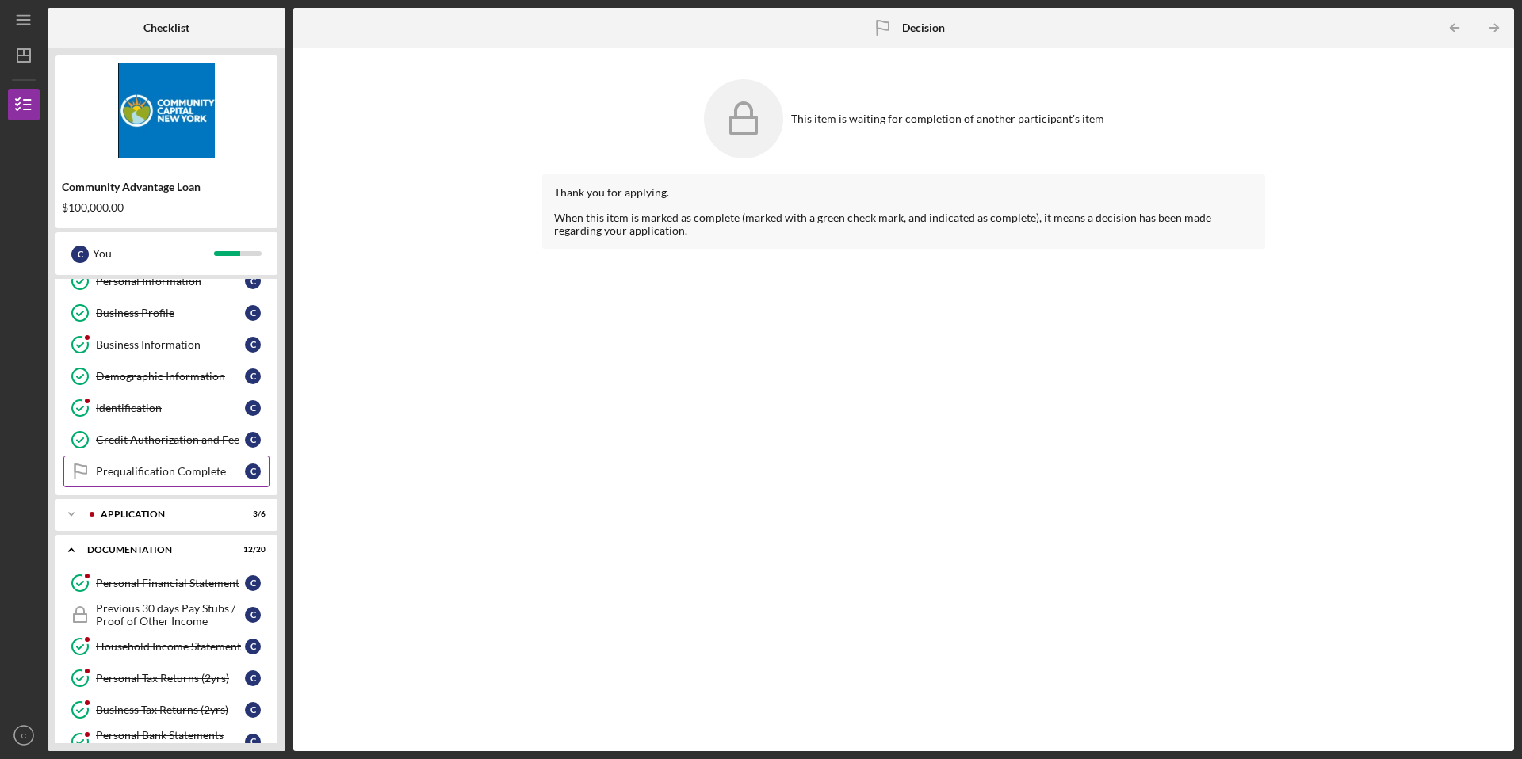
click at [136, 466] on div "Prequalification Complete" at bounding box center [170, 471] width 149 height 13
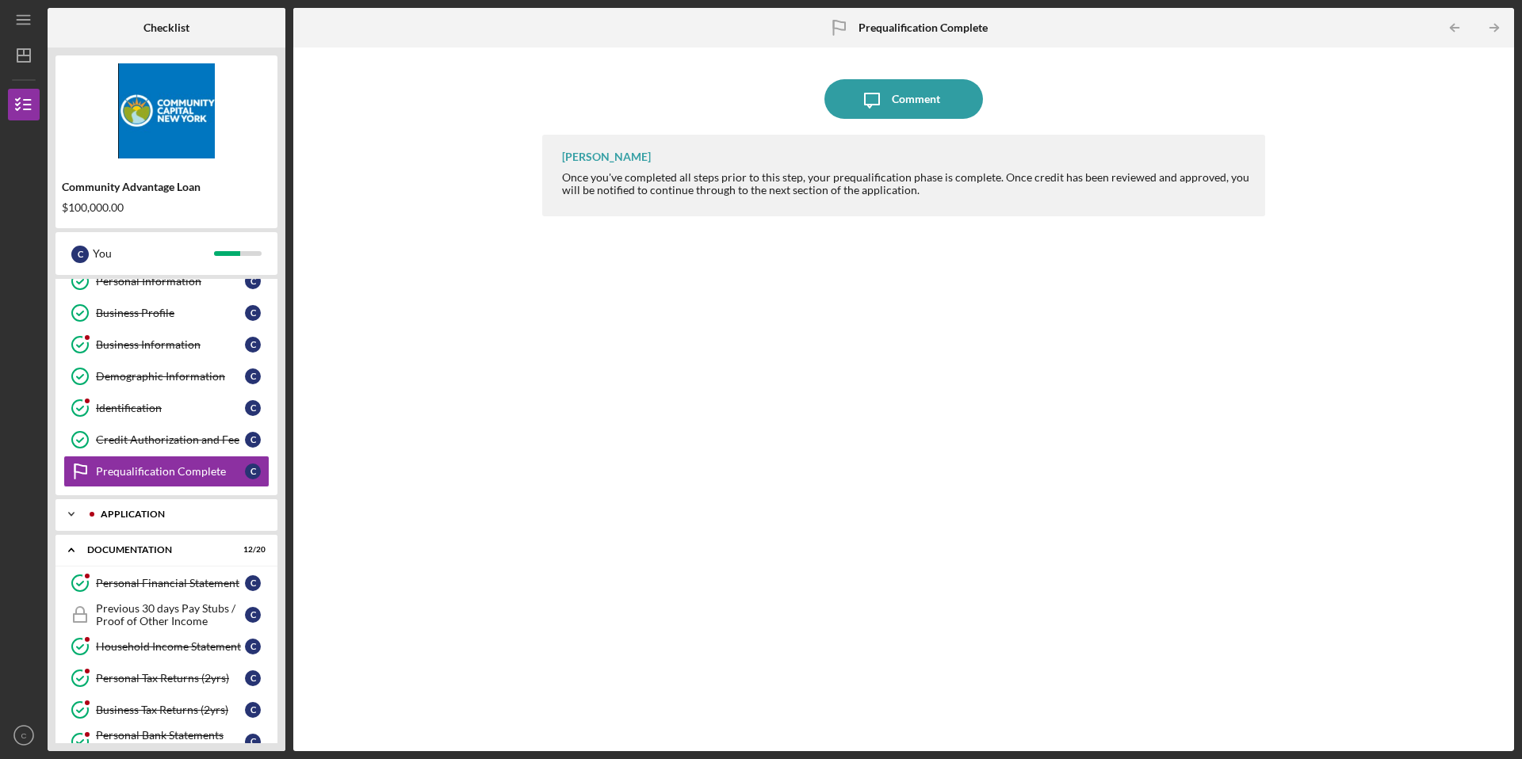
click at [136, 513] on div "Application" at bounding box center [179, 515] width 157 height 10
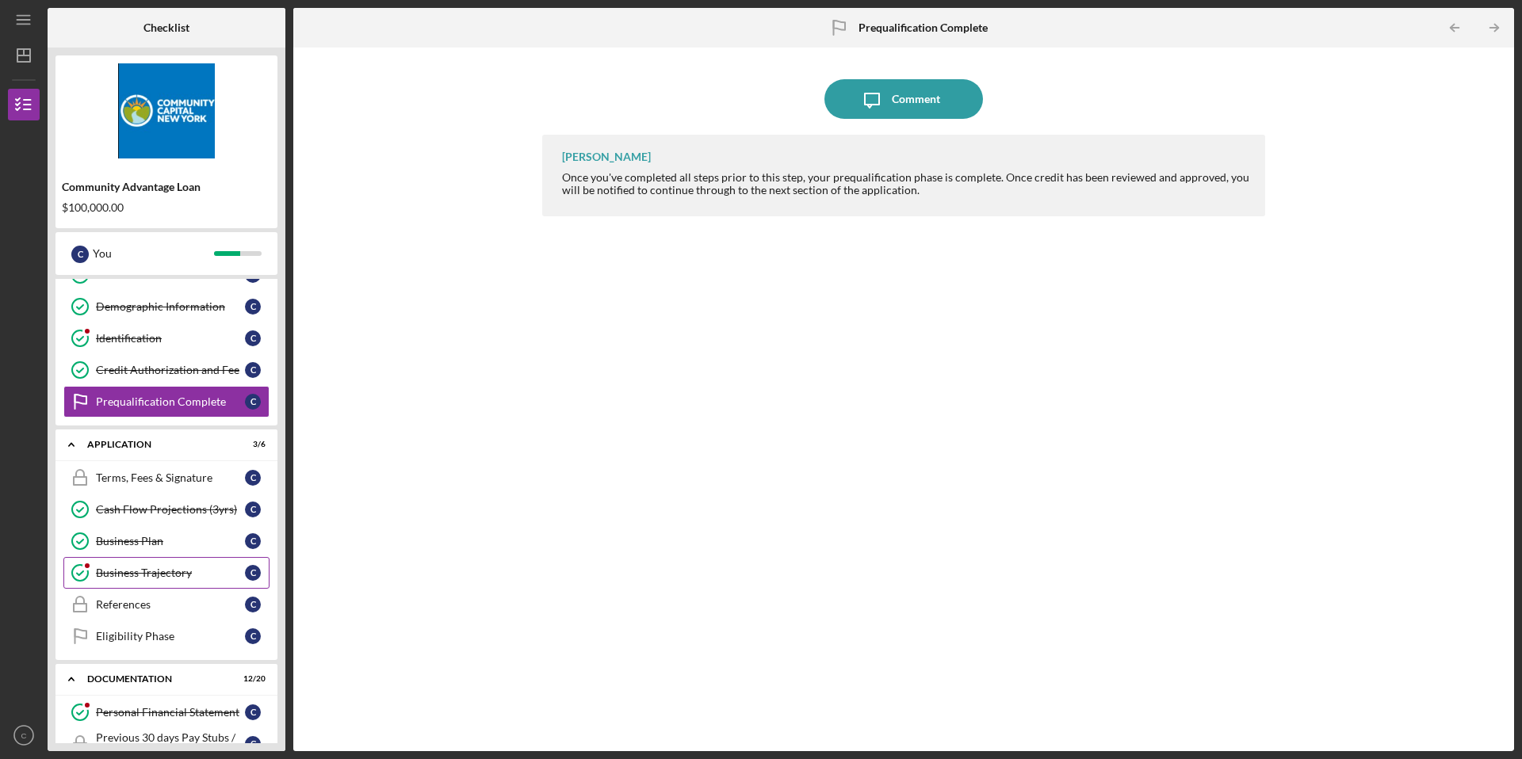
scroll to position [143, 0]
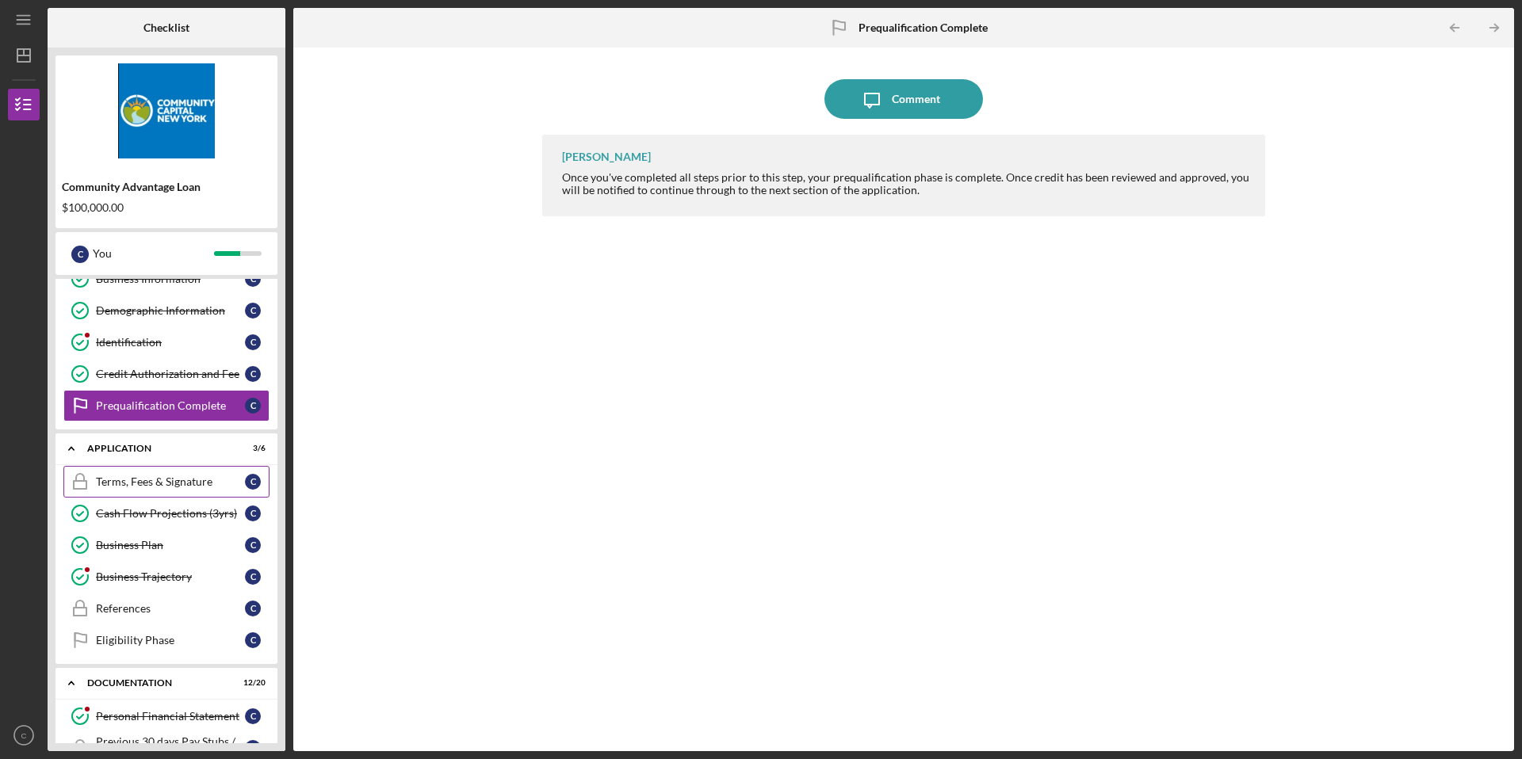
click at [171, 488] on link "Terms, Fees & Signature Terms, Fees & Signature C" at bounding box center [166, 482] width 206 height 32
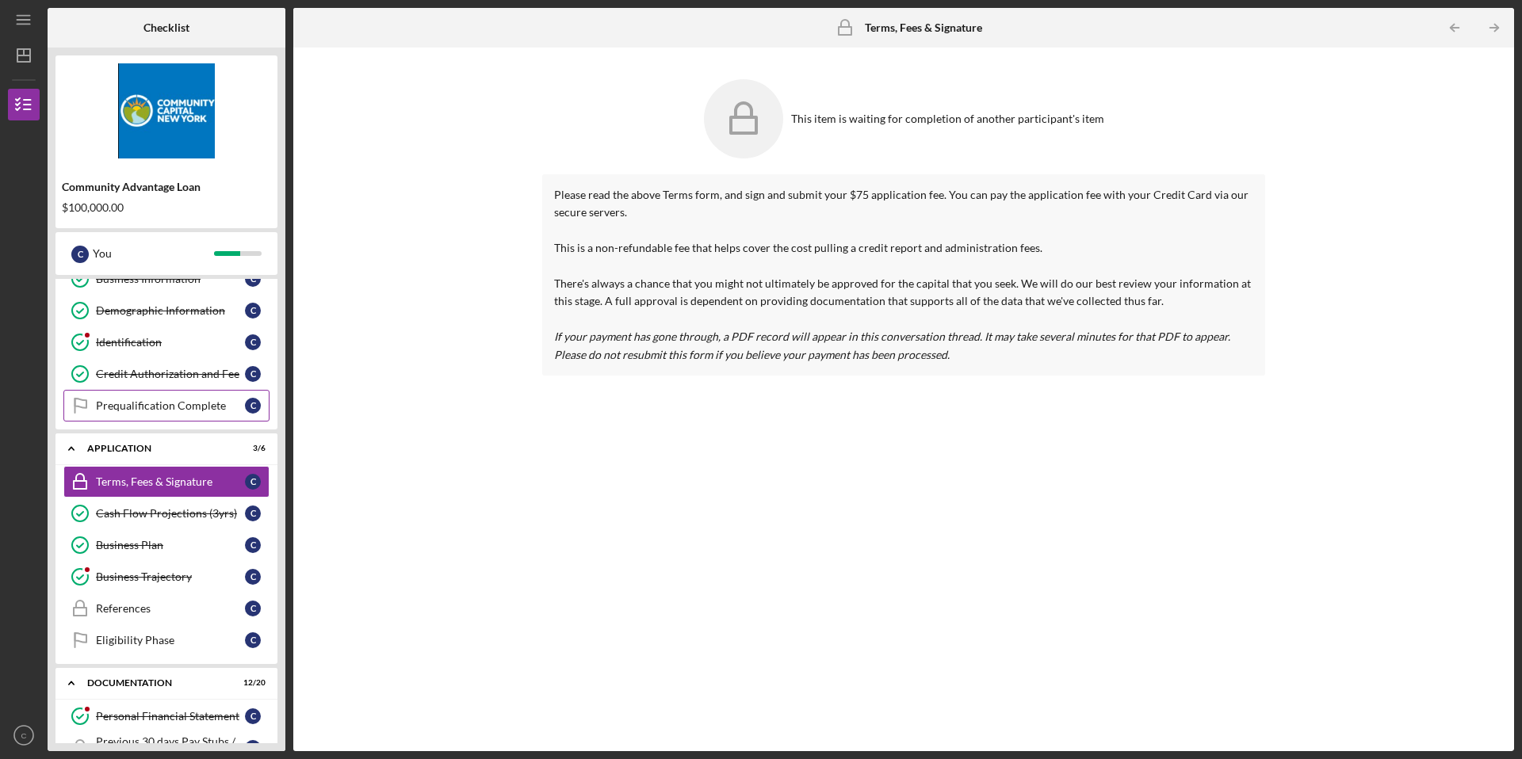
click at [182, 398] on link "Prequalification Complete Prequalification Complete C" at bounding box center [166, 406] width 206 height 32
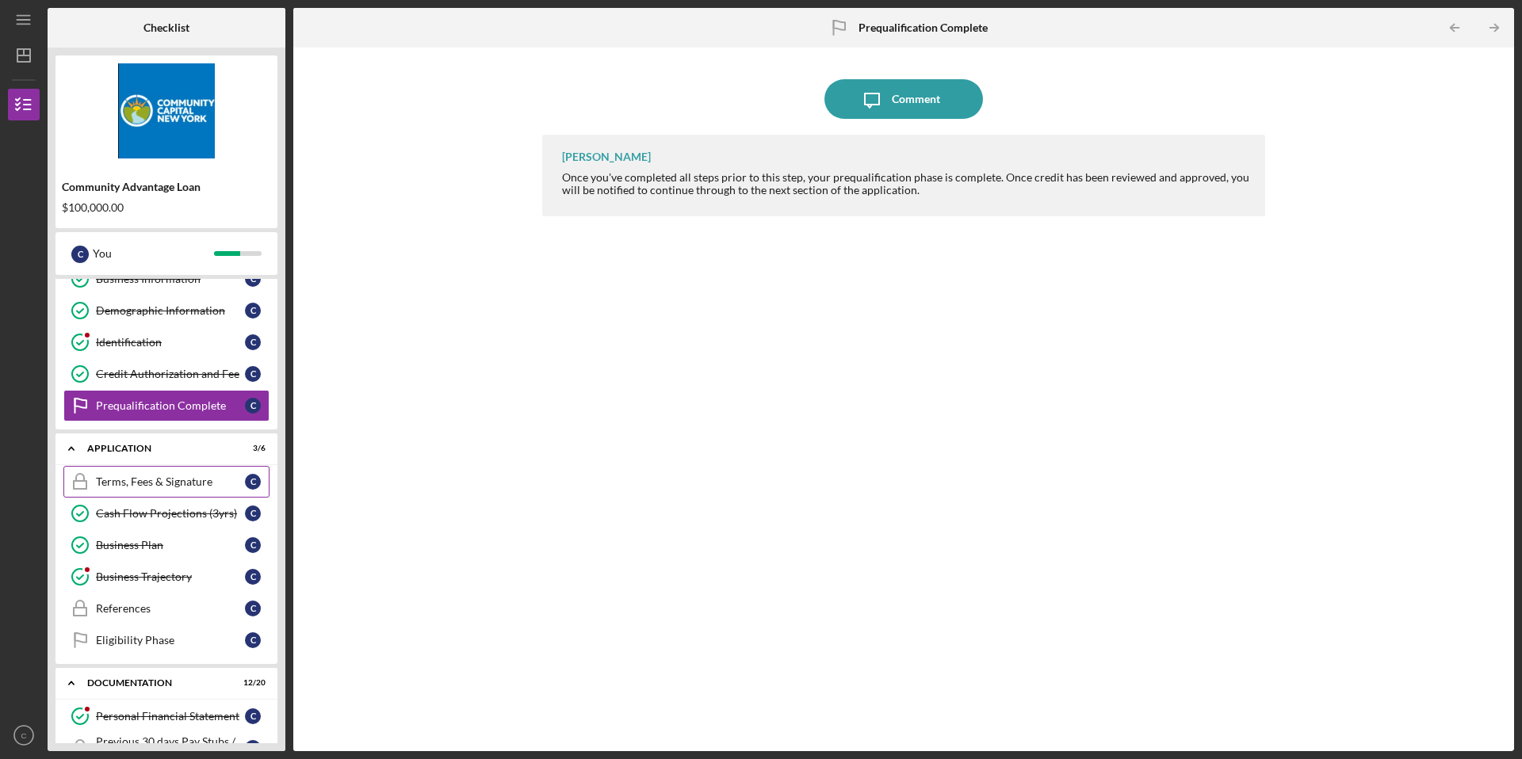
click at [165, 466] on link "Terms, Fees & Signature Terms, Fees & Signature C" at bounding box center [166, 482] width 206 height 32
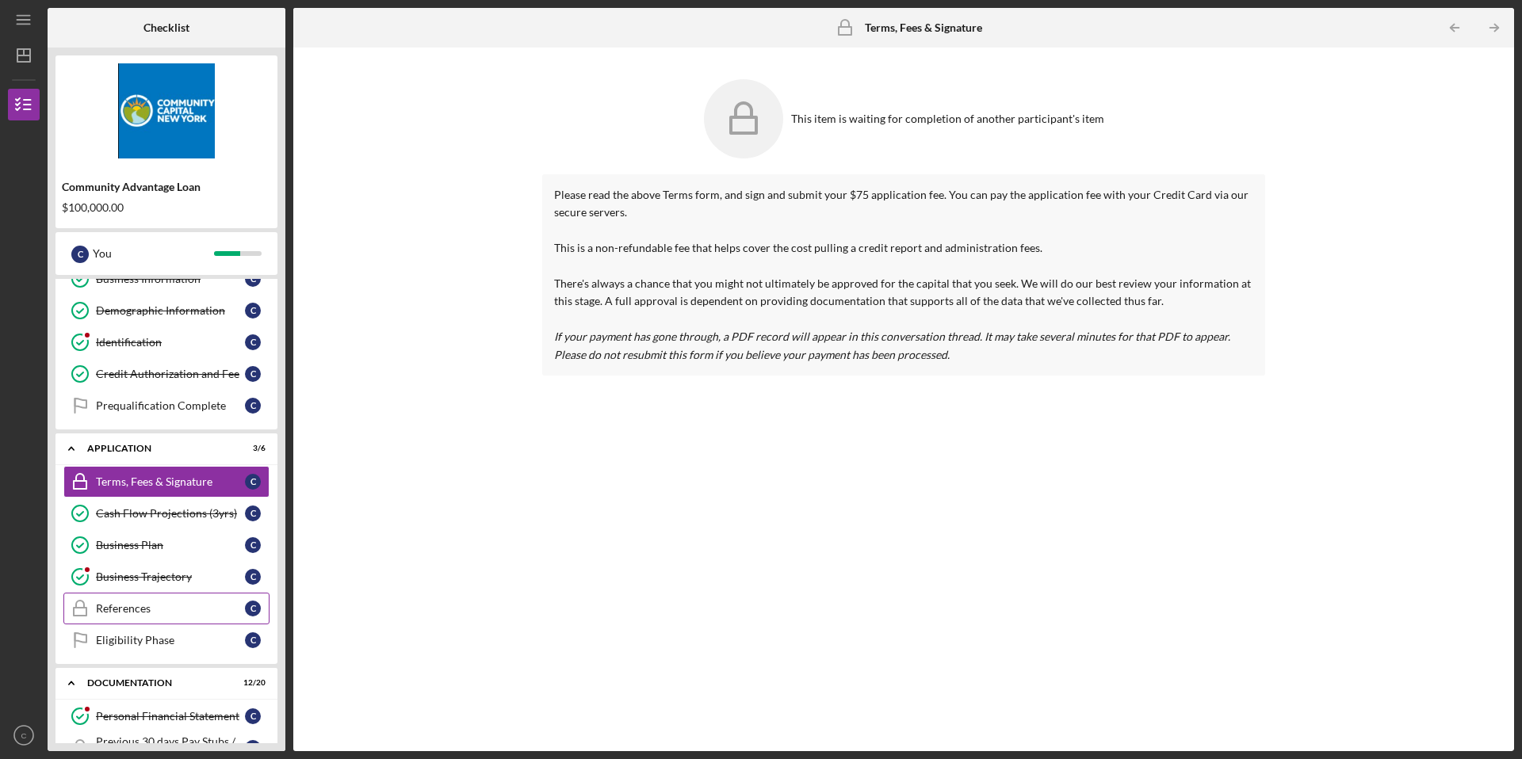
click at [173, 611] on div "References" at bounding box center [170, 609] width 149 height 13
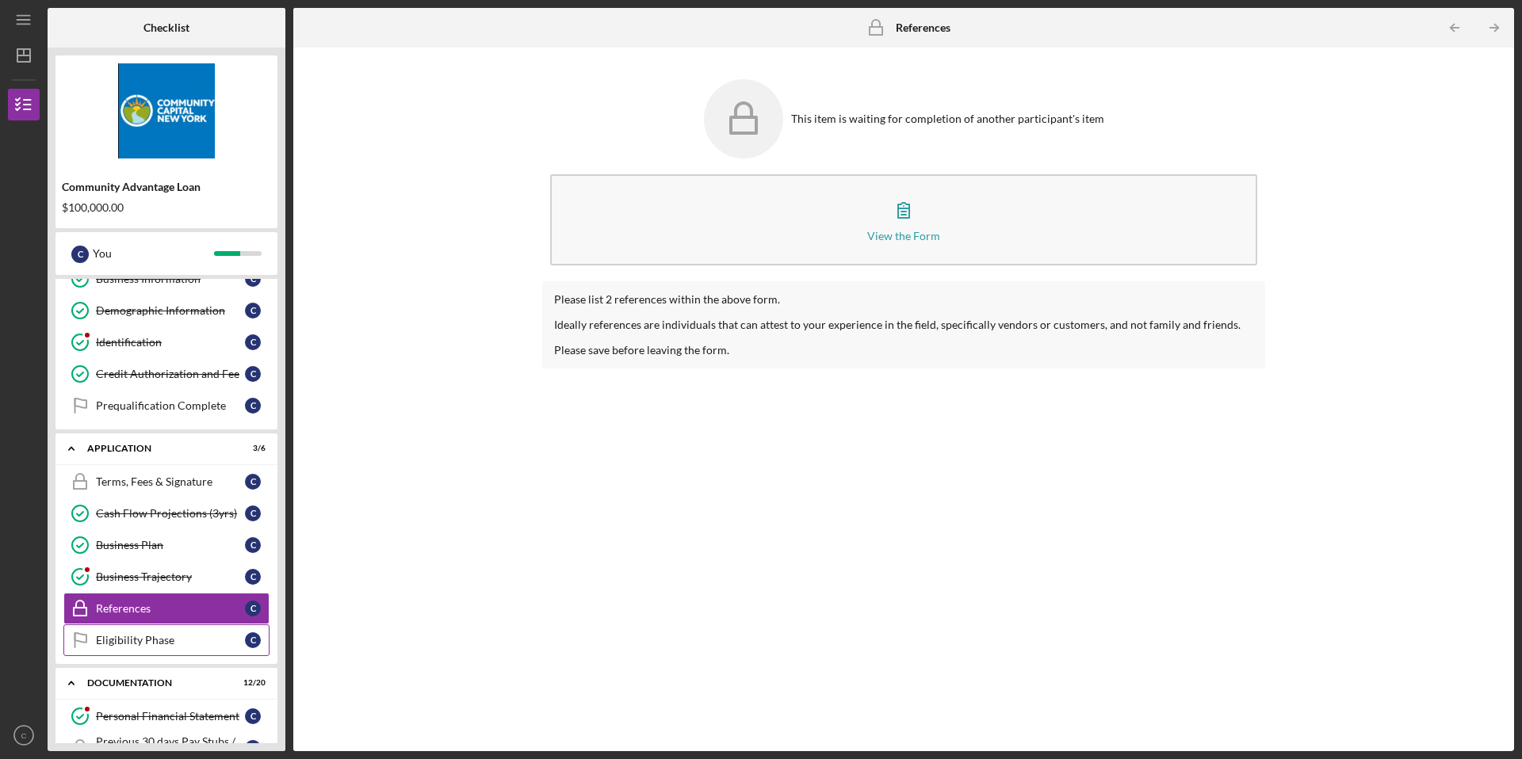
click at [166, 634] on div "Eligibility Phase" at bounding box center [170, 640] width 149 height 13
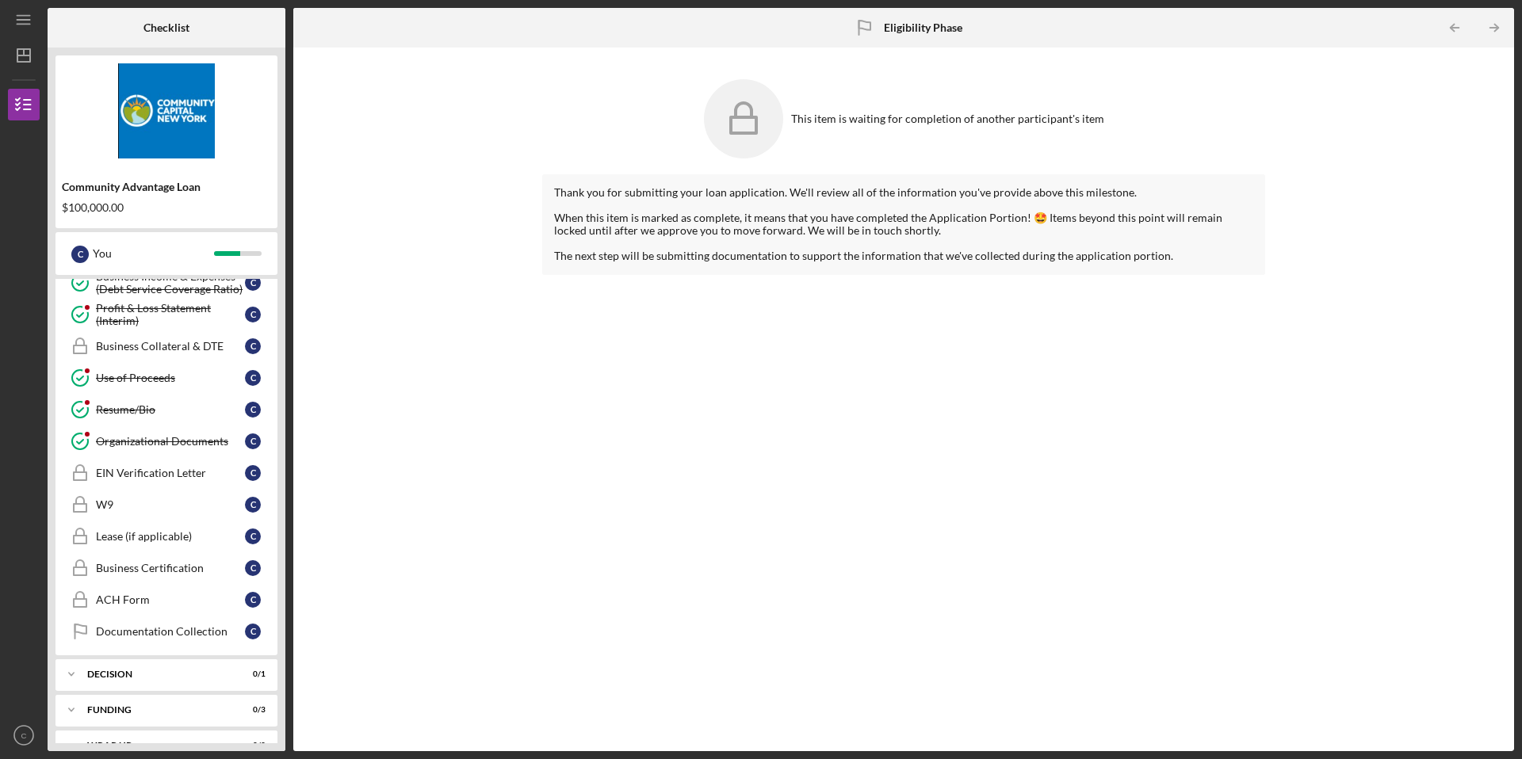
scroll to position [827, 0]
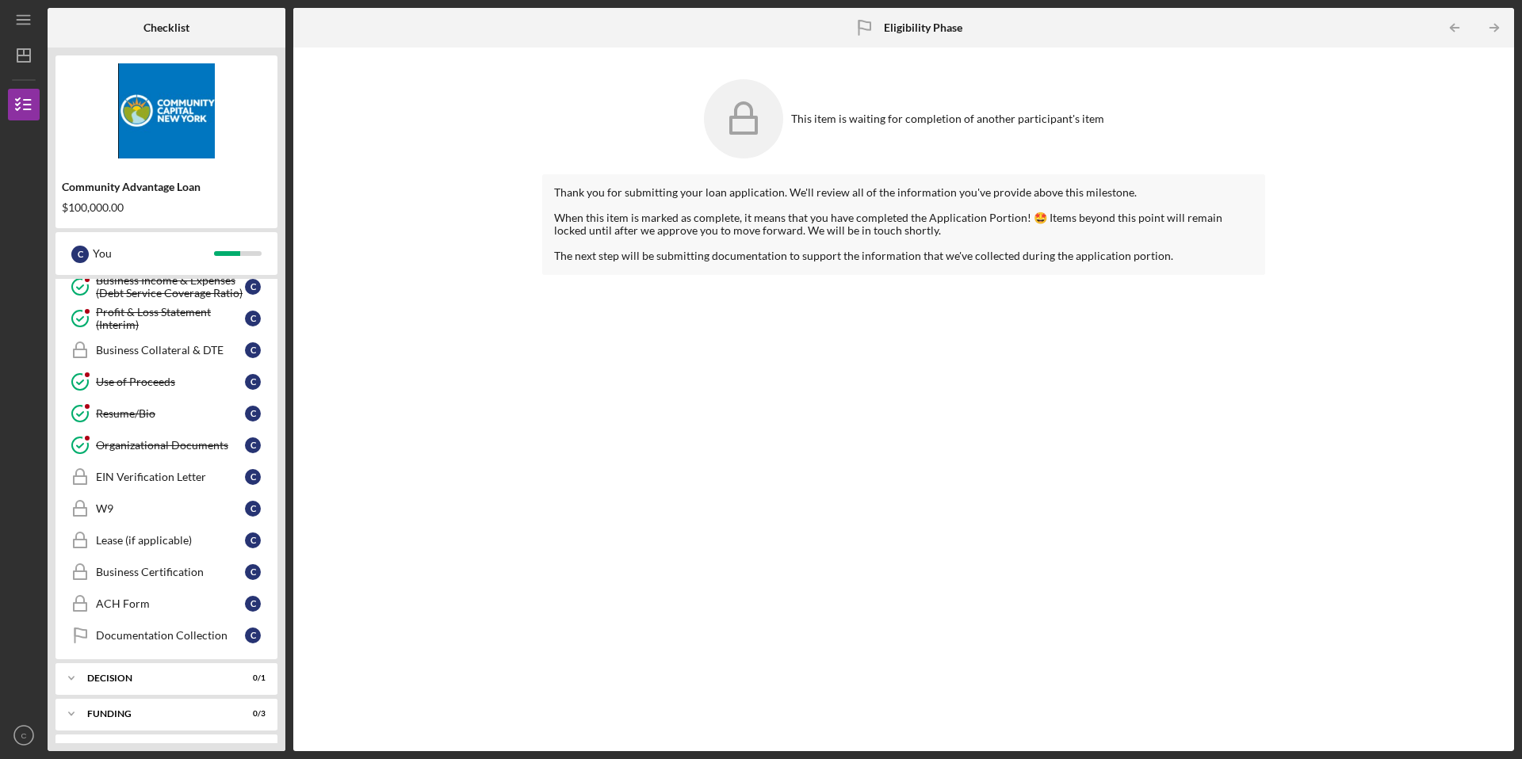
click at [1373, 146] on div "This item is waiting for completion of another participant's item Thank you for…" at bounding box center [903, 399] width 1205 height 688
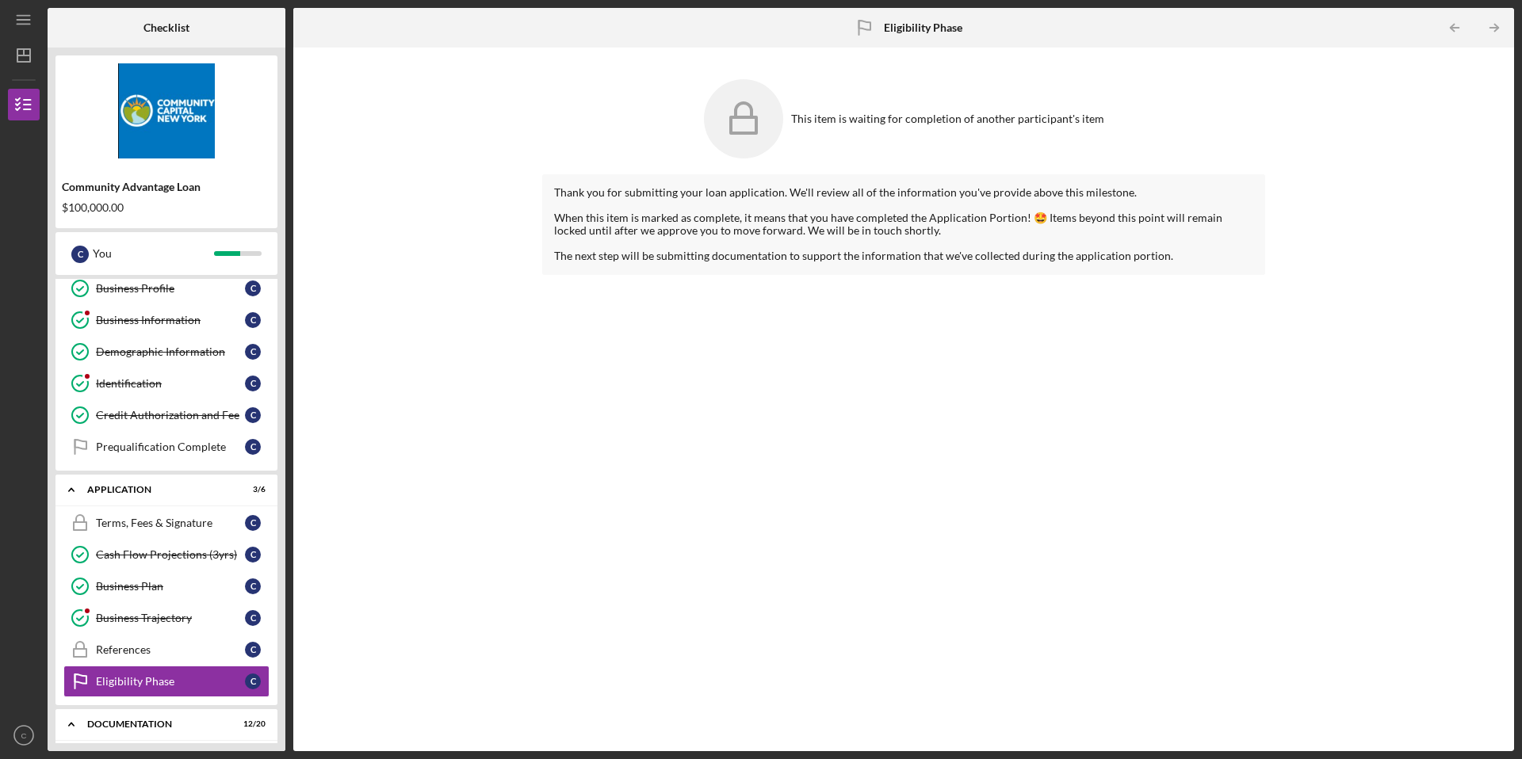
scroll to position [109, 0]
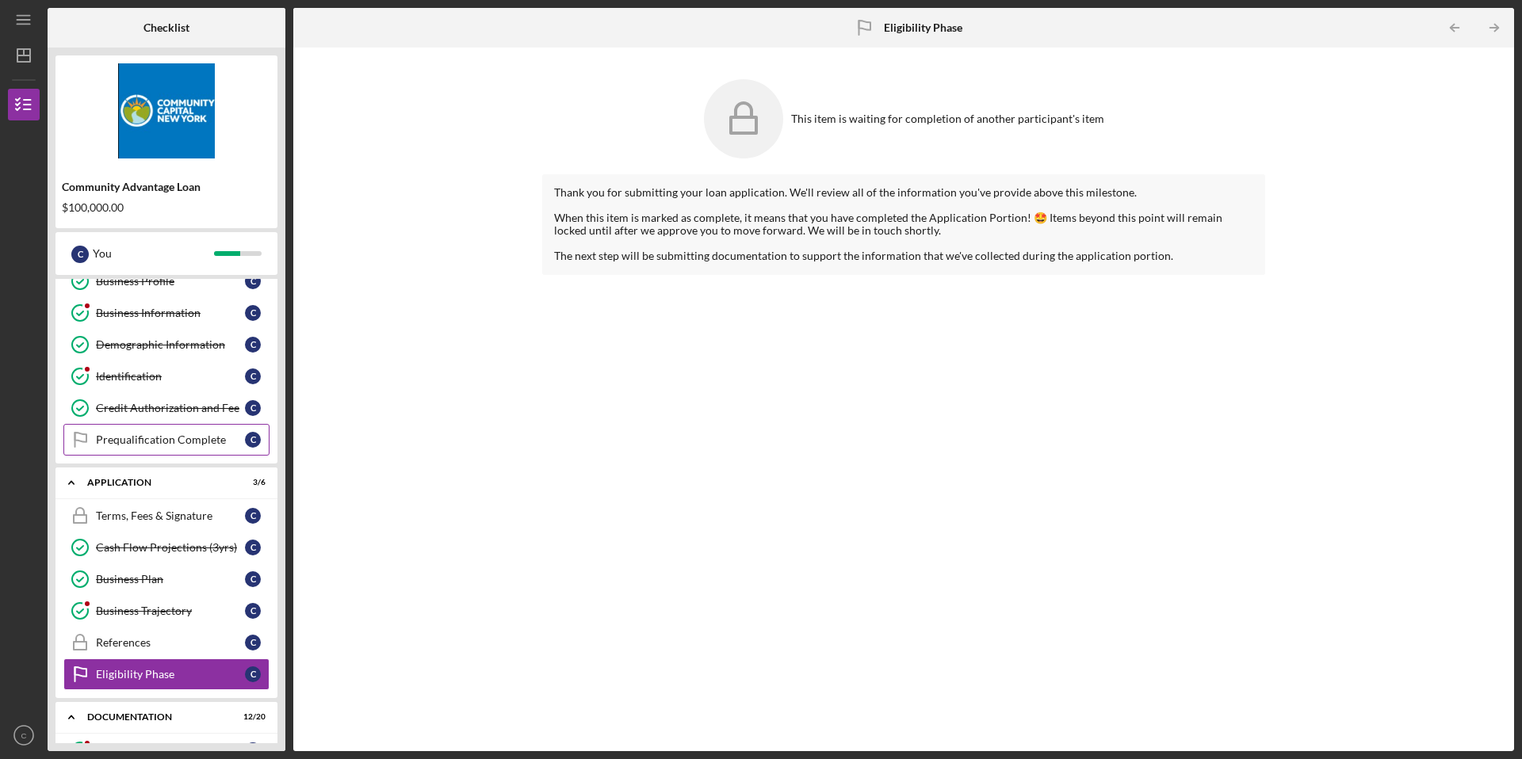
click at [163, 448] on link "Prequalification Complete Prequalification Complete C" at bounding box center [166, 440] width 206 height 32
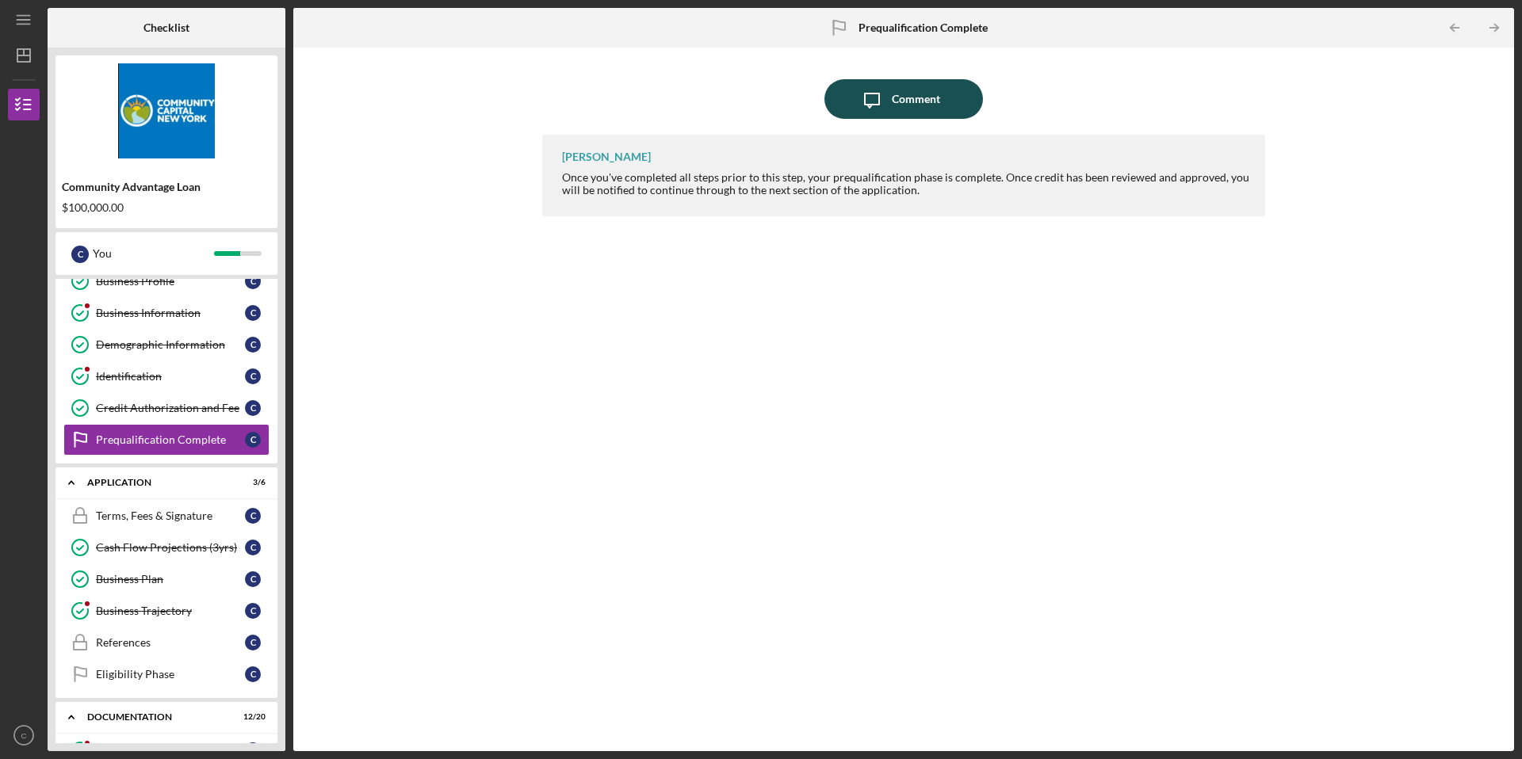
click at [870, 112] on icon "Icon/Message" at bounding box center [872, 99] width 40 height 40
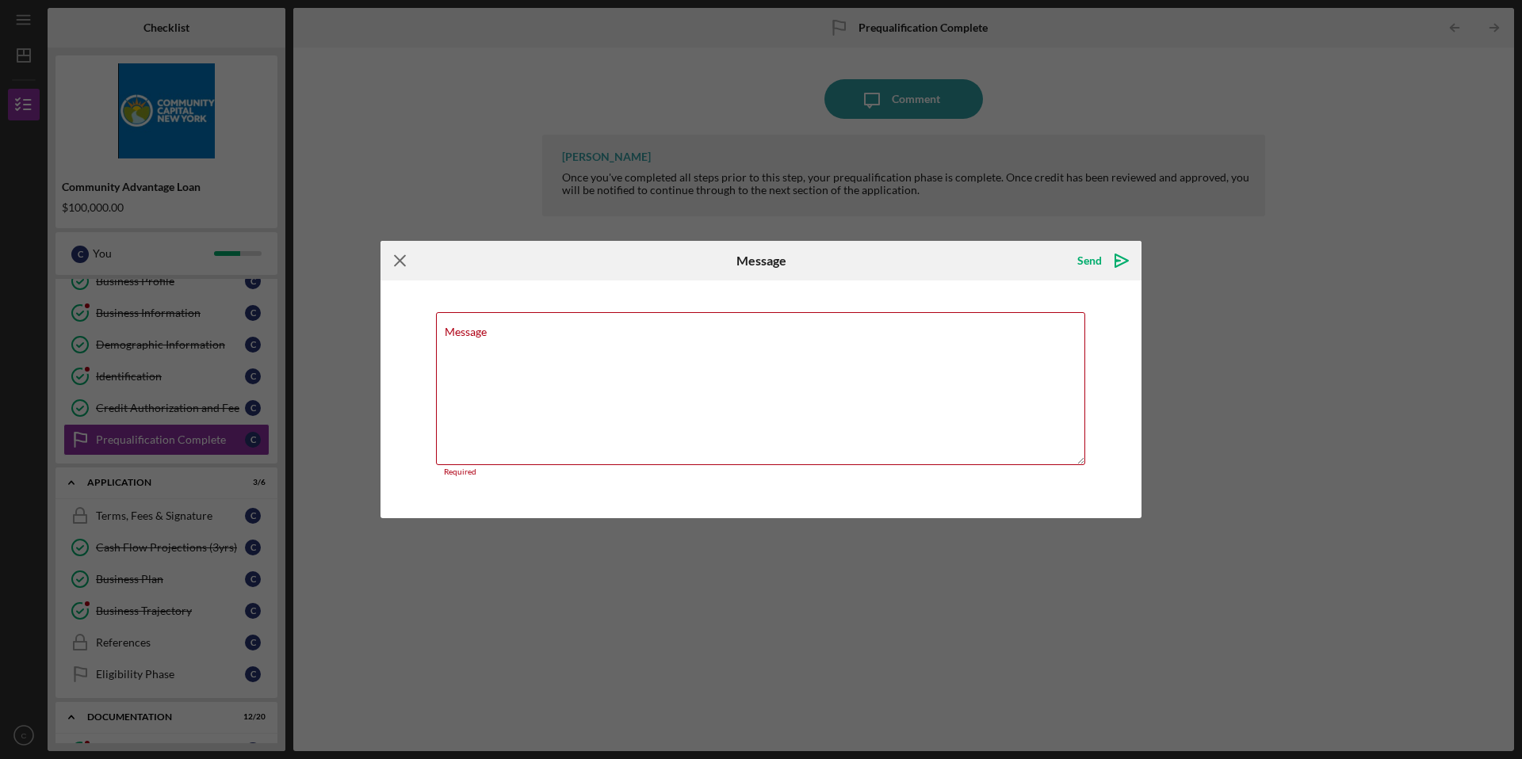
click at [397, 262] on icon "Icon/Menu Close" at bounding box center [401, 261] width 40 height 40
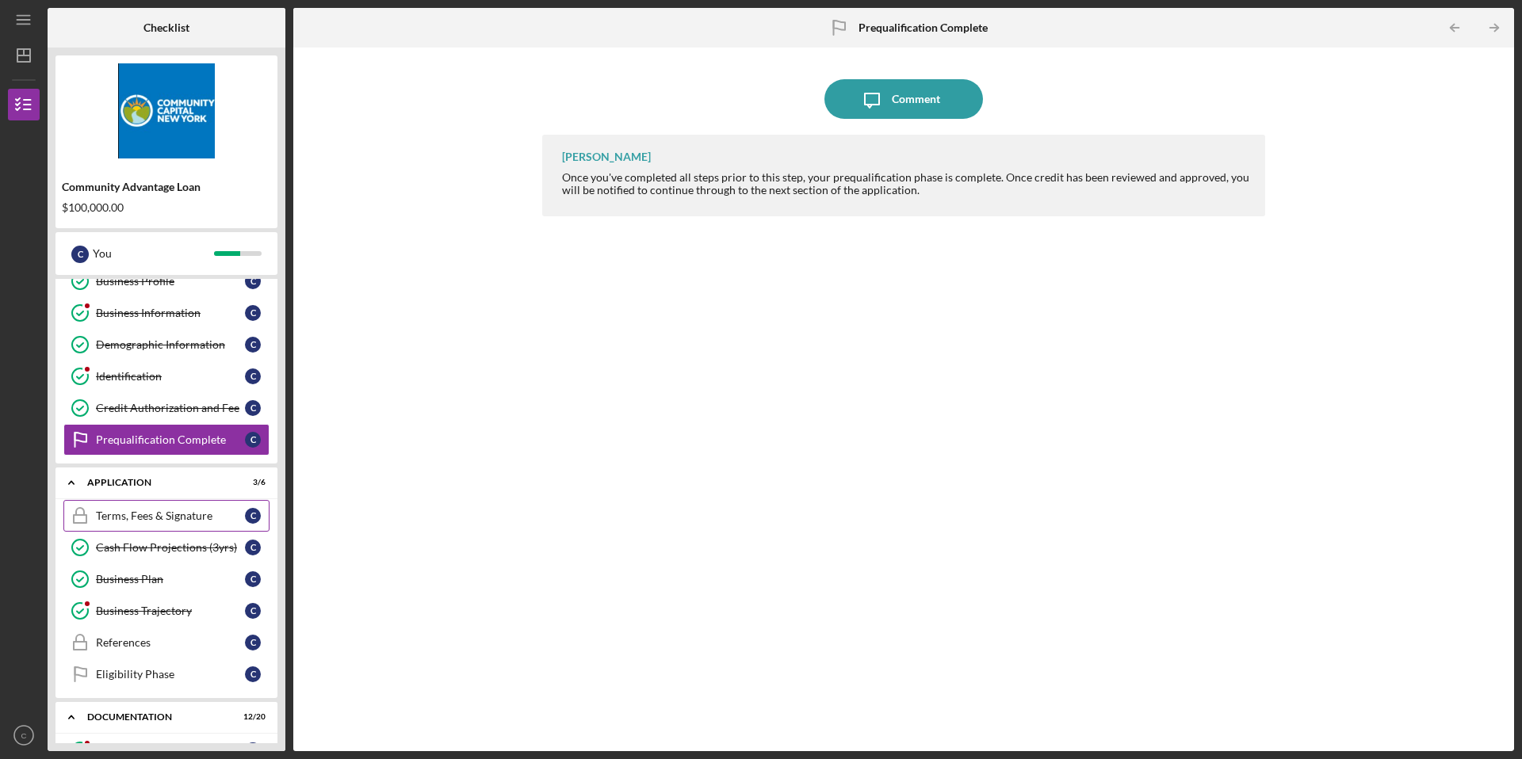
click at [163, 515] on div "Terms, Fees & Signature" at bounding box center [170, 516] width 149 height 13
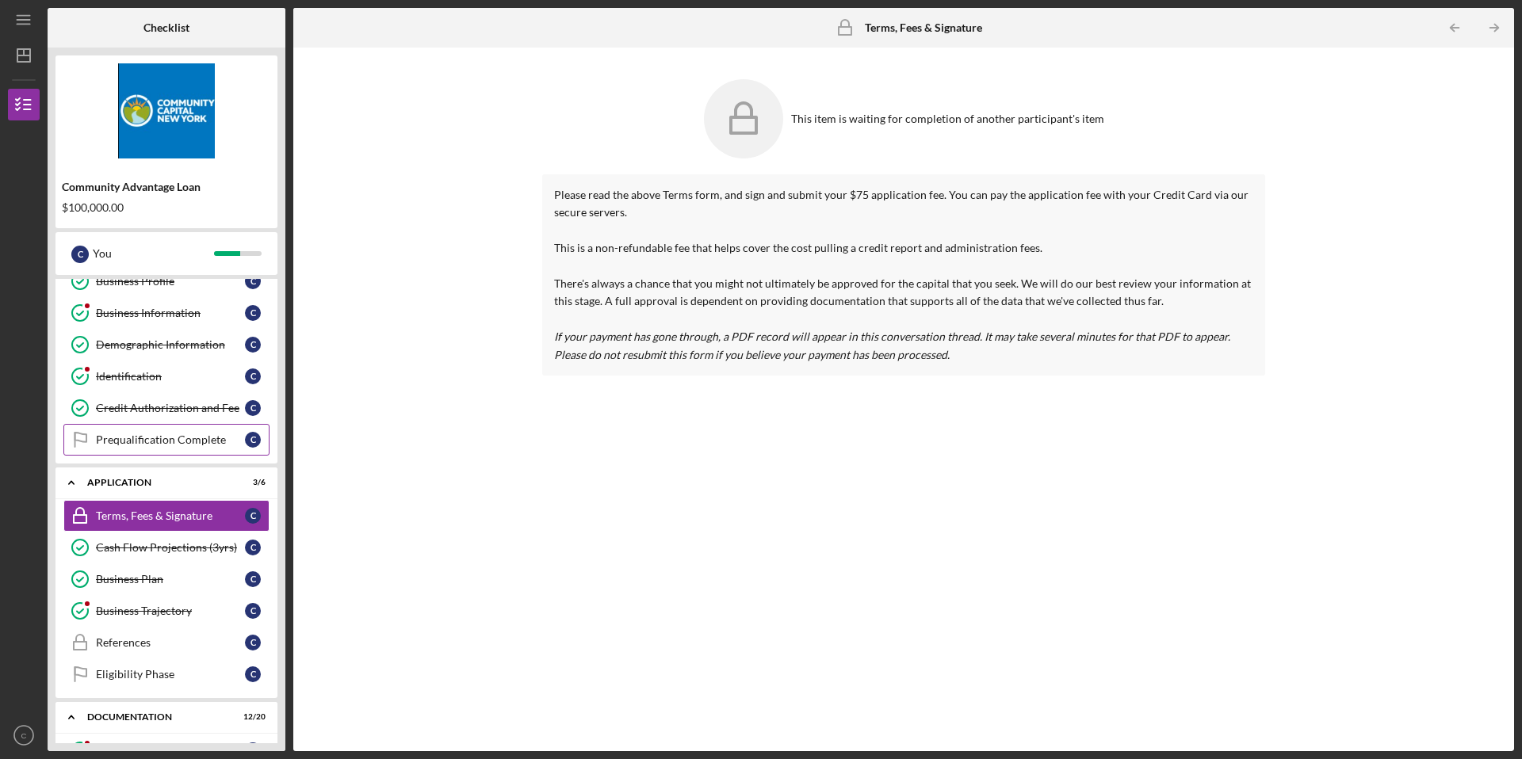
click at [199, 446] on div "Prequalification Complete" at bounding box center [170, 440] width 149 height 13
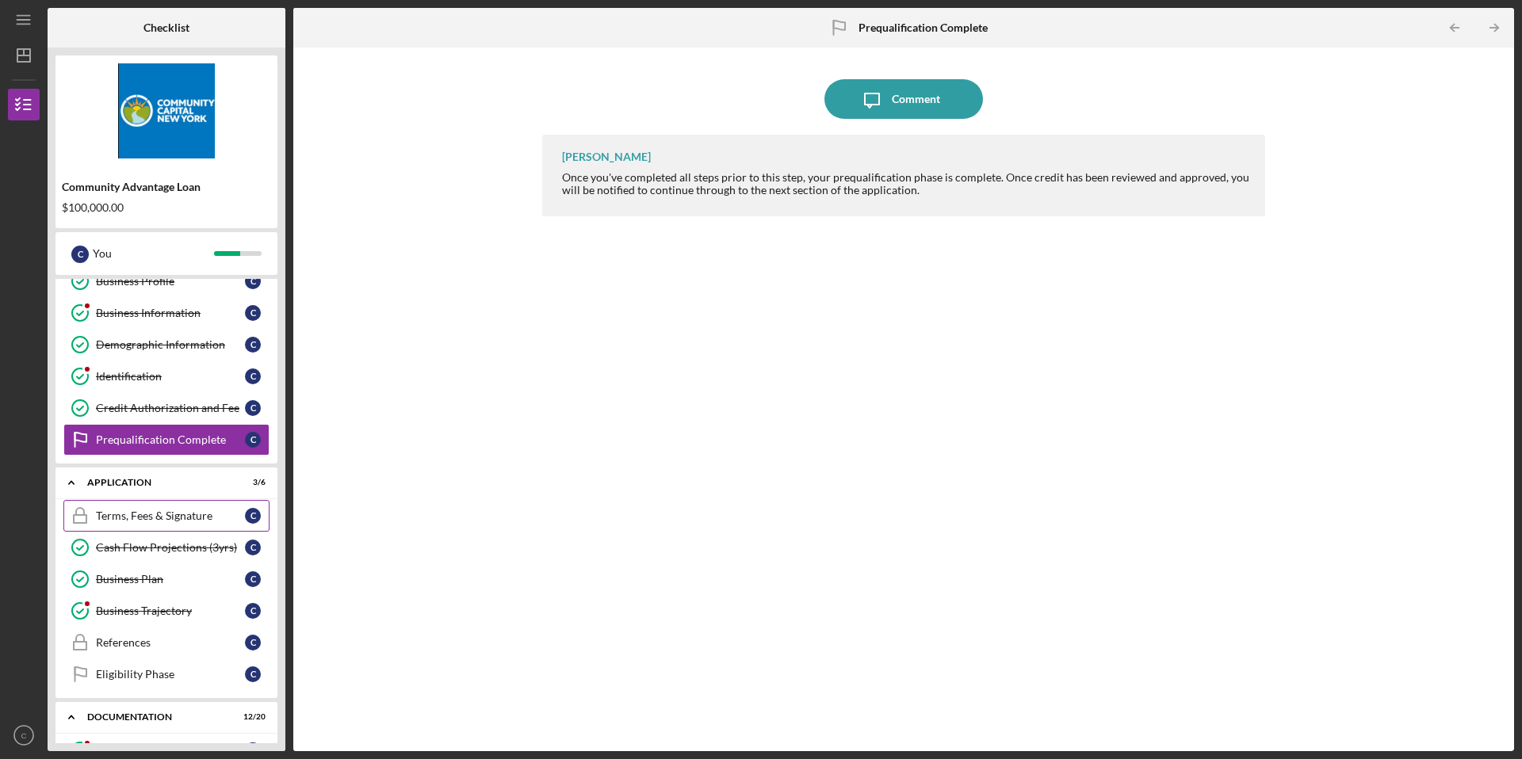
click at [178, 506] on link "Terms, Fees & Signature Terms, Fees & Signature C" at bounding box center [166, 516] width 206 height 32
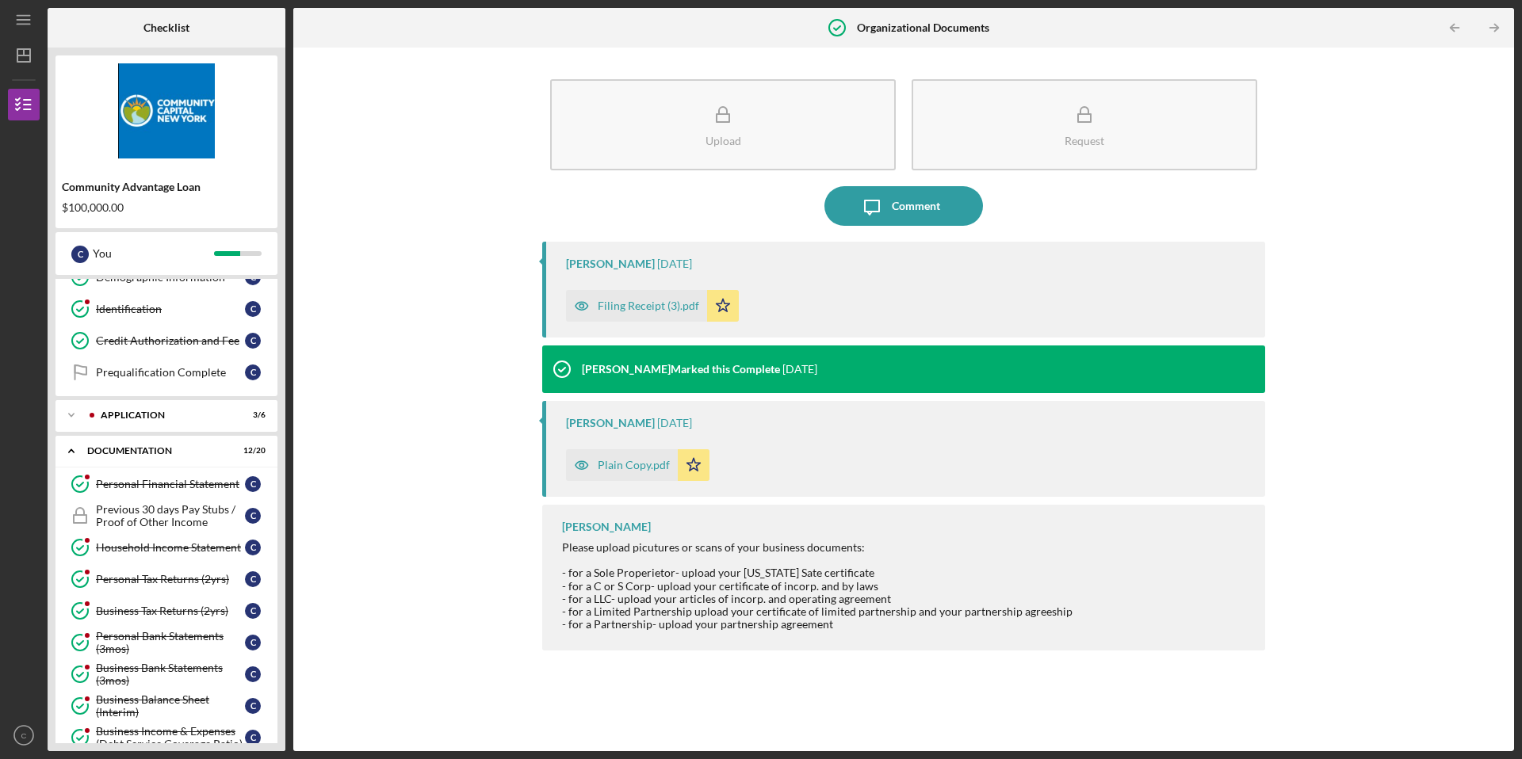
scroll to position [143, 0]
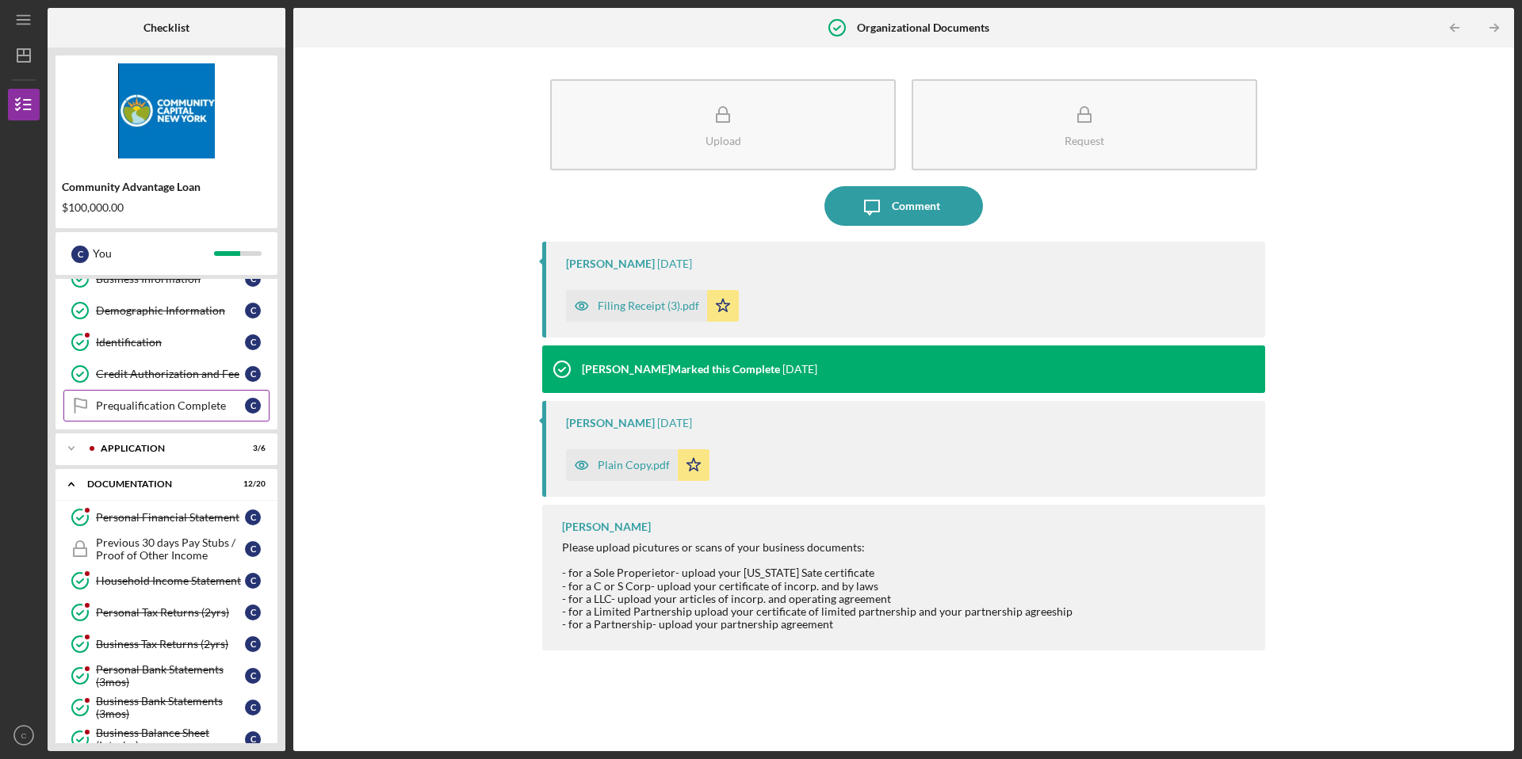
click at [170, 401] on div "Prequalification Complete" at bounding box center [170, 406] width 149 height 13
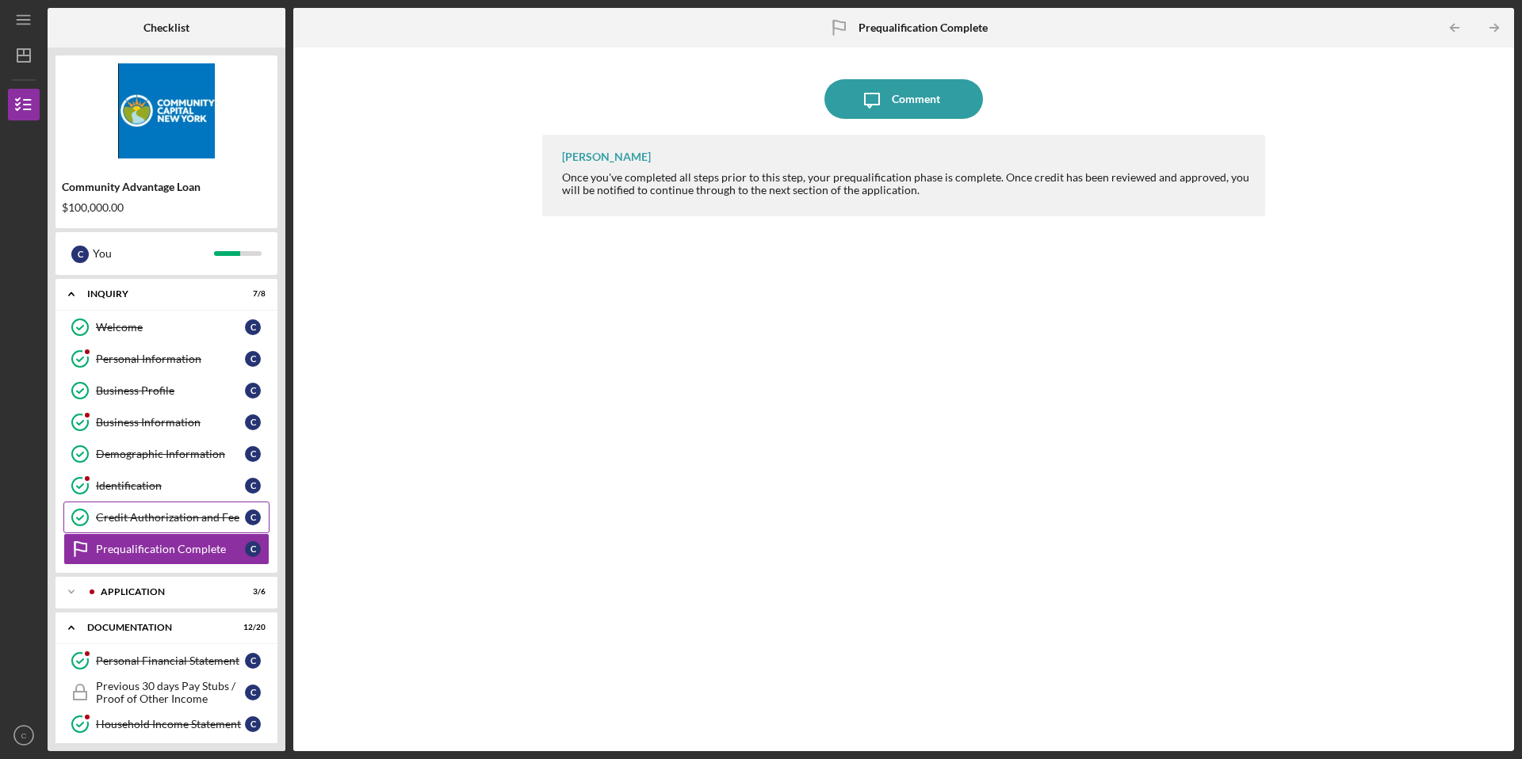
click at [163, 521] on div "Credit Authorization and Fee" at bounding box center [170, 517] width 149 height 13
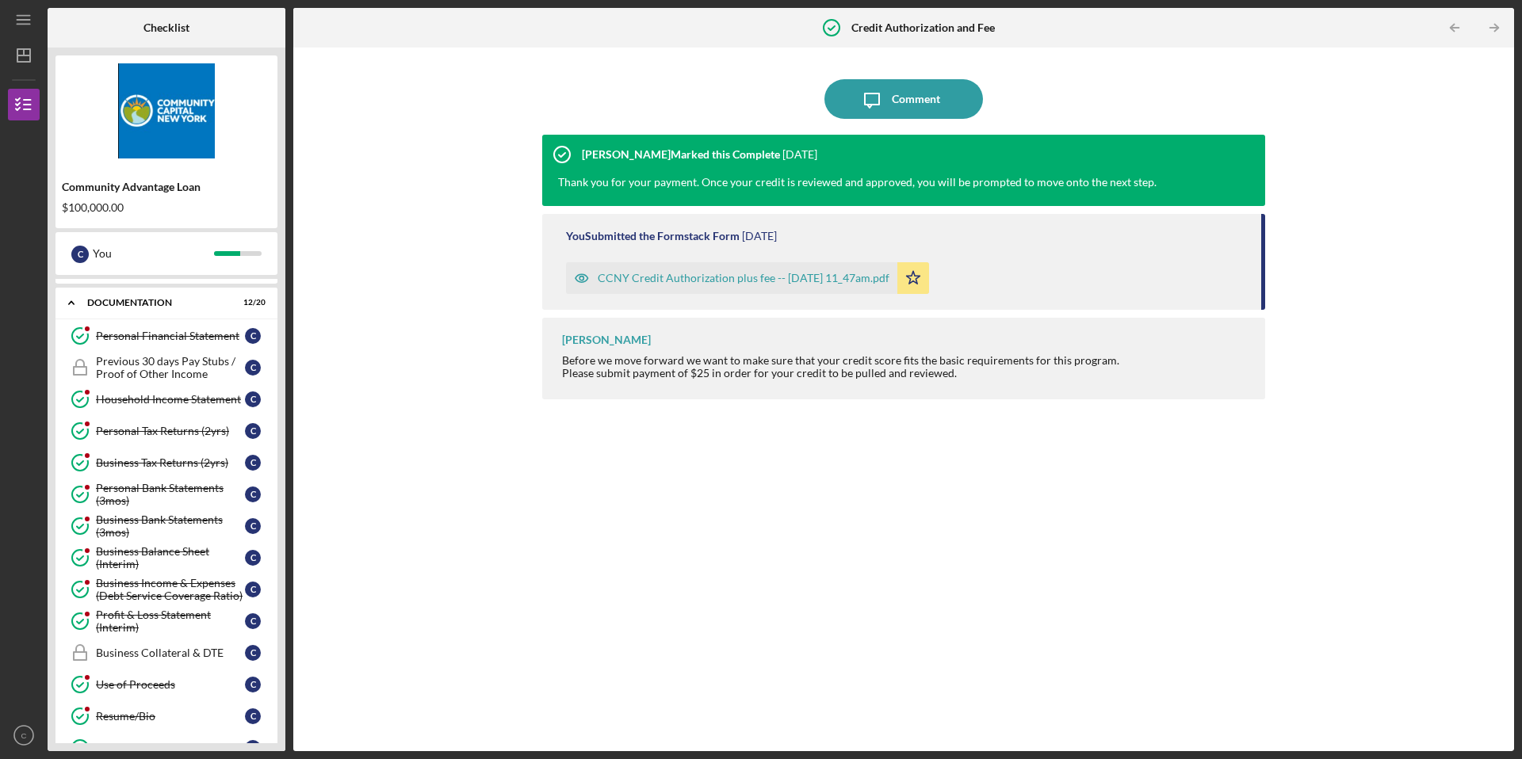
scroll to position [269, 0]
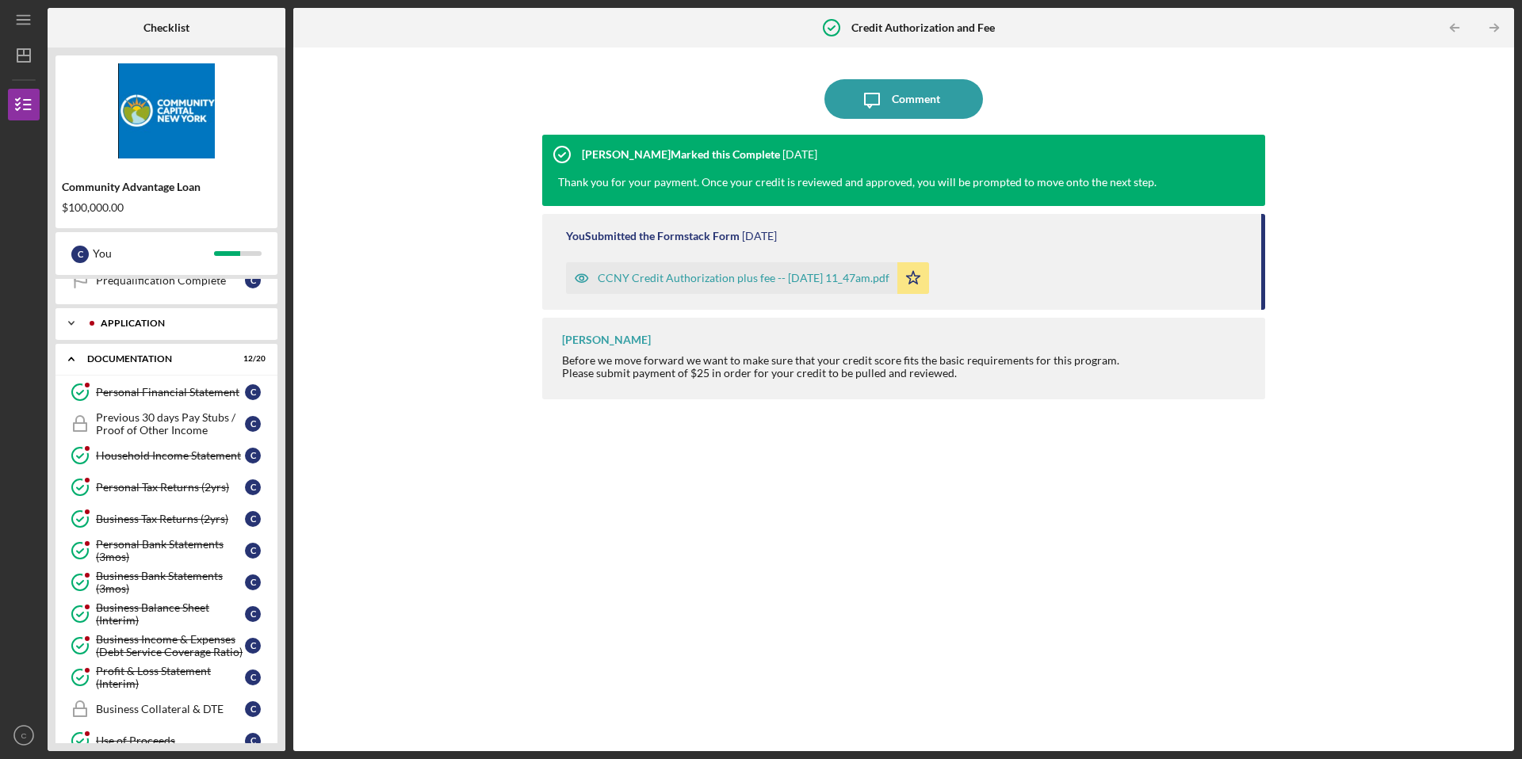
click at [72, 324] on polyline at bounding box center [71, 323] width 5 height 3
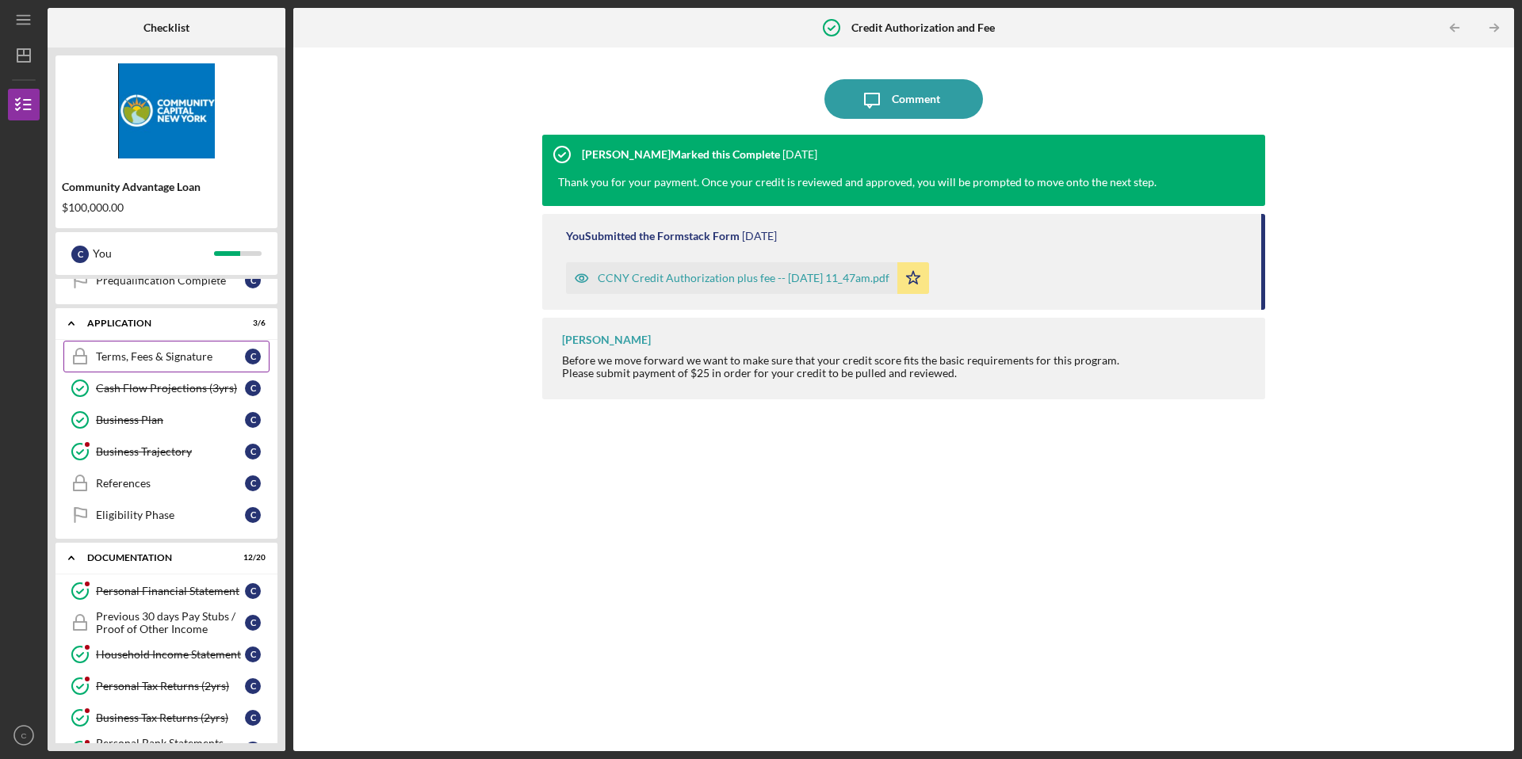
click at [102, 356] on div "Terms, Fees & Signature" at bounding box center [170, 356] width 149 height 13
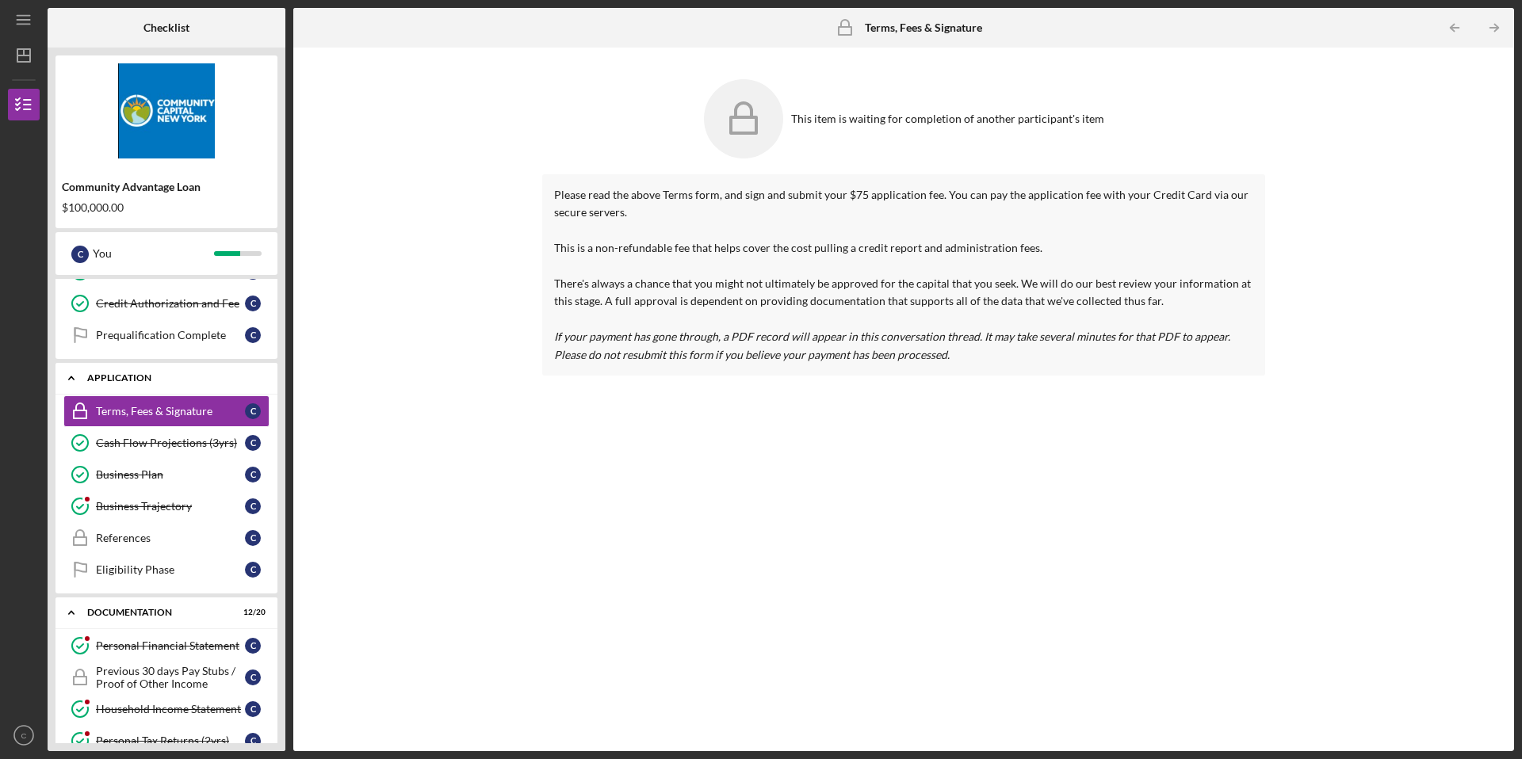
scroll to position [212, 0]
click at [109, 339] on div "Prequalification Complete" at bounding box center [170, 337] width 149 height 13
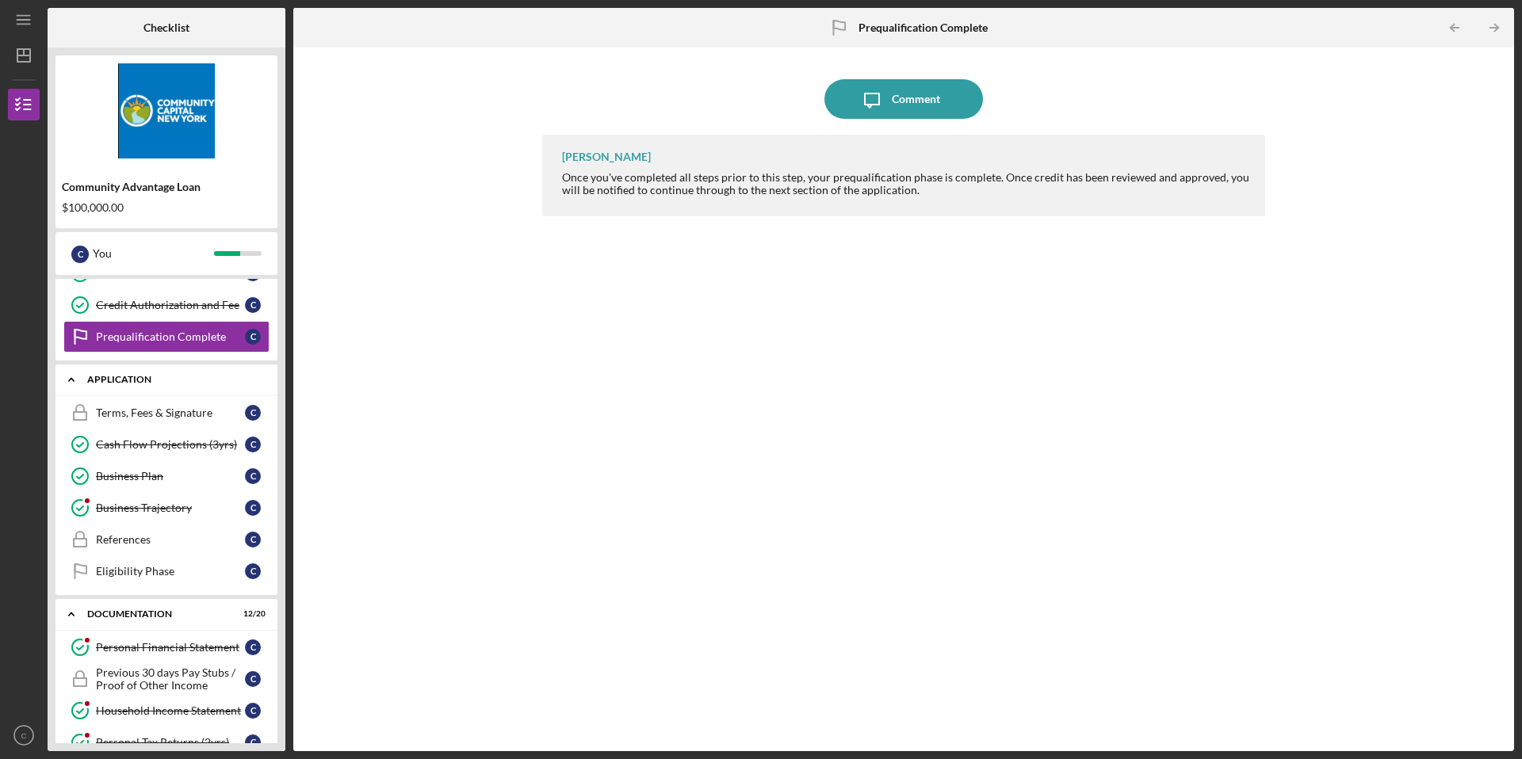
click at [105, 394] on div "Icon/Expander Application 3 / 6" at bounding box center [166, 380] width 222 height 33
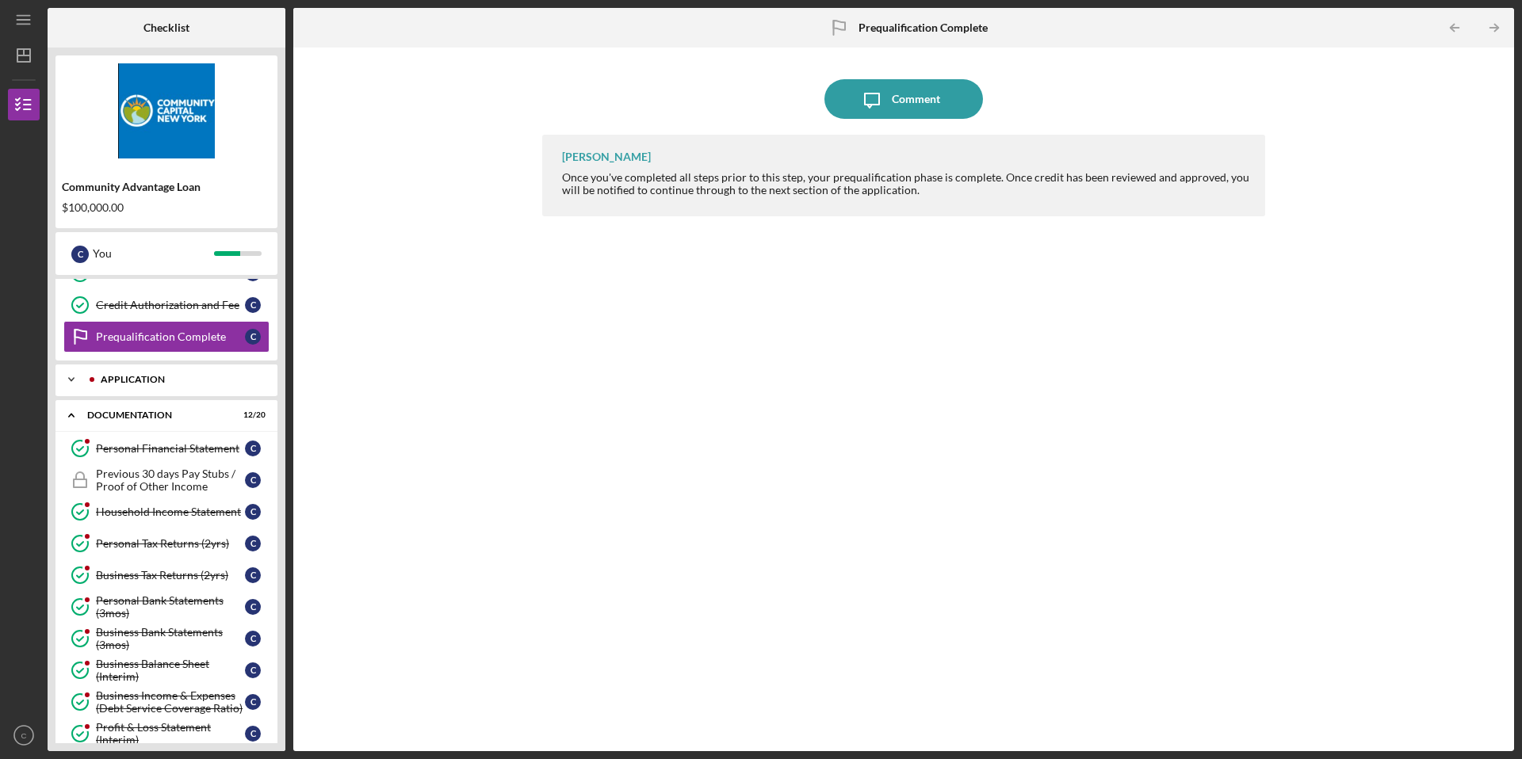
click at [126, 384] on div "Application" at bounding box center [179, 380] width 157 height 10
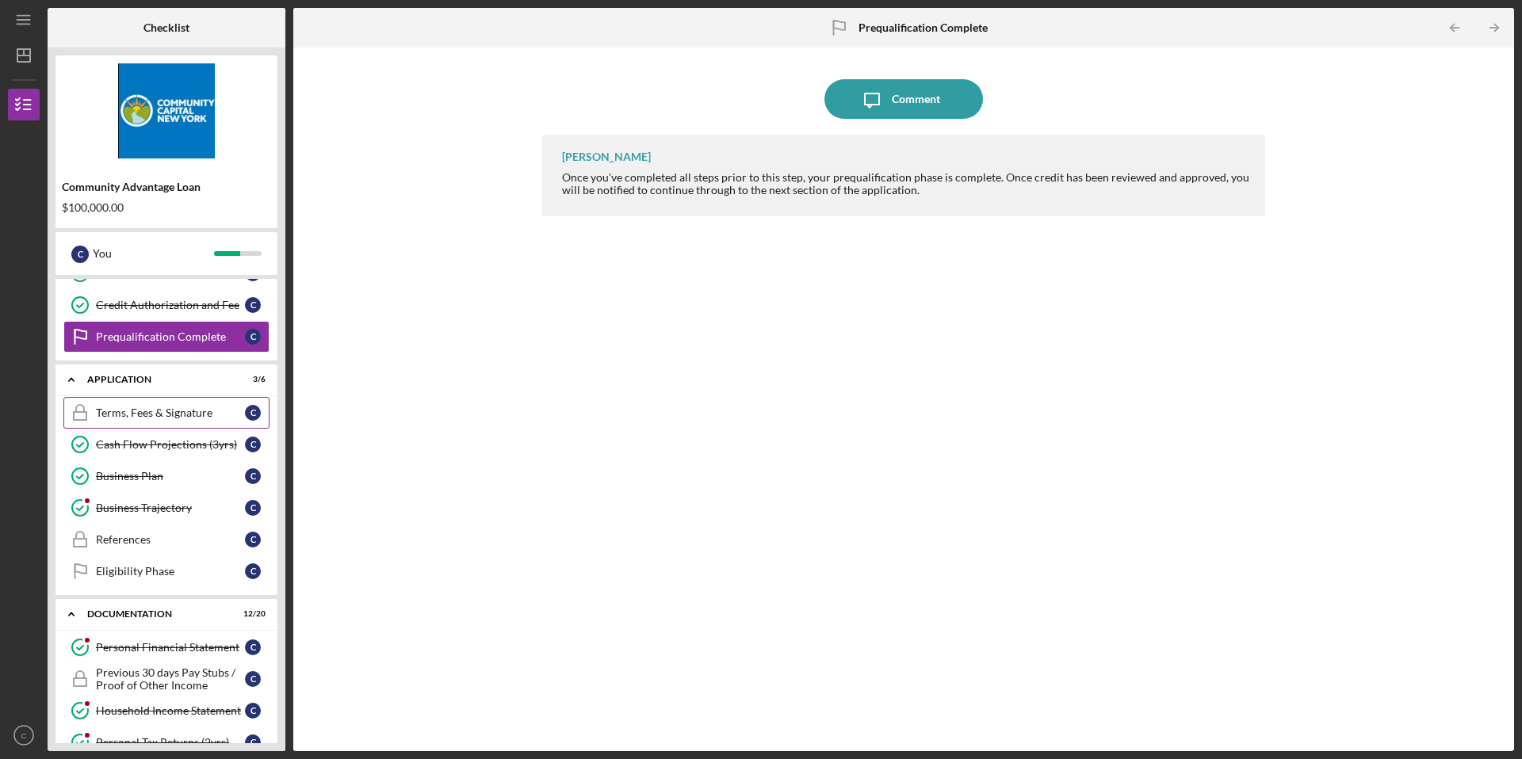
click at [122, 417] on div "Terms, Fees & Signature" at bounding box center [170, 413] width 149 height 13
